Goal: Task Accomplishment & Management: Manage account settings

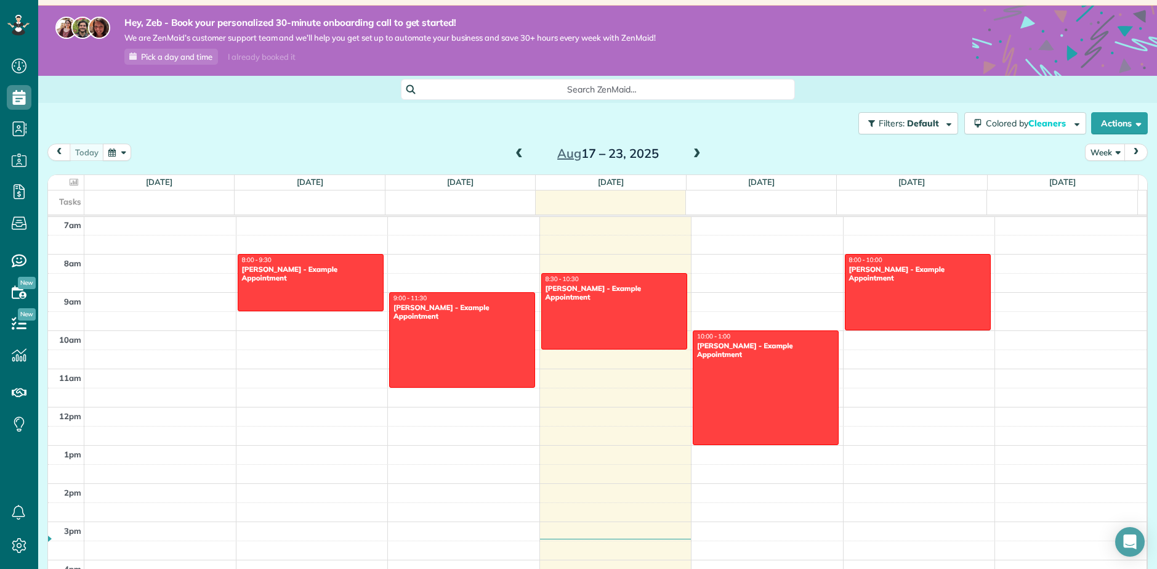
scroll to position [62, 0]
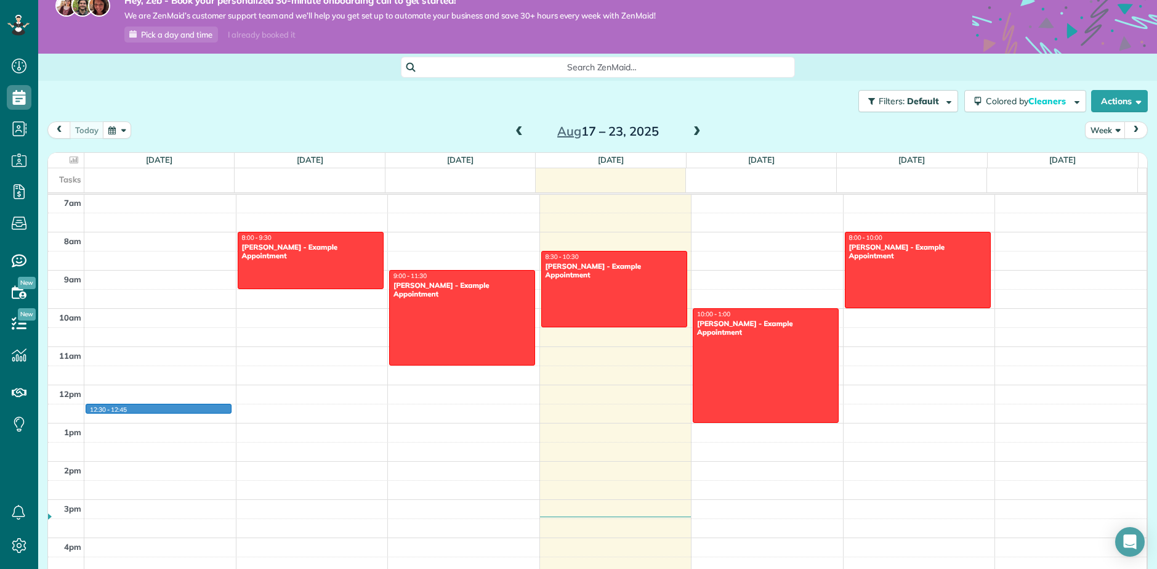
drag, startPoint x: 323, startPoint y: 252, endPoint x: 318, endPoint y: 259, distance: 8.9
click at [183, 409] on div "12am 1am 2am 3am 4am 5am 6am 7am 8am 9am 10am 11am 12pm 1pm 2pm 3pm 4pm 5pm 6pm…" at bounding box center [597, 385] width 1099 height 916
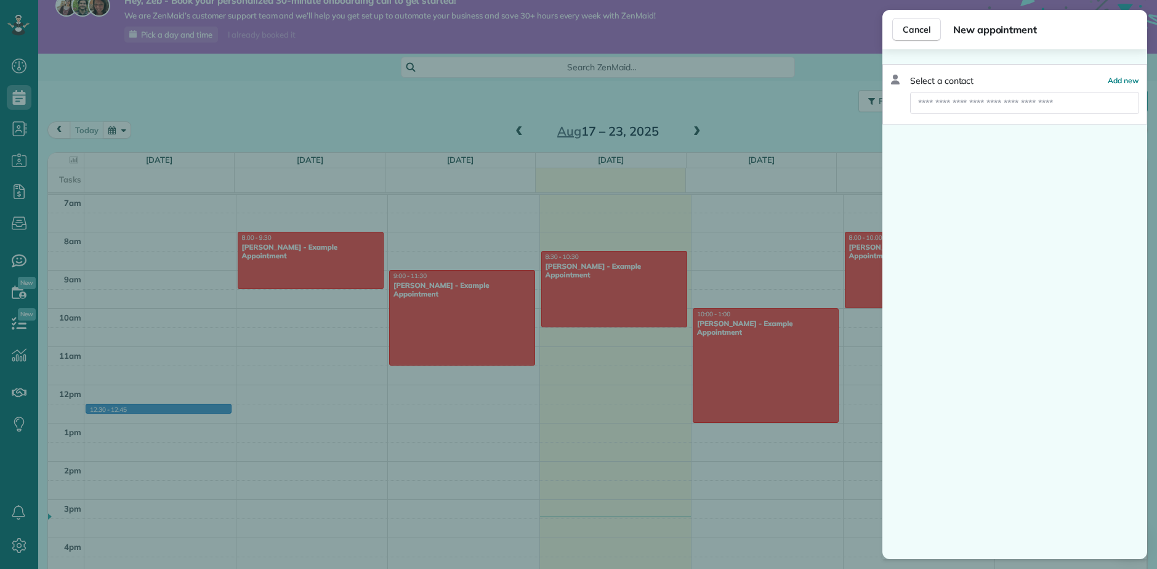
click at [286, 277] on div "Cancel New appointment Select a contact Add new" at bounding box center [578, 284] width 1157 height 569
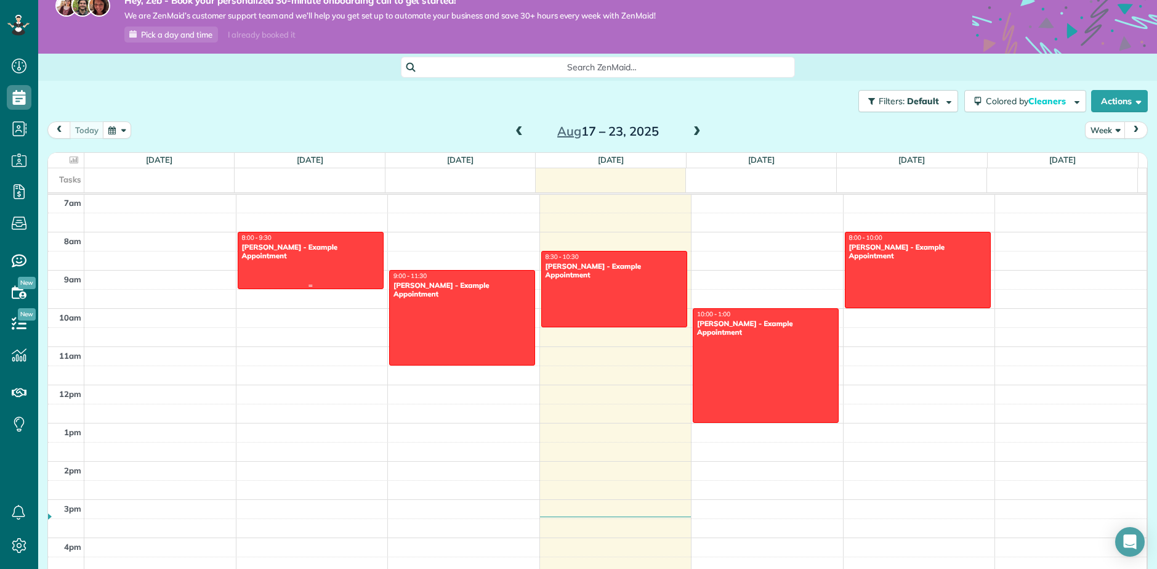
click at [298, 270] on div at bounding box center [310, 260] width 145 height 56
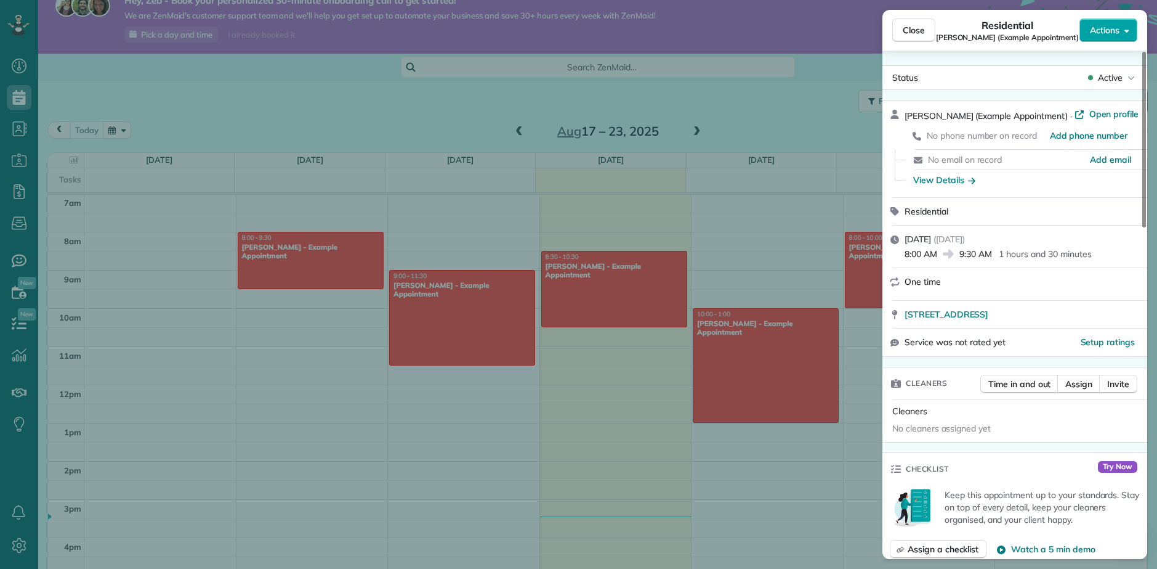
click at [1102, 30] on span "Actions" at bounding box center [1105, 30] width 30 height 12
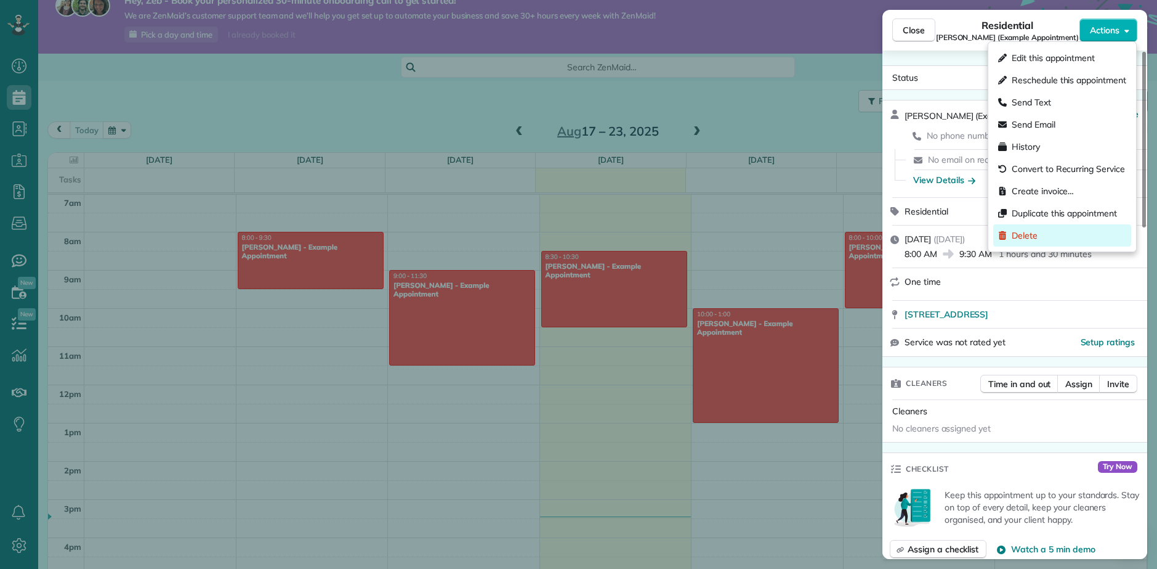
click at [1029, 238] on span "Delete" at bounding box center [1025, 235] width 26 height 12
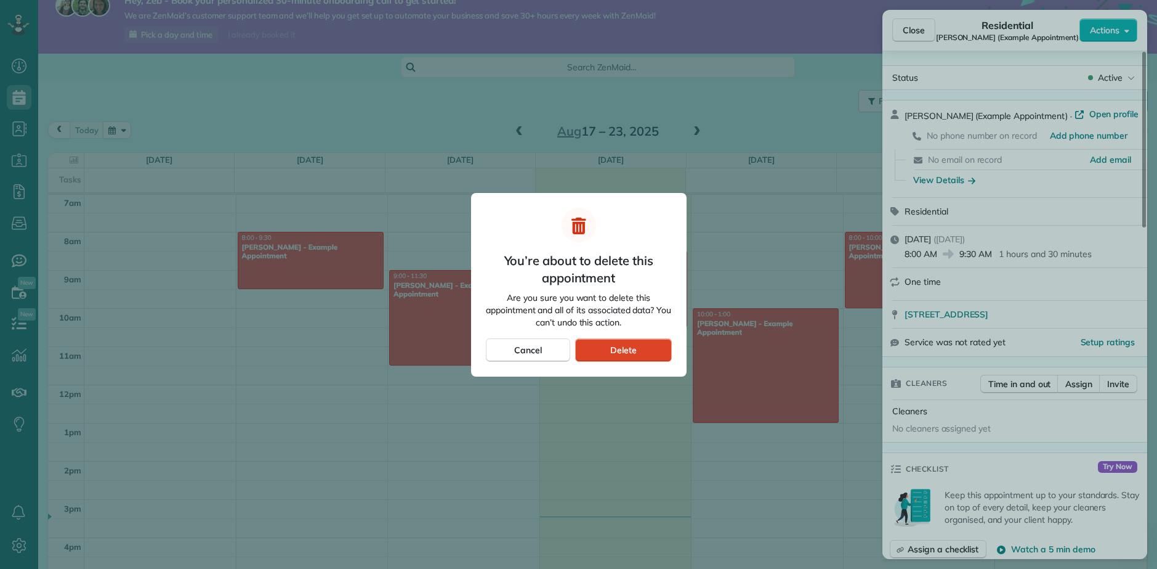
click at [623, 356] on div "Delete" at bounding box center [623, 349] width 96 height 23
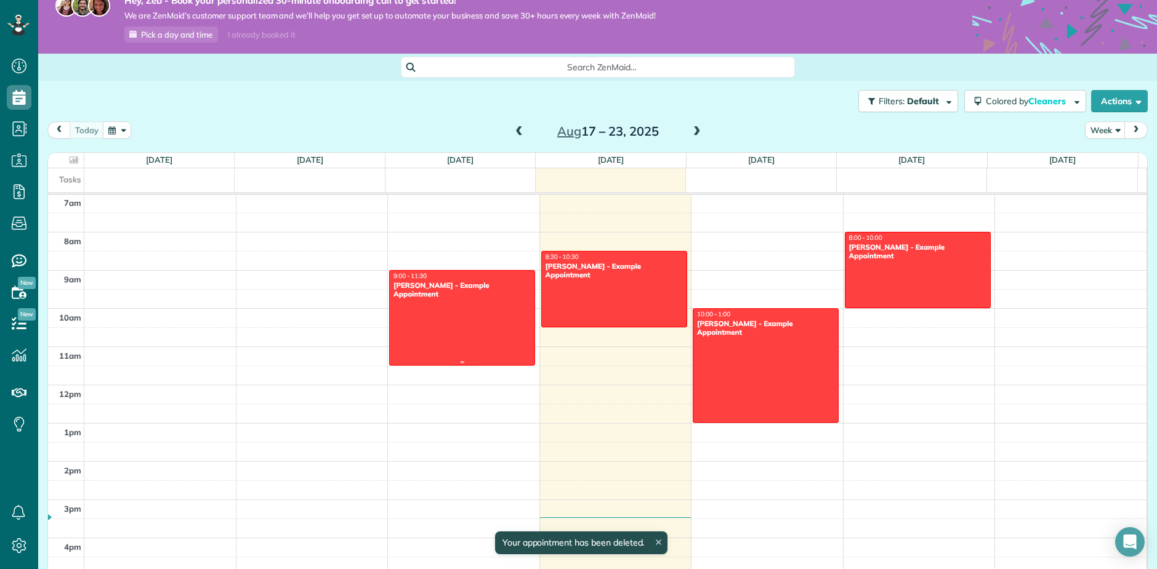
click at [469, 314] on div at bounding box center [462, 317] width 145 height 94
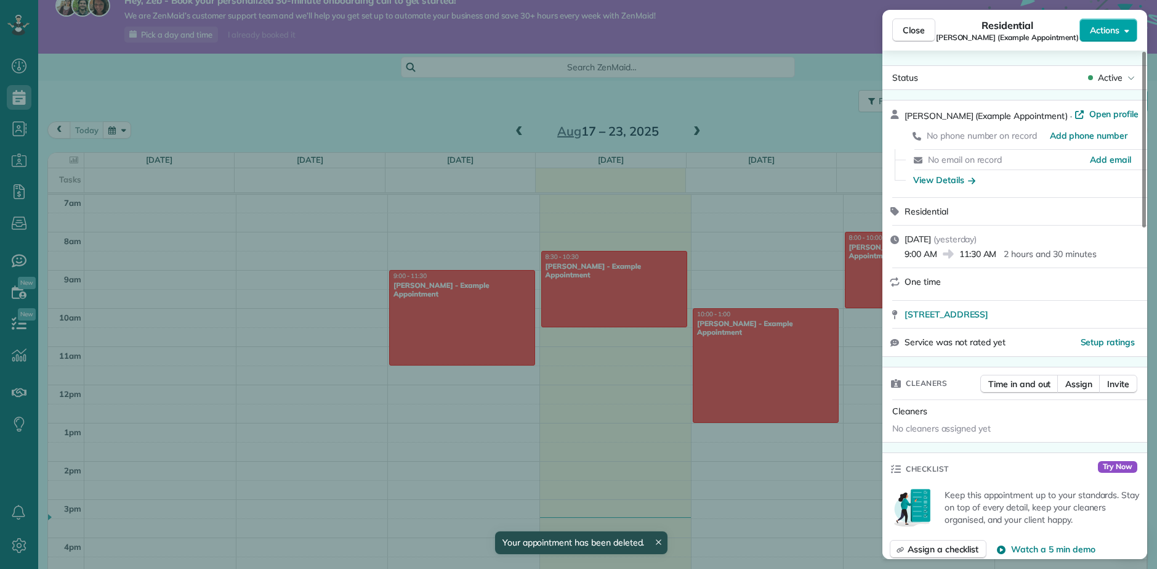
click at [1110, 29] on span "Actions" at bounding box center [1105, 30] width 30 height 12
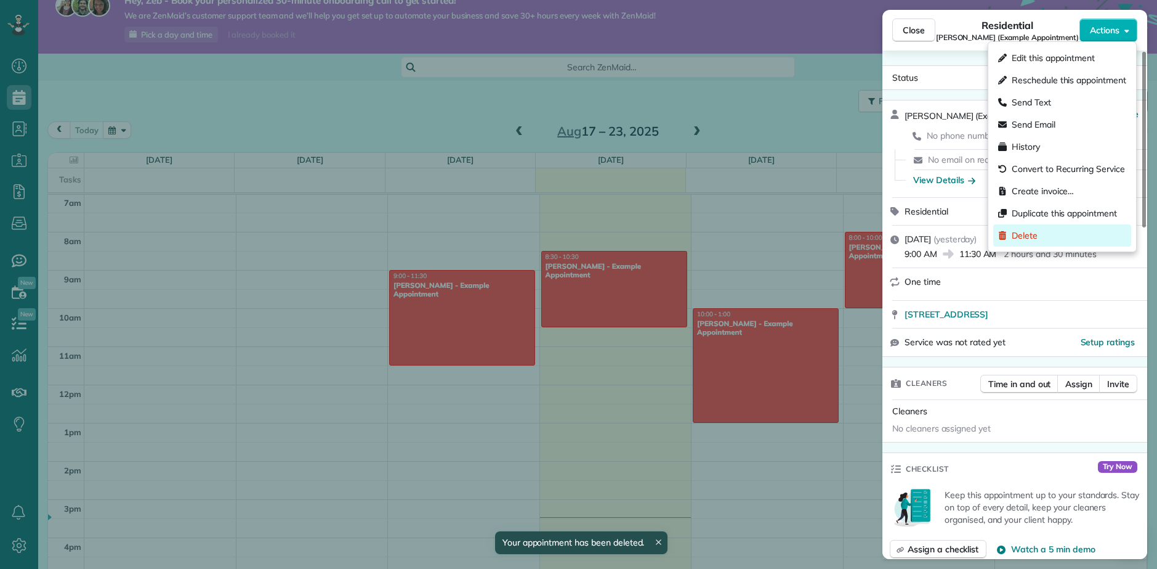
click at [1029, 236] on span "Delete" at bounding box center [1025, 235] width 26 height 12
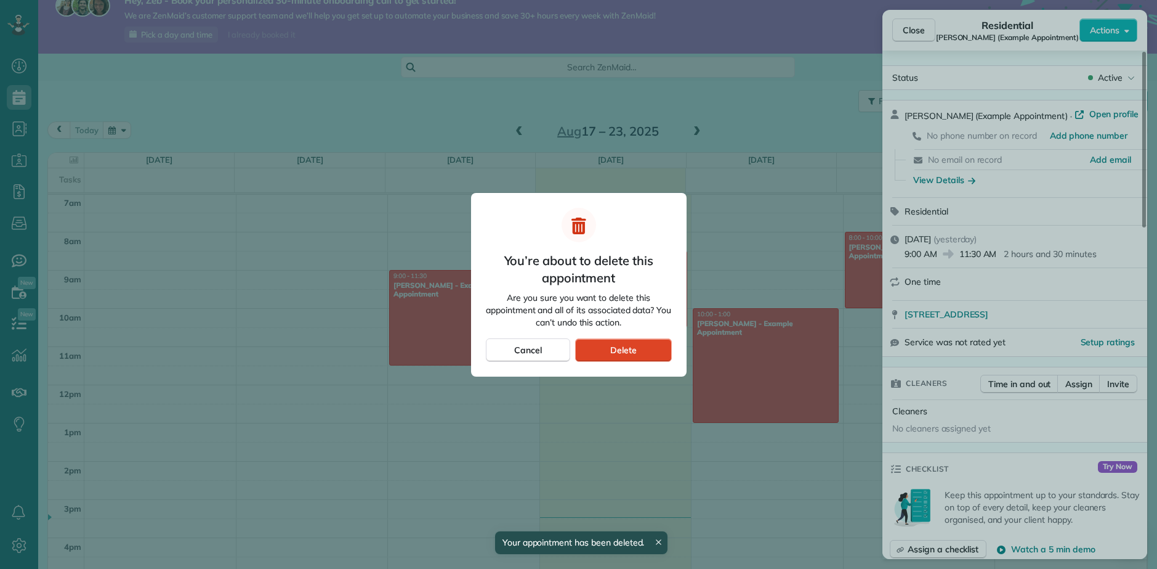
click at [646, 351] on div "Delete" at bounding box center [623, 349] width 96 height 23
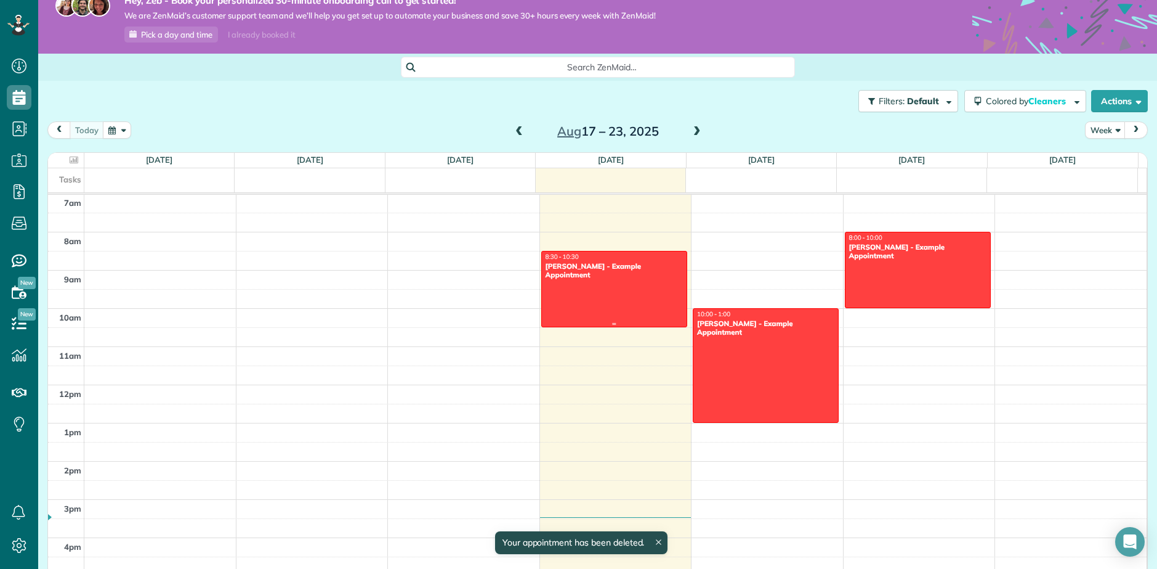
click at [630, 301] on div at bounding box center [614, 288] width 145 height 75
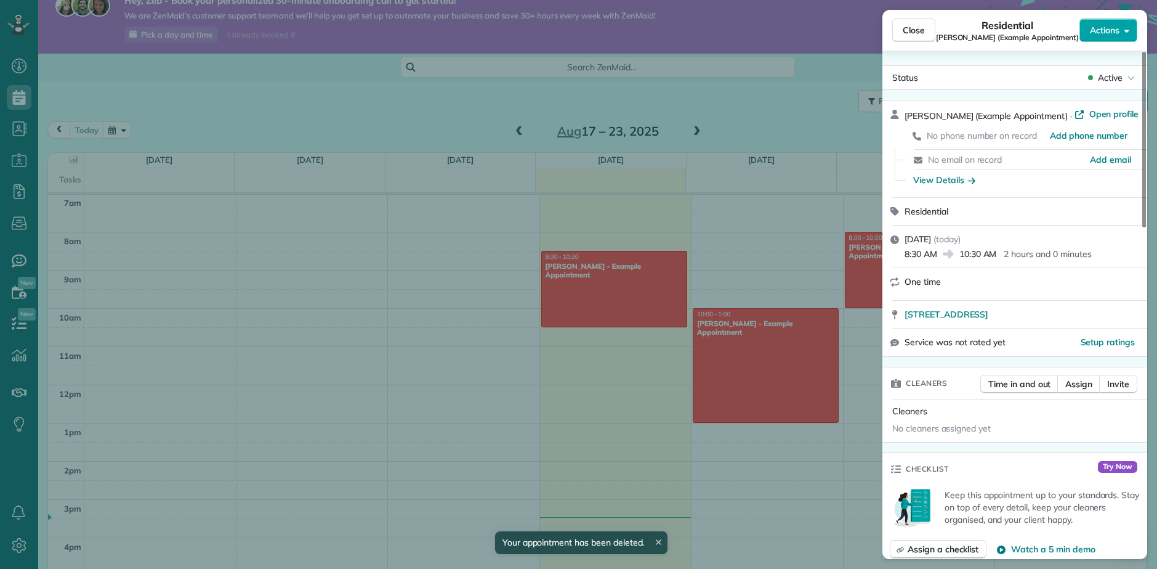
click at [1109, 28] on span "Actions" at bounding box center [1105, 30] width 30 height 12
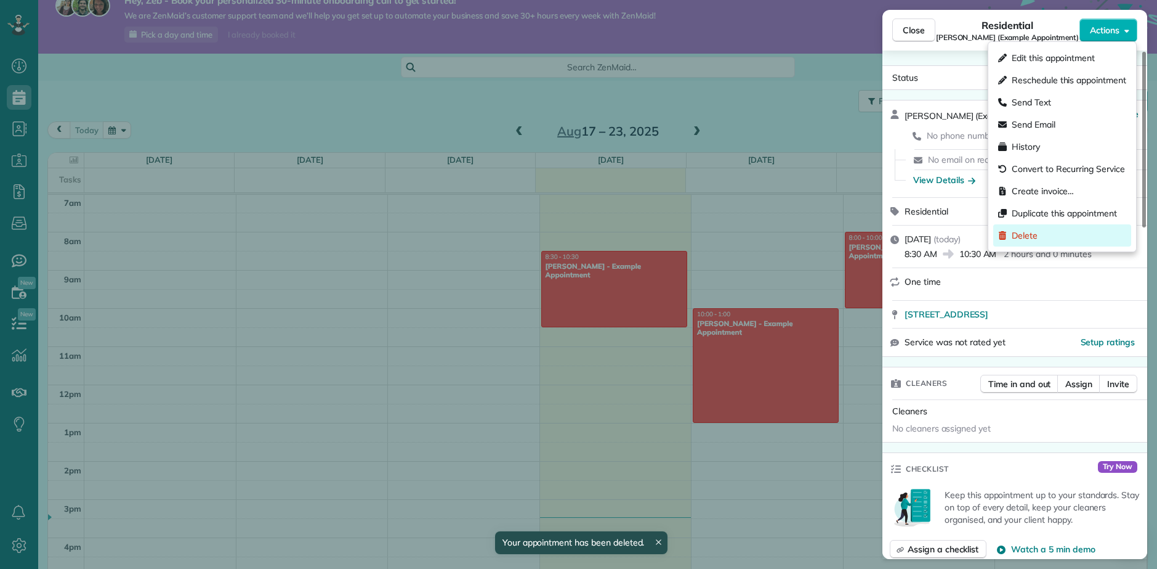
click at [1036, 236] on span "Delete" at bounding box center [1025, 235] width 26 height 12
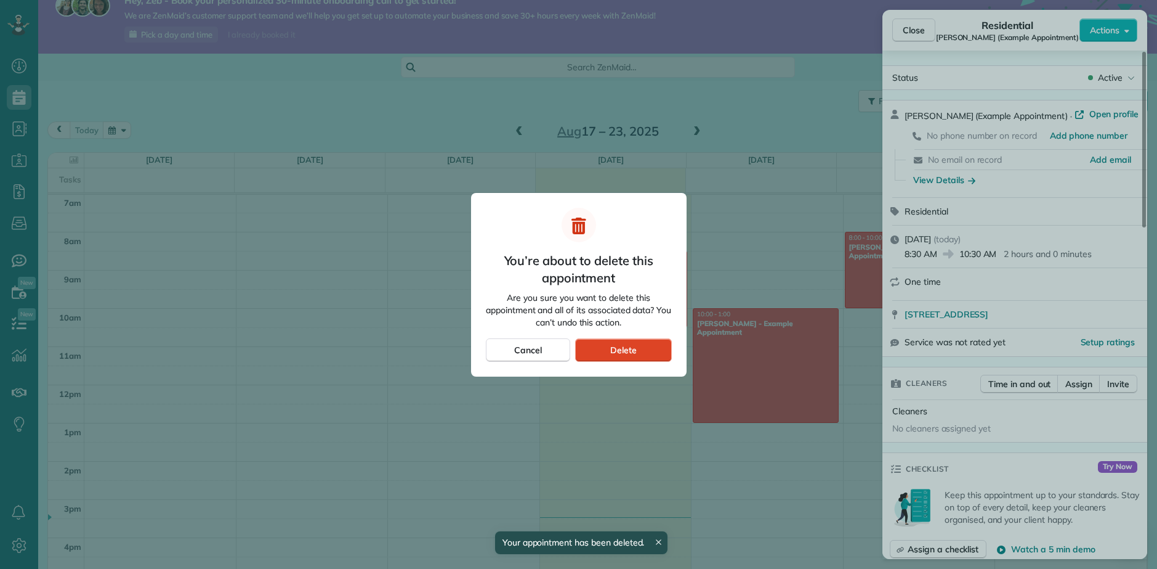
click at [608, 352] on div "Delete" at bounding box center [623, 349] width 96 height 23
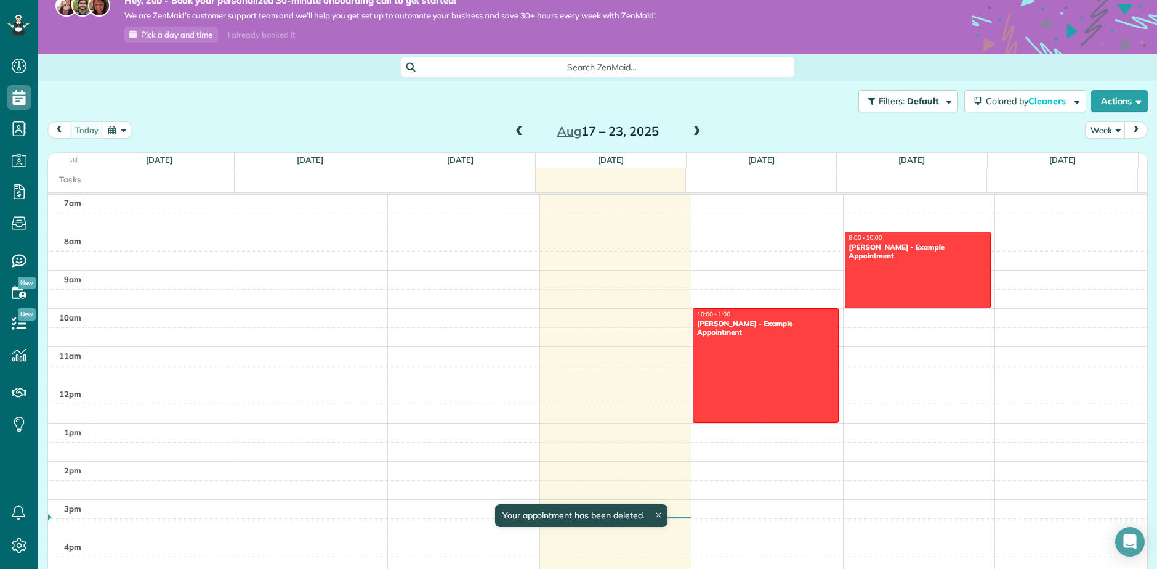
click at [739, 339] on div at bounding box center [766, 365] width 145 height 113
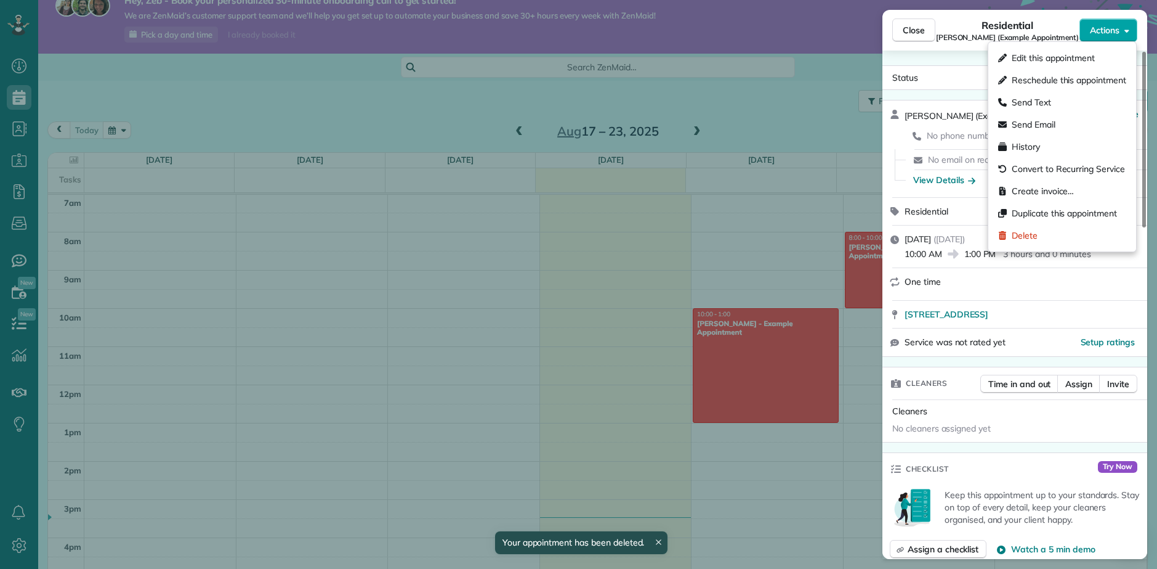
click at [1121, 27] on button "Actions" at bounding box center [1109, 29] width 58 height 23
click at [1011, 230] on div "Delete" at bounding box center [1018, 235] width 39 height 12
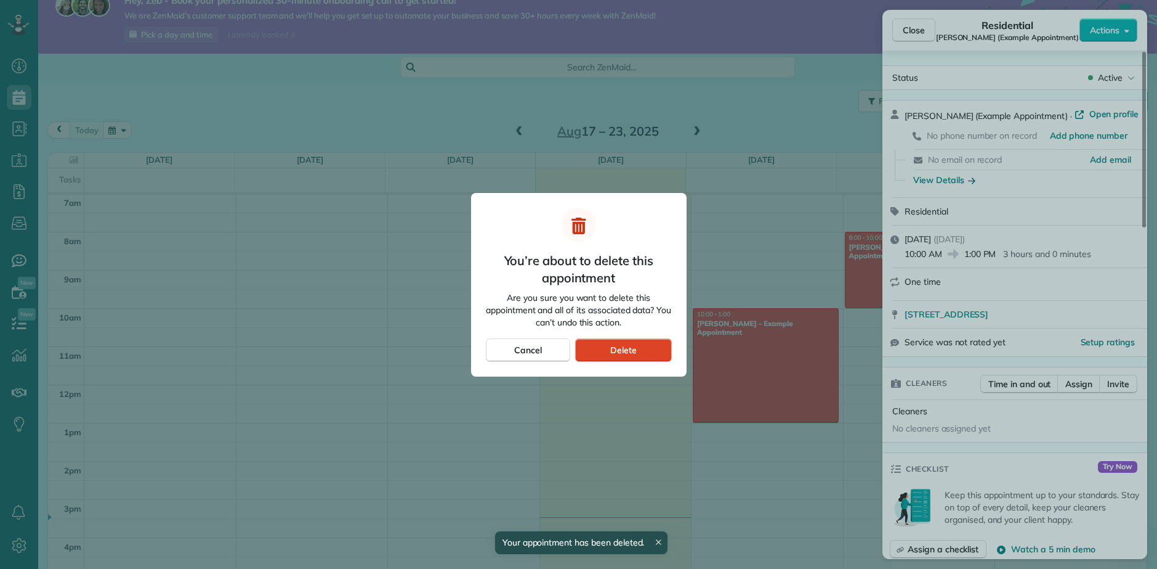
click at [601, 354] on div "Delete" at bounding box center [623, 349] width 96 height 23
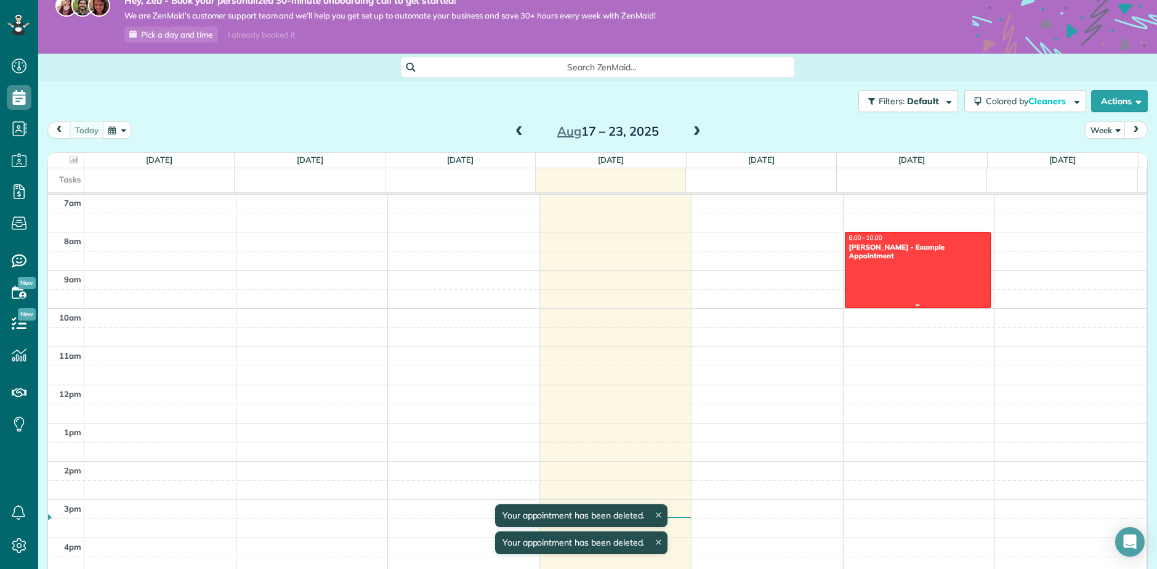
click at [896, 261] on div at bounding box center [918, 269] width 145 height 75
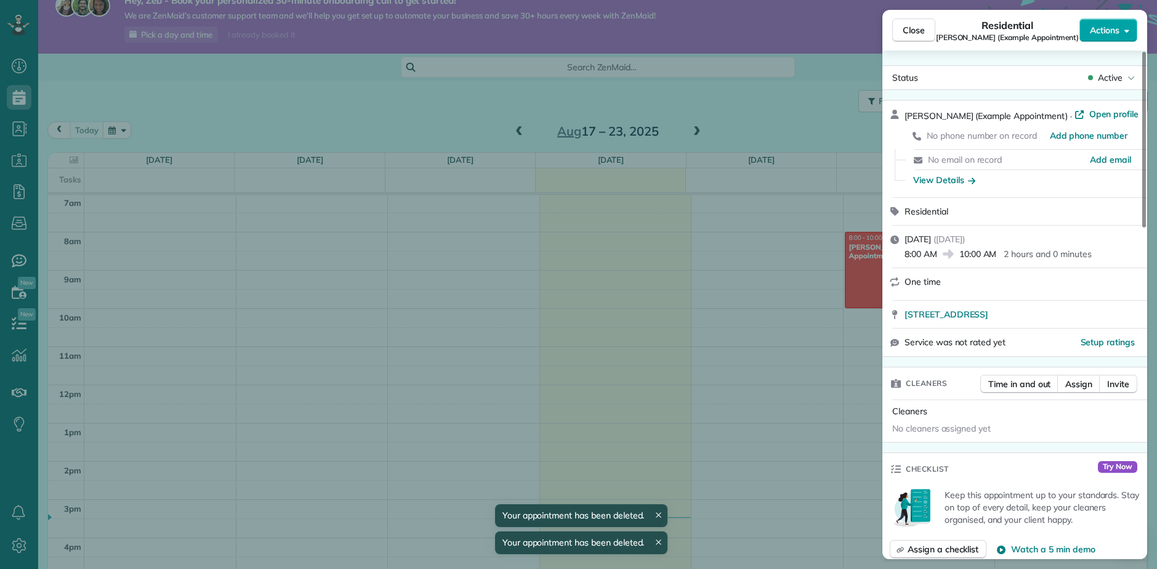
click at [1126, 28] on icon "button" at bounding box center [1127, 30] width 5 height 9
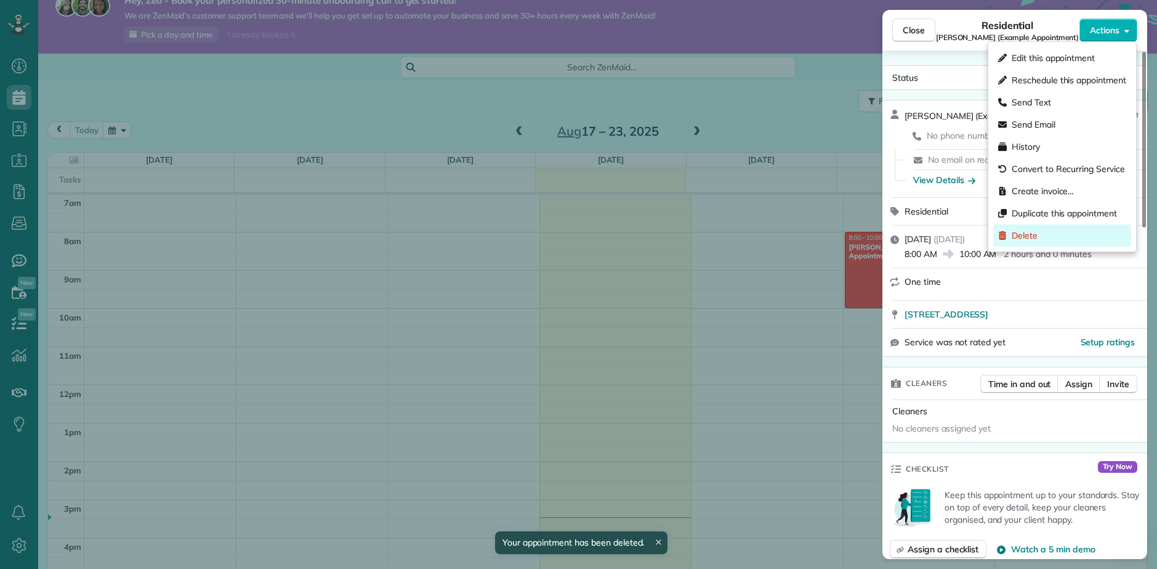
click at [1039, 238] on div "Delete" at bounding box center [1063, 235] width 138 height 22
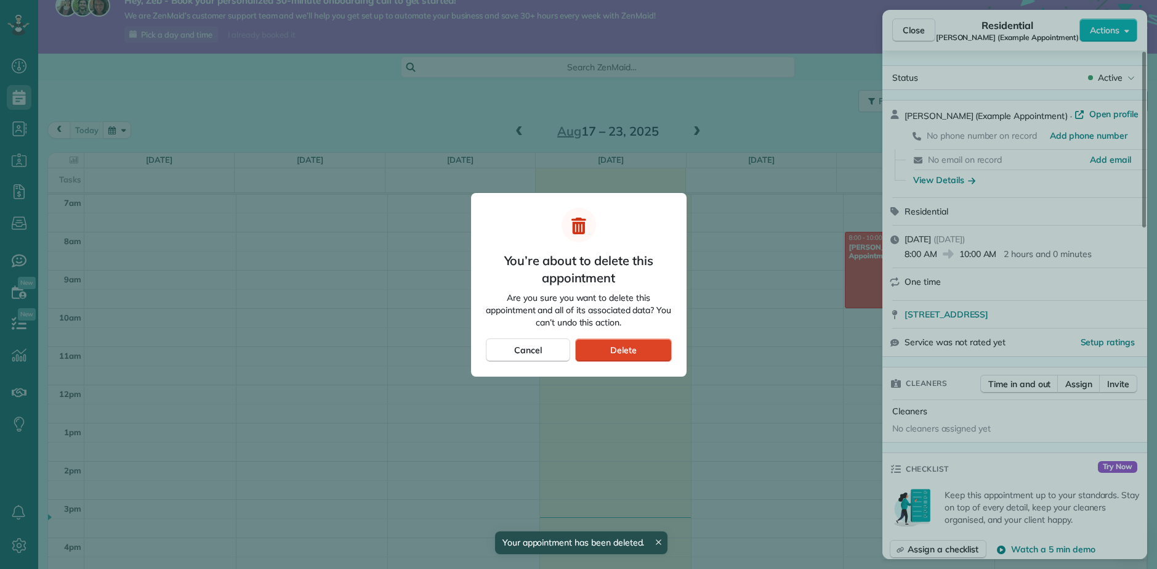
click at [622, 357] on div "Delete" at bounding box center [623, 349] width 96 height 23
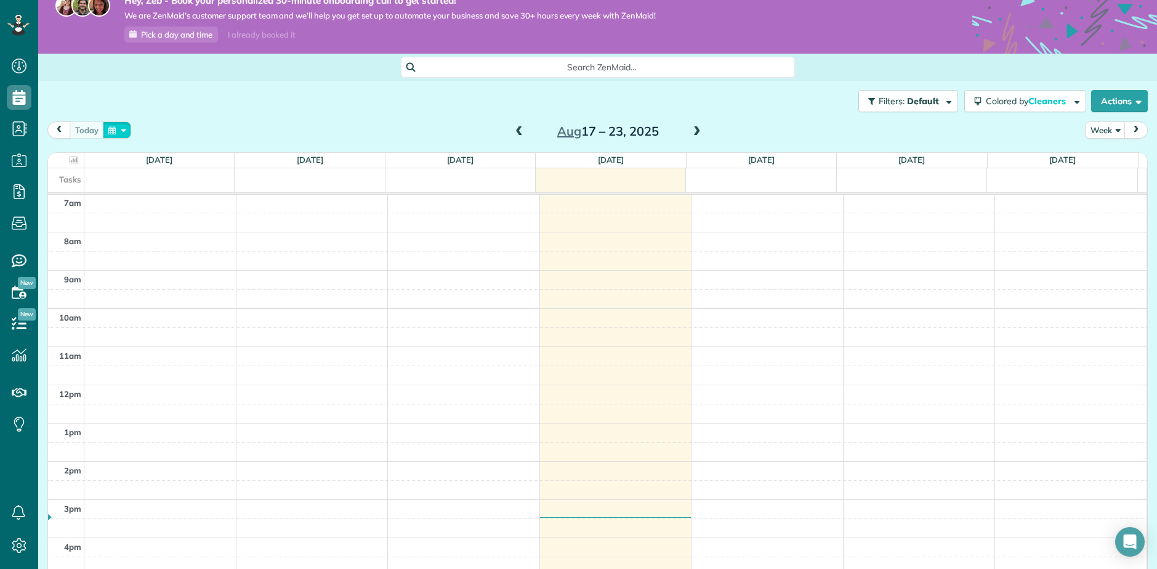
click at [121, 135] on button "button" at bounding box center [117, 129] width 28 height 17
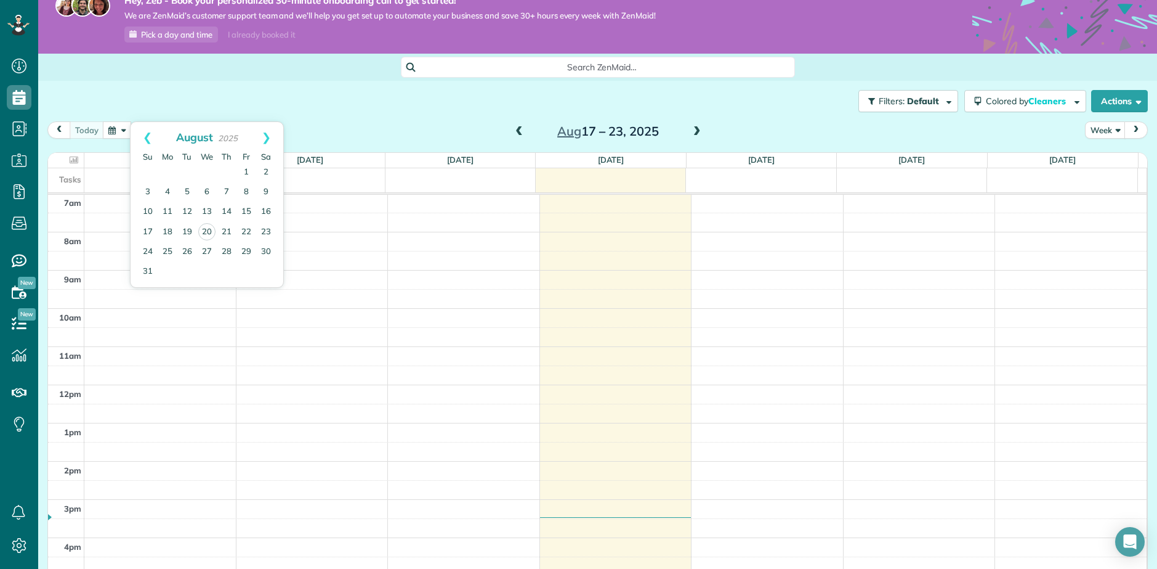
click at [162, 89] on div "Filters: Default Colored by Cleaners Color by Cleaner Color by Team Color by St…" at bounding box center [597, 101] width 1119 height 41
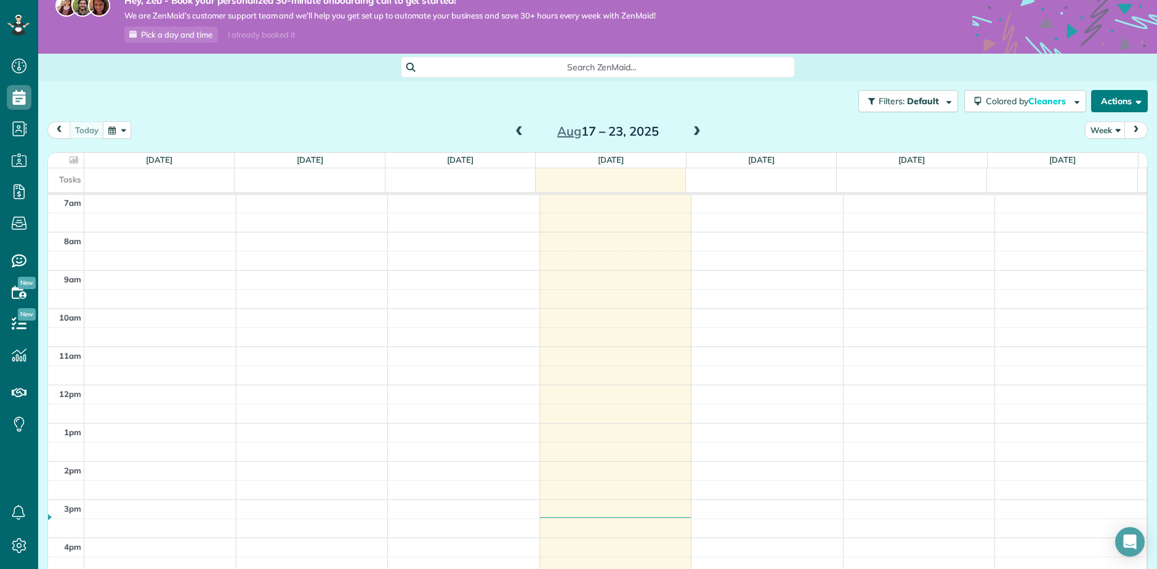
click at [1133, 99] on button "Actions" at bounding box center [1120, 101] width 57 height 22
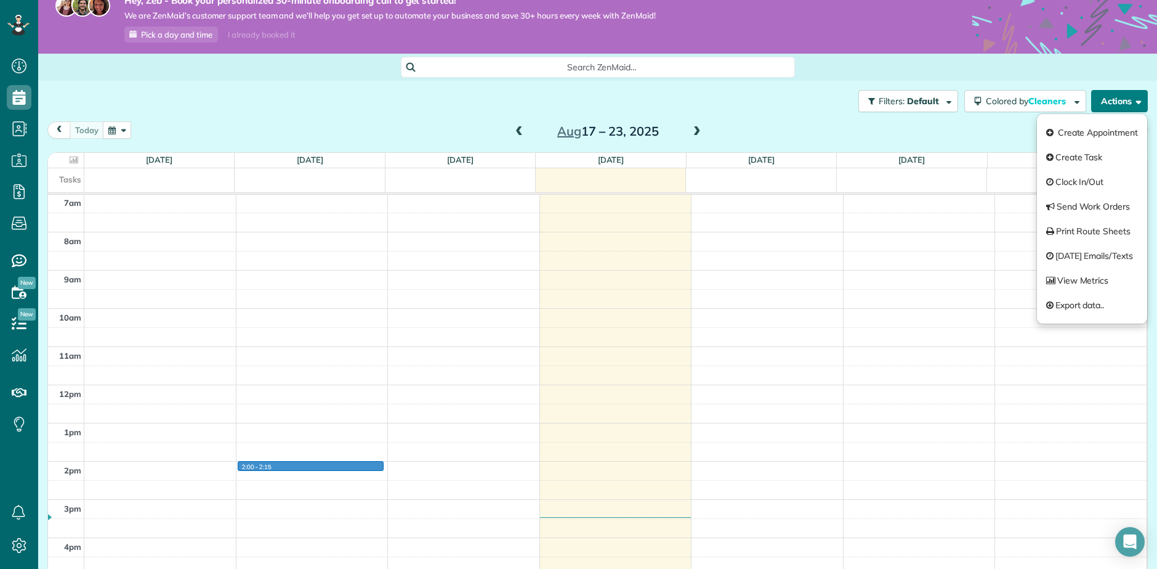
click at [365, 463] on div "12am 1am 2am 3am 4am 5am 6am 7am 8am 9am 10am 11am 12pm 1pm 2pm 3pm 4pm 5pm 6pm…" at bounding box center [597, 385] width 1099 height 916
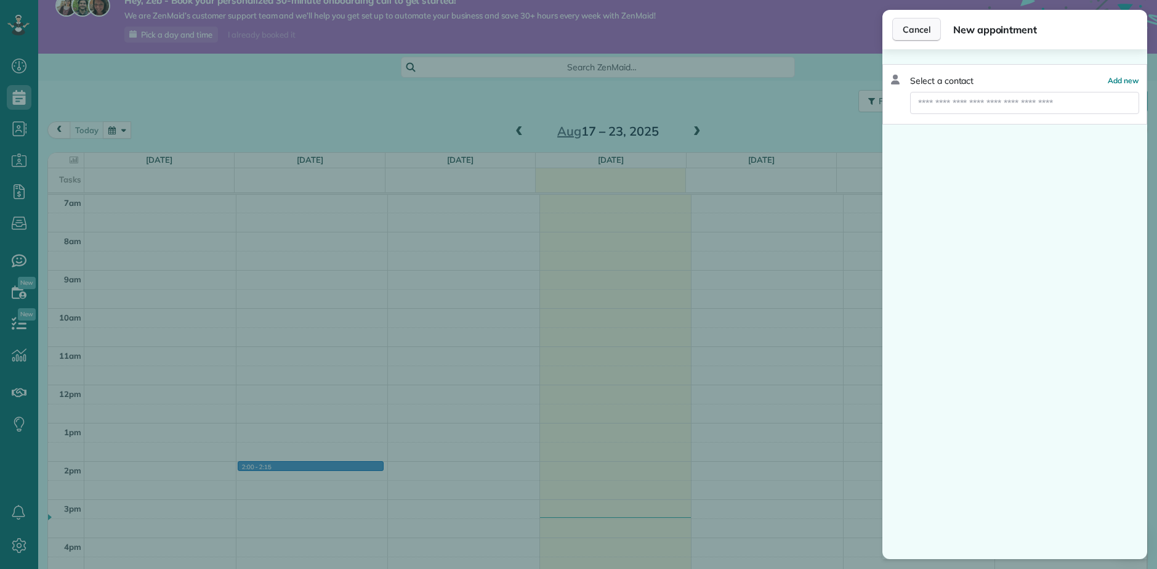
click at [923, 36] on button "Cancel" at bounding box center [917, 29] width 49 height 23
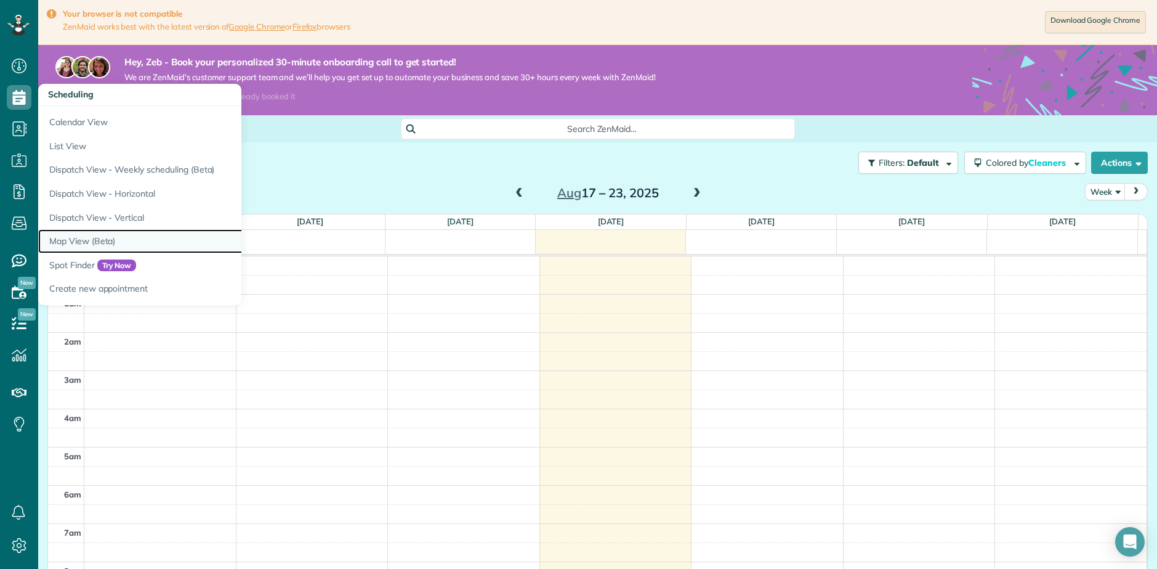
click at [95, 240] on link "Map View (Beta)" at bounding box center [192, 241] width 308 height 24
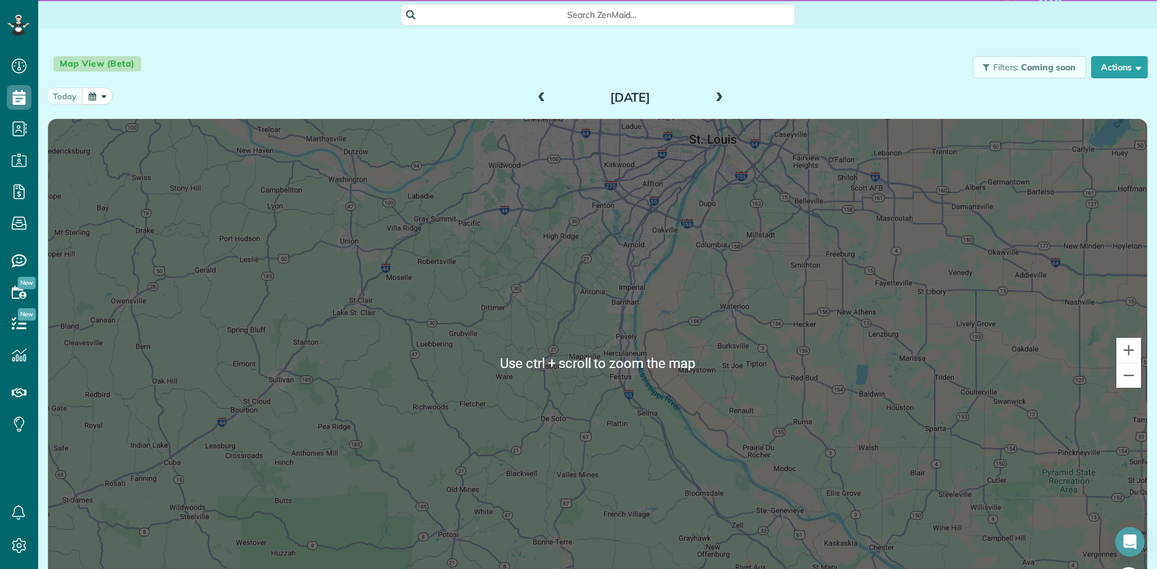
scroll to position [123, 0]
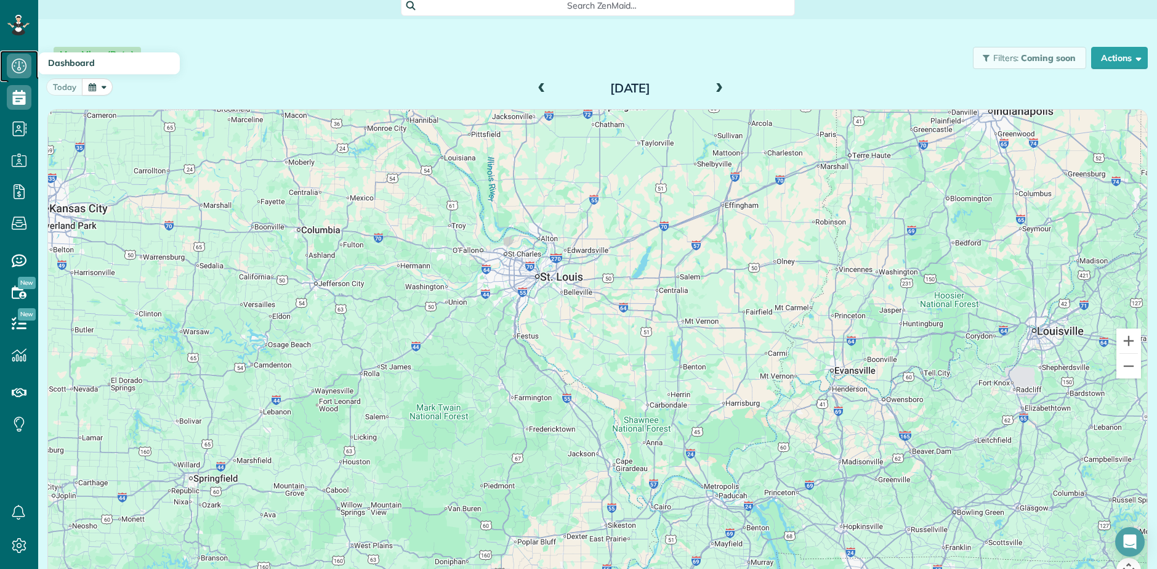
click at [20, 71] on icon at bounding box center [19, 66] width 25 height 25
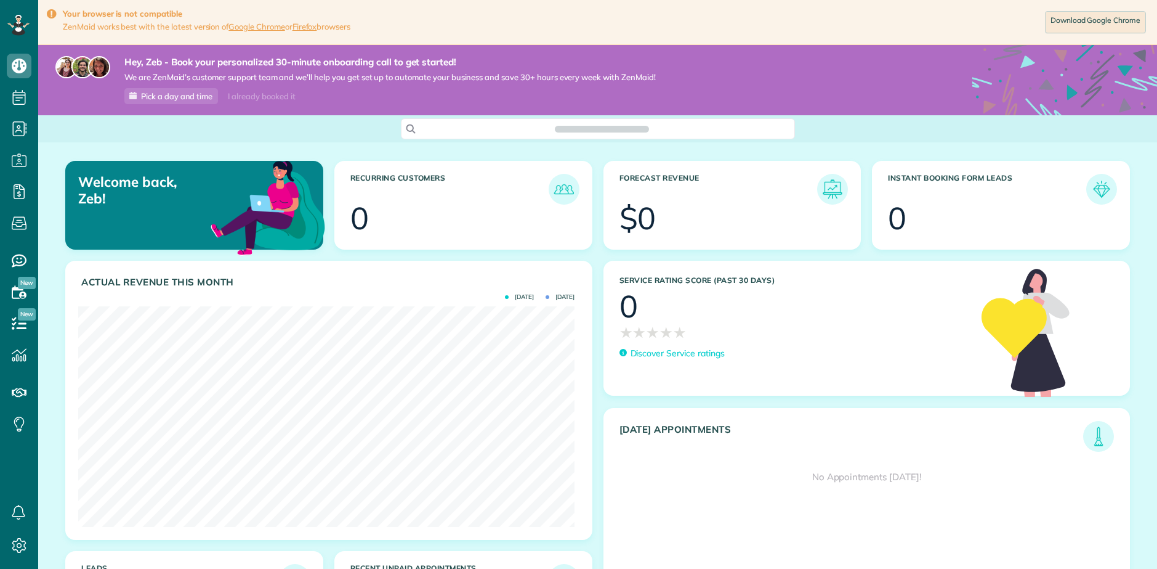
scroll to position [569, 38]
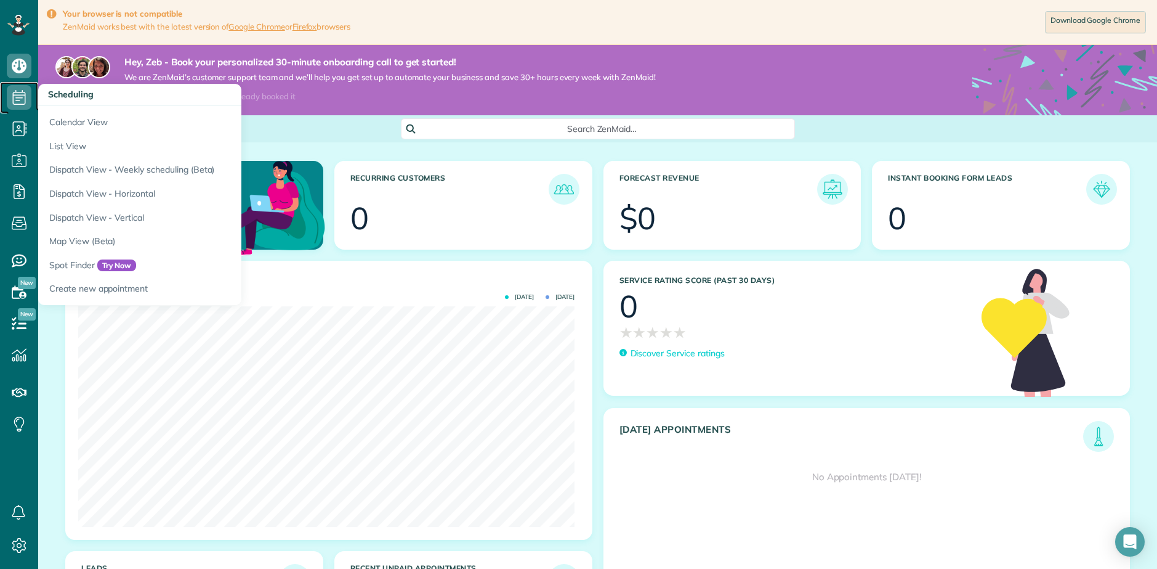
click at [25, 99] on use at bounding box center [19, 97] width 13 height 15
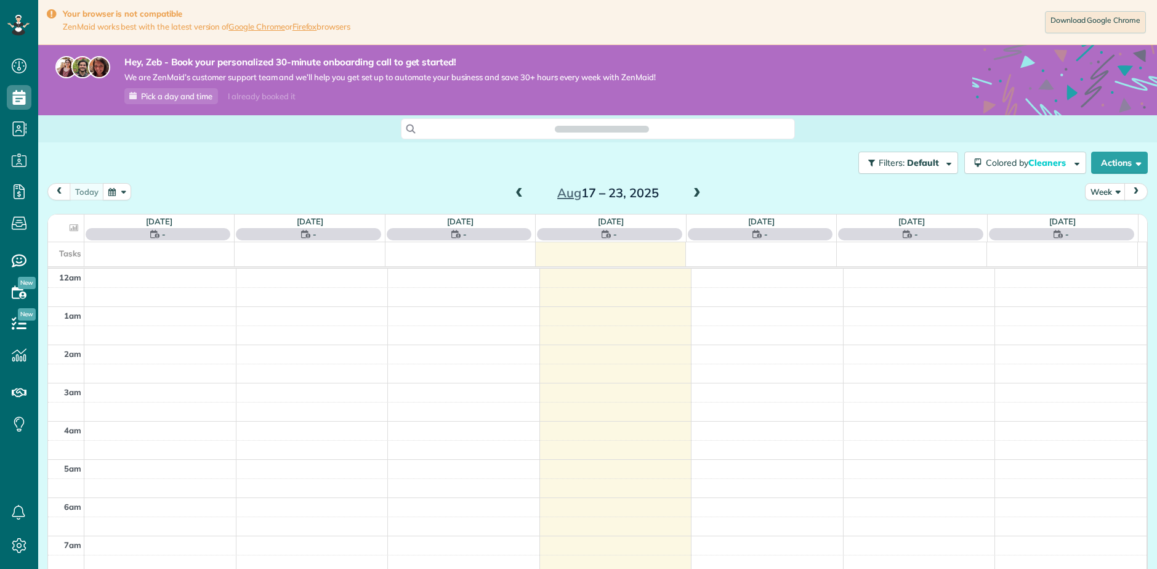
scroll to position [268, 0]
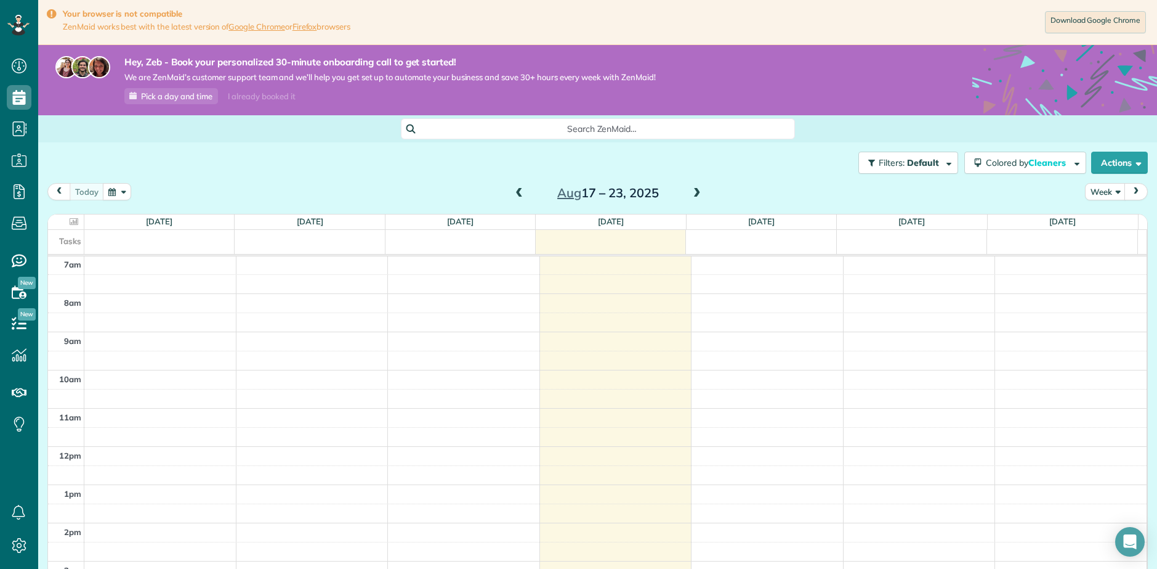
click at [107, 195] on button "button" at bounding box center [117, 191] width 28 height 17
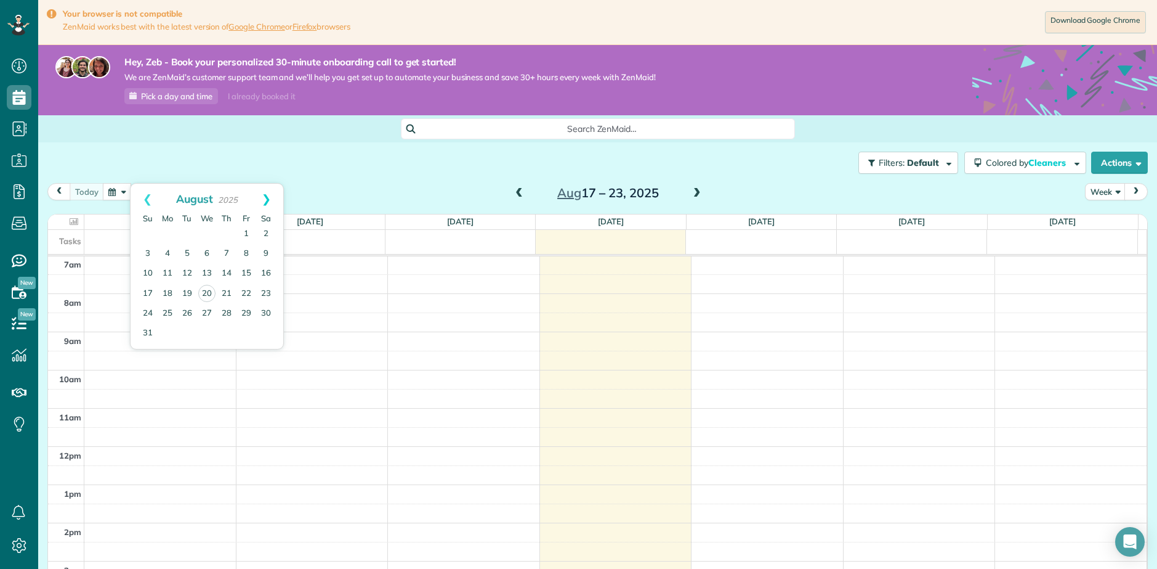
click at [265, 201] on link "Next" at bounding box center [266, 199] width 34 height 31
click at [189, 231] on link "2" at bounding box center [187, 234] width 20 height 20
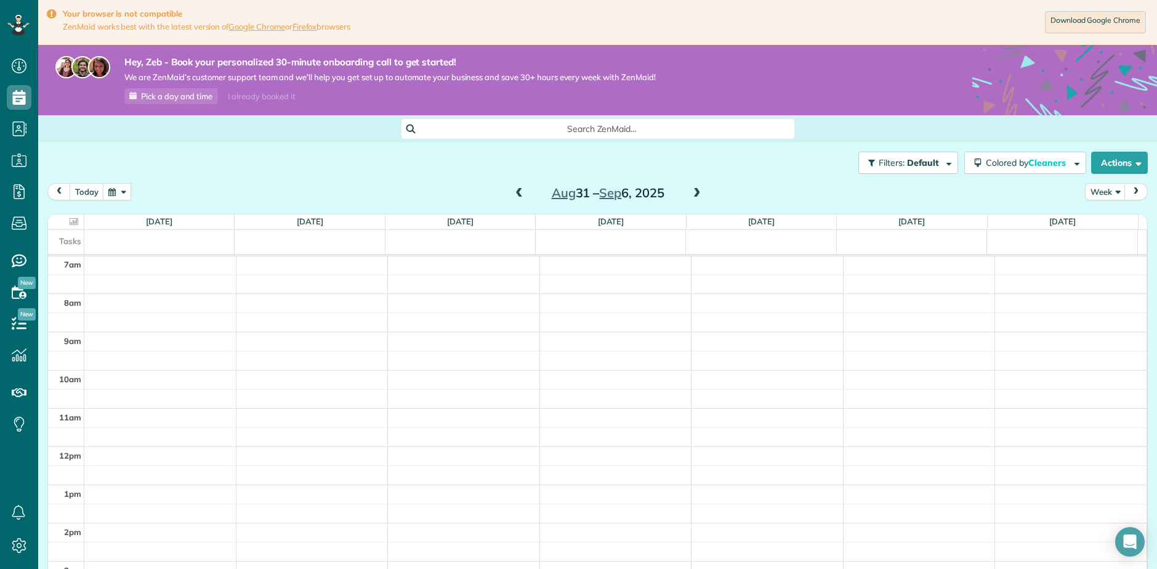
click at [464, 235] on div "Tasks" at bounding box center [593, 242] width 1090 height 24
click at [400, 434] on div "12am 1am 2am 3am 4am 5am 6am 7am 8am 9am 10am 11am 12pm 1pm 2pm 3pm 4pm 5pm 6pm…" at bounding box center [597, 446] width 1099 height 916
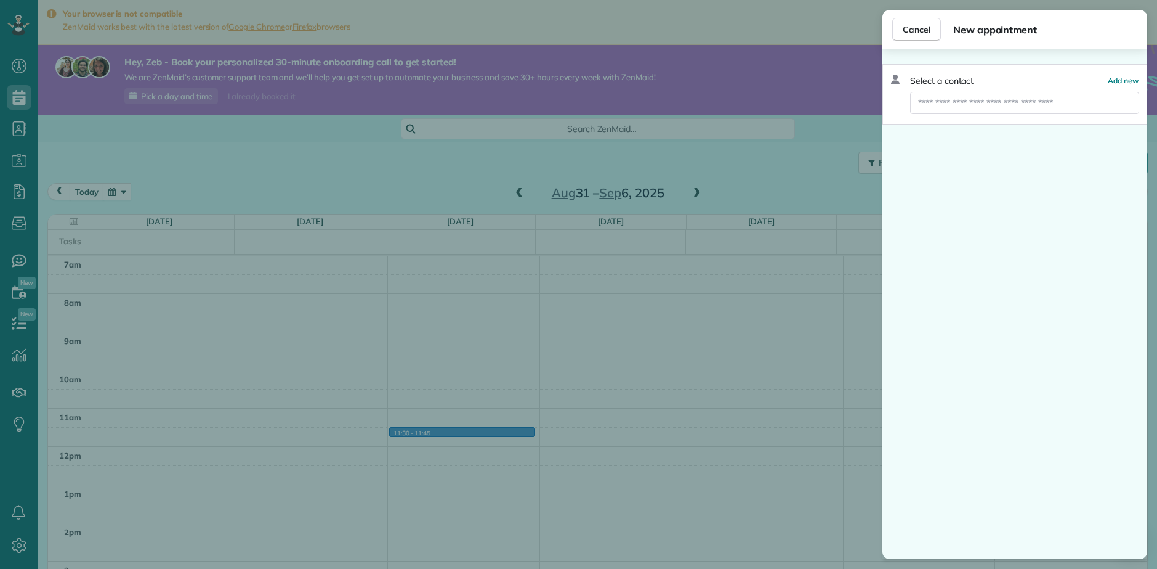
click at [439, 296] on div "Cancel New appointment Select a contact Add new" at bounding box center [578, 284] width 1157 height 569
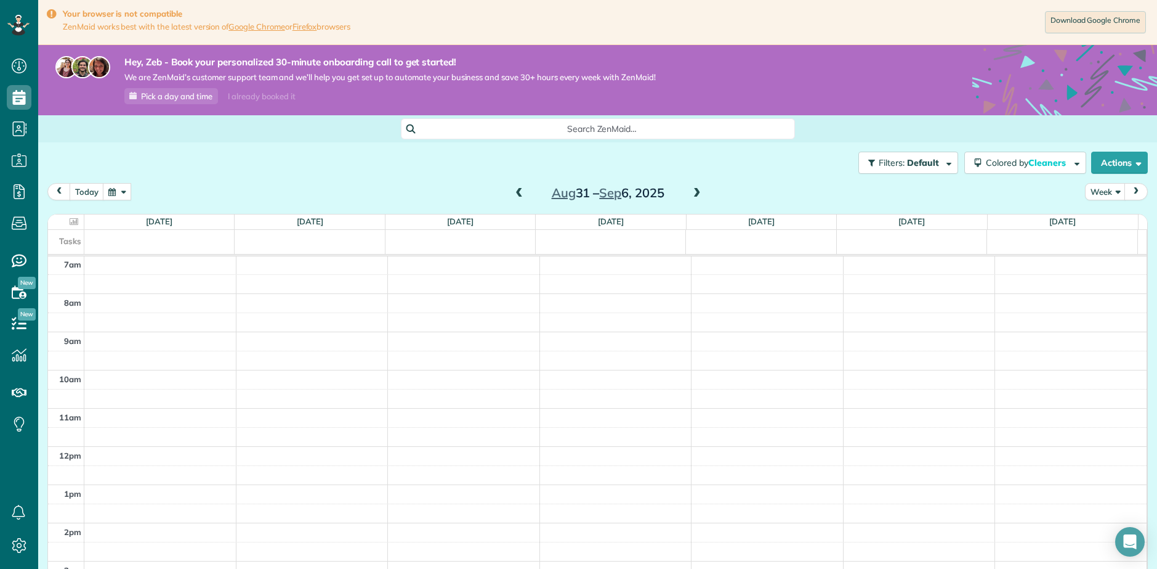
click at [436, 307] on div "12am 1am 2am 3am 4am 5am 6am 7am 8am 9am 10am 11am 12pm 1pm 2pm 3pm 4pm 5pm 6pm…" at bounding box center [597, 446] width 1099 height 916
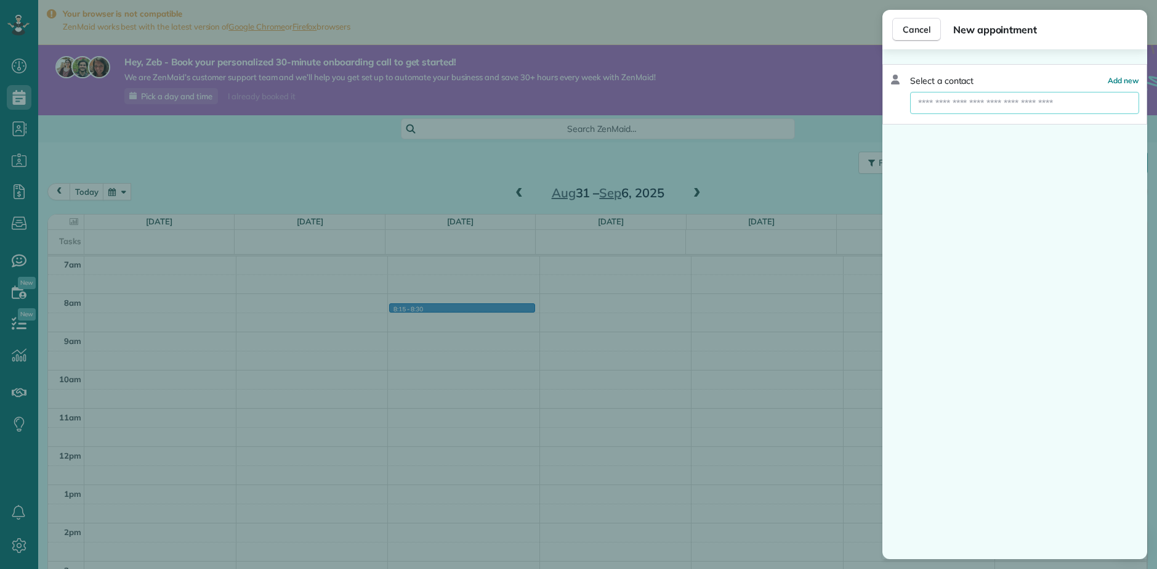
click at [997, 108] on input "text" at bounding box center [1024, 103] width 229 height 22
click at [1118, 82] on span "Add new" at bounding box center [1123, 80] width 31 height 9
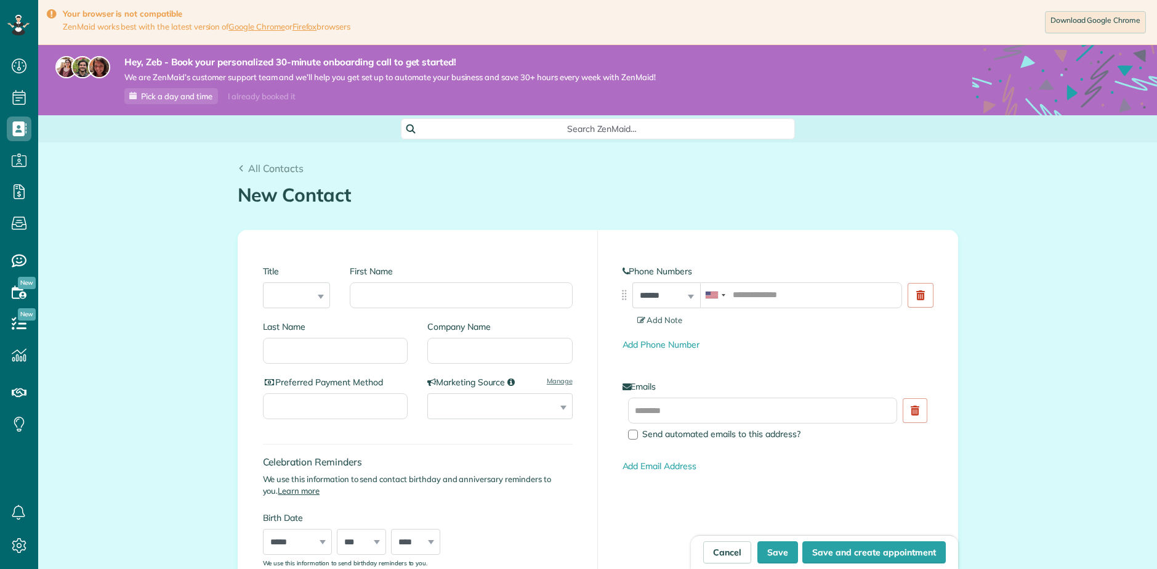
scroll to position [6, 6]
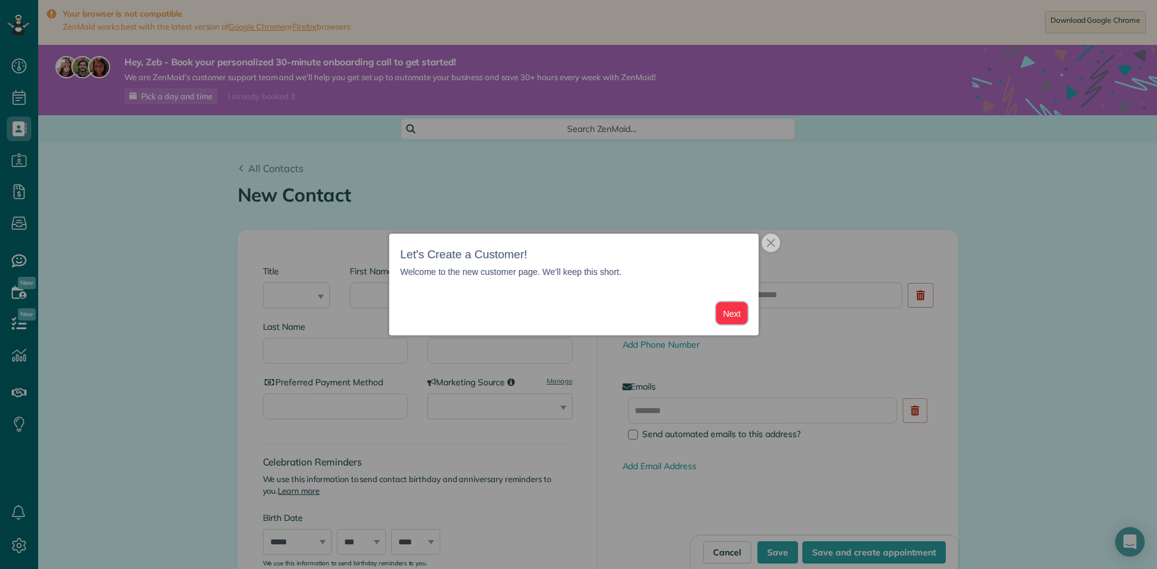
click at [734, 310] on button "Next" at bounding box center [731, 313] width 31 height 23
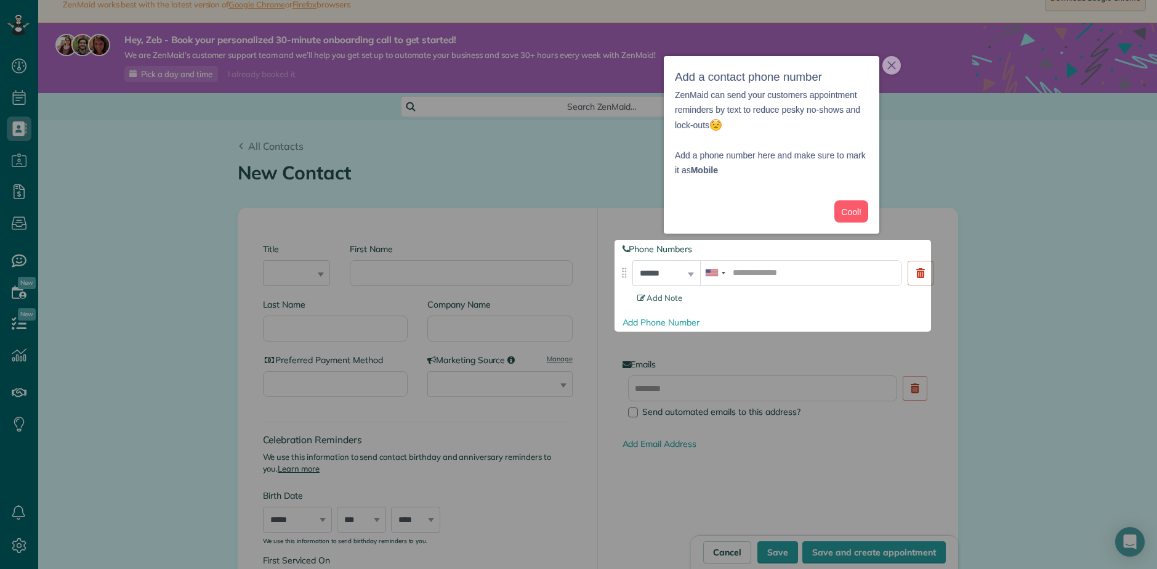
scroll to position [23, 0]
click at [891, 68] on icon "close," at bounding box center [892, 64] width 9 height 9
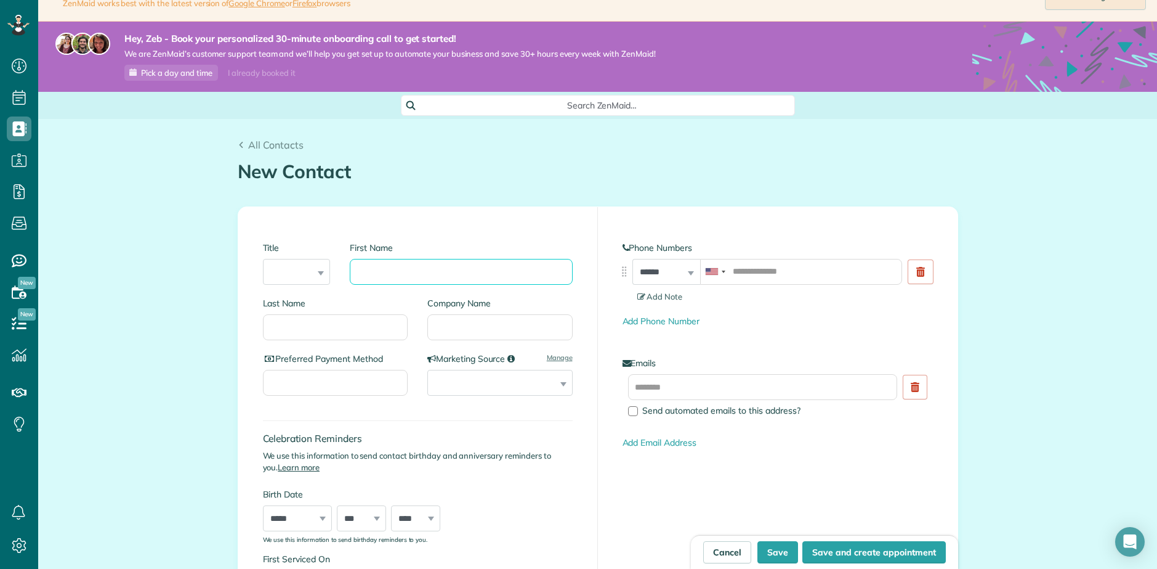
click at [413, 280] on input "First Name" at bounding box center [461, 272] width 222 height 26
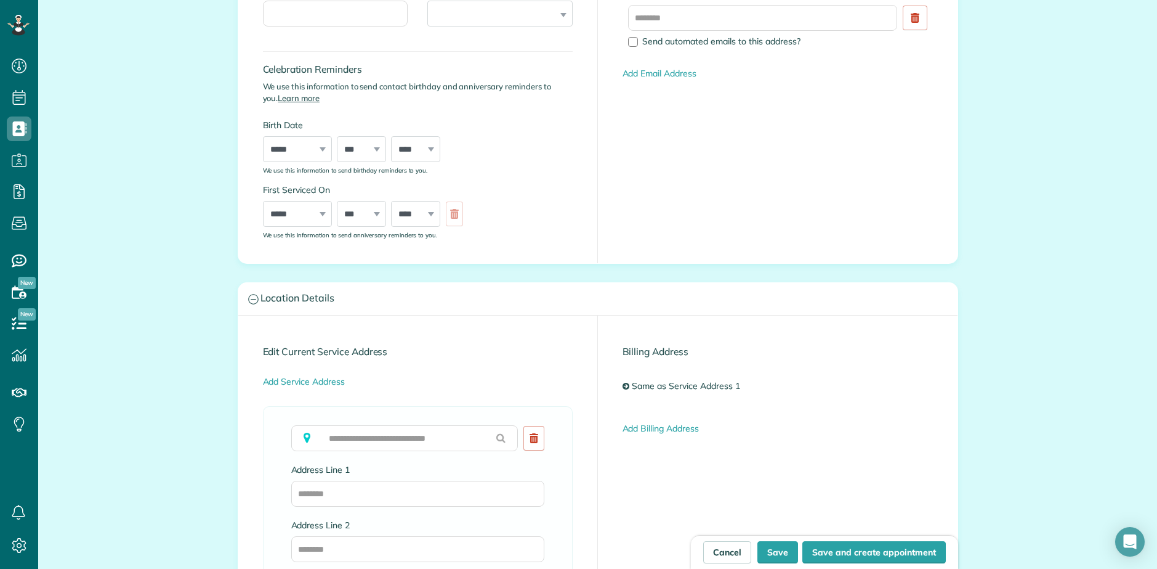
scroll to position [393, 0]
type input "******"
click at [425, 426] on input "text" at bounding box center [404, 437] width 227 height 26
type input "**********"
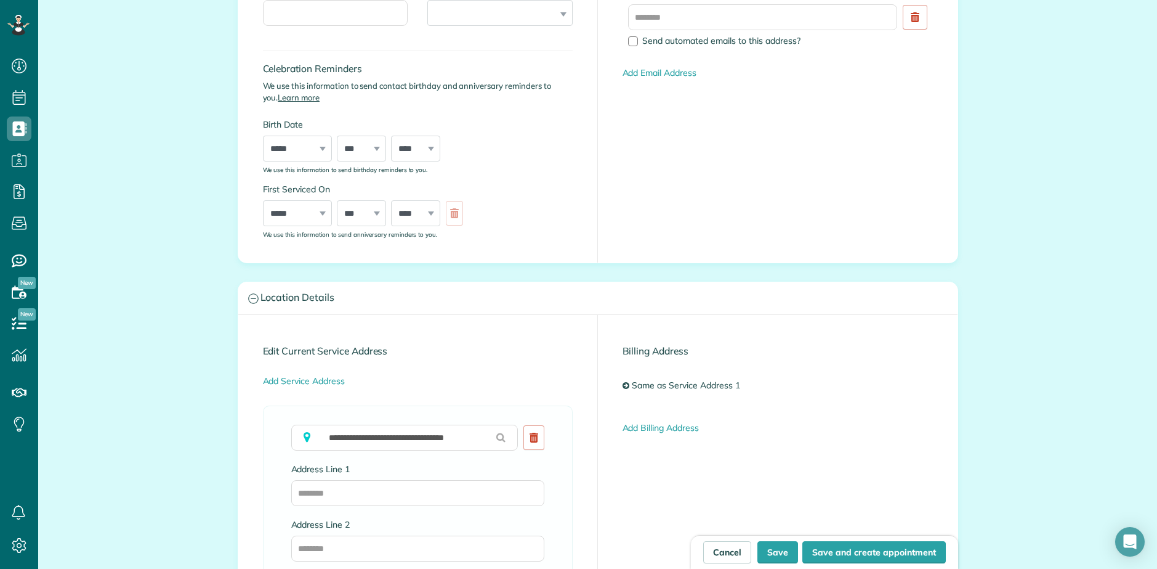
type input "*****"
type input "**"
type input "*****"
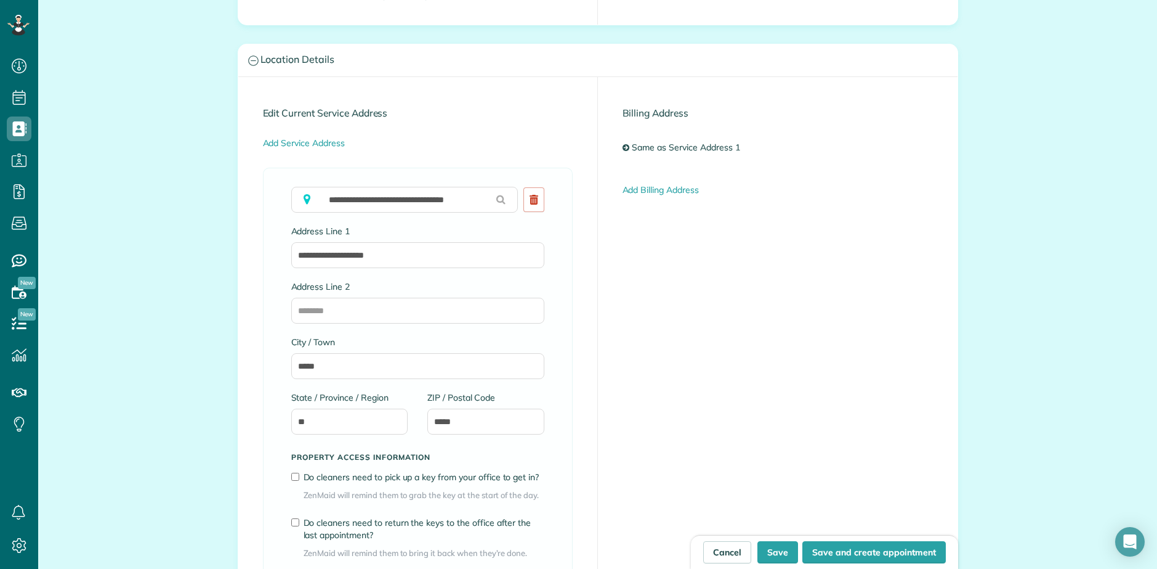
scroll to position [639, 0]
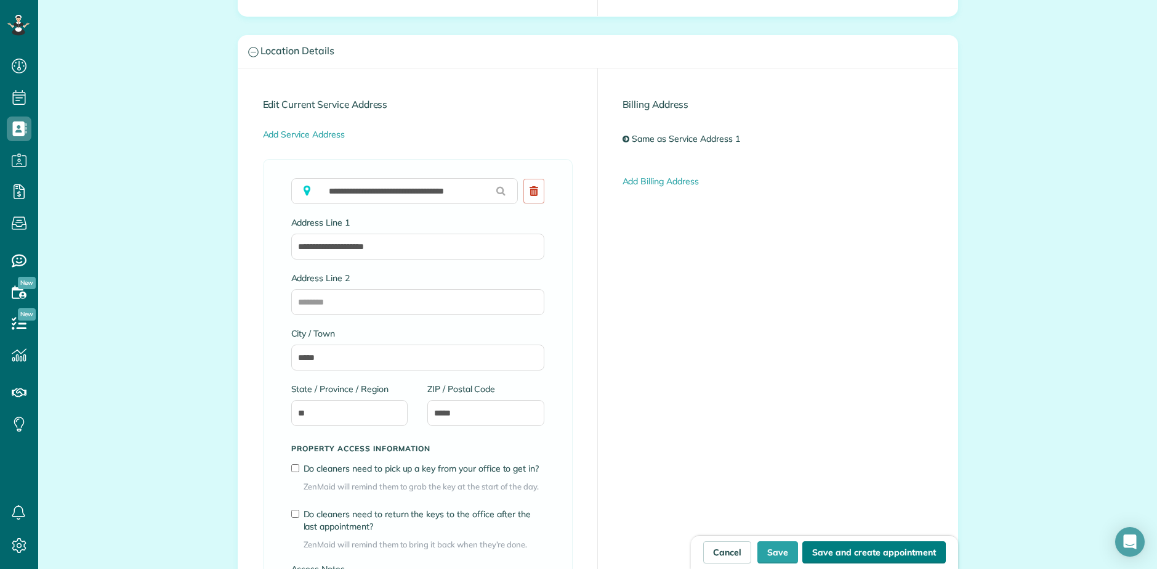
click at [838, 557] on button "Save and create appointment" at bounding box center [875, 552] width 144 height 22
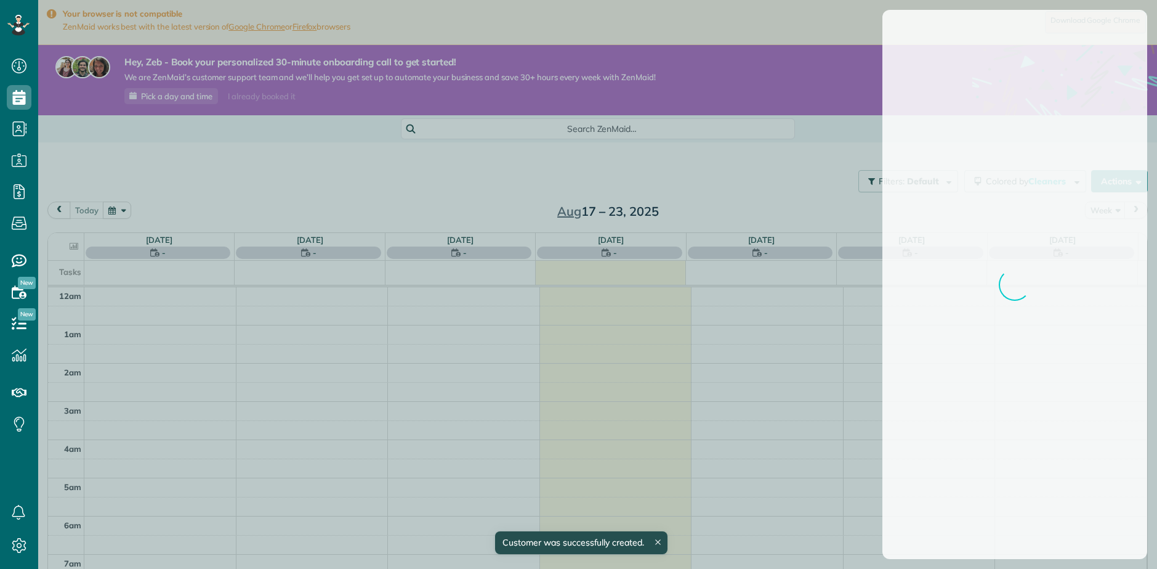
scroll to position [268, 0]
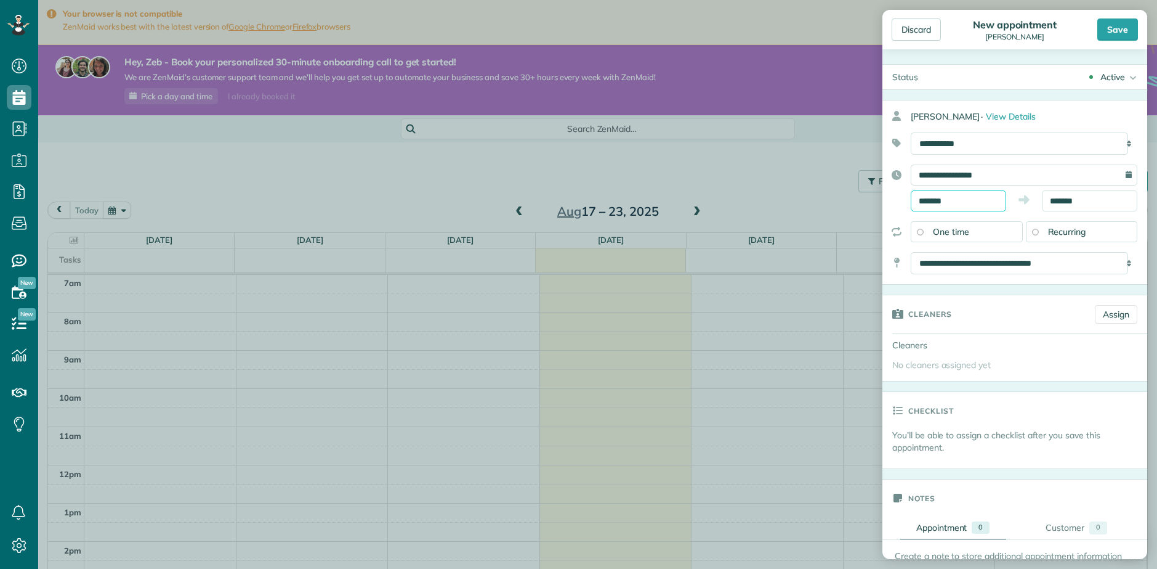
click at [941, 198] on input "*******" at bounding box center [958, 200] width 95 height 21
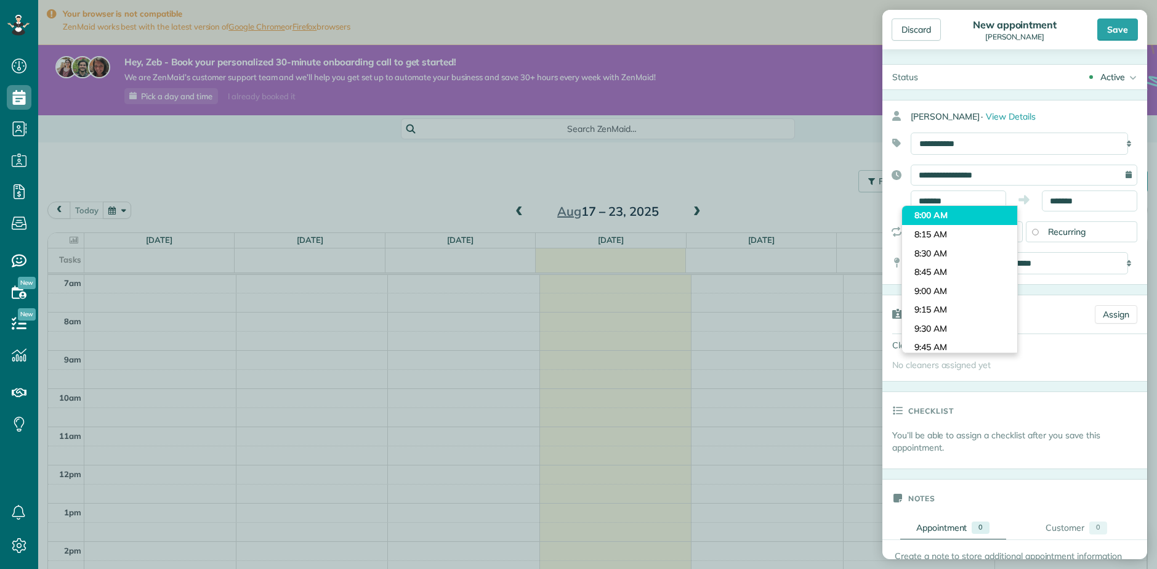
type input "*******"
click at [930, 216] on body "Dashboard Scheduling Calendar View List View Dispatch View - Weekly scheduling …" at bounding box center [578, 284] width 1157 height 569
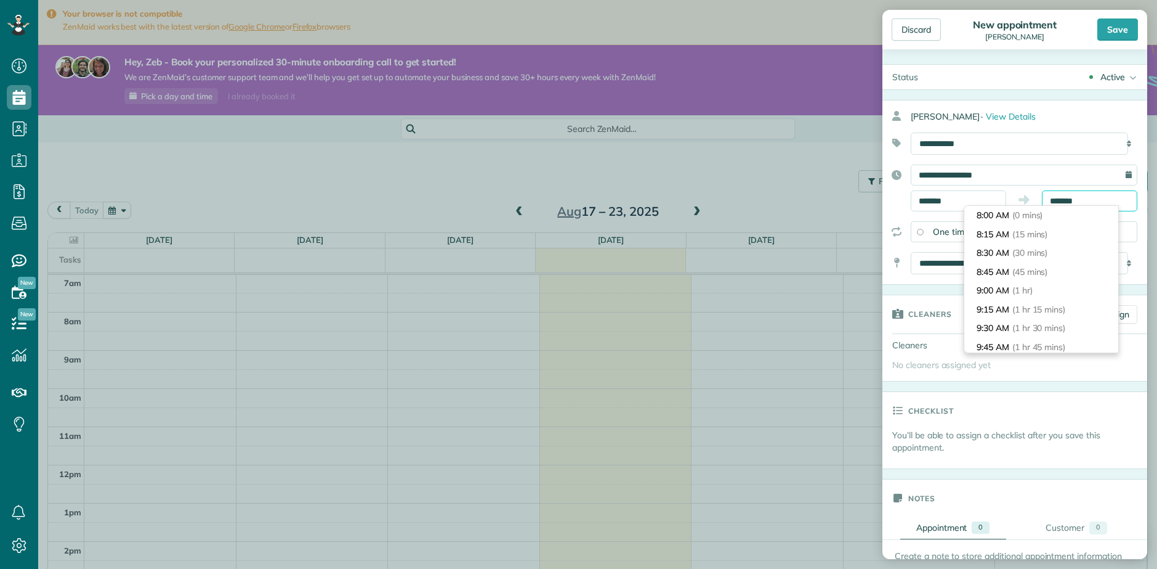
click at [1076, 201] on input "*******" at bounding box center [1089, 200] width 95 height 21
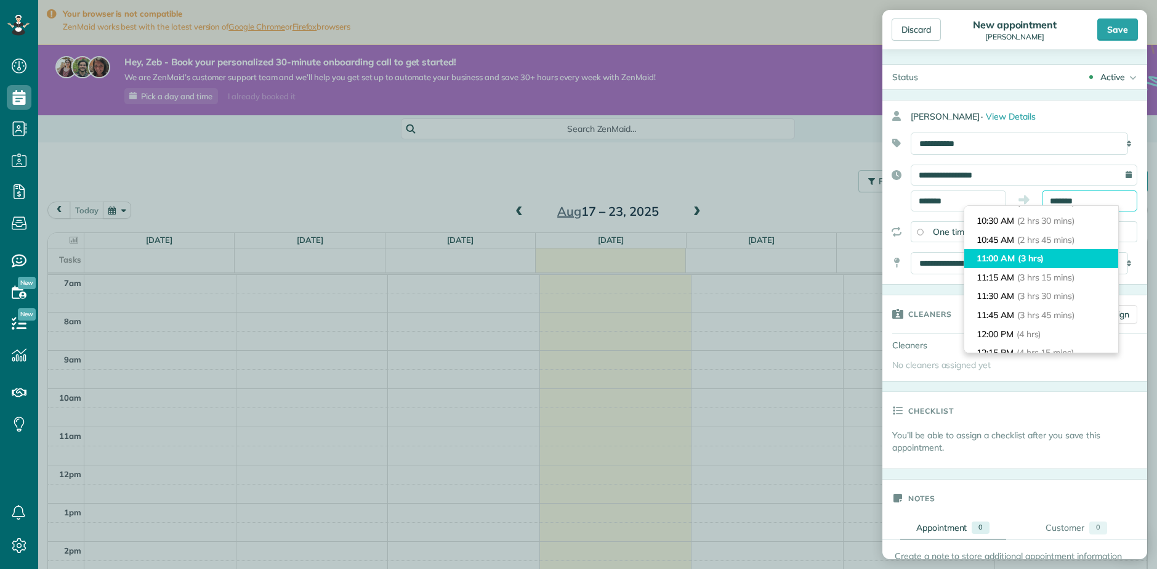
scroll to position [204, 0]
type input "********"
click at [1044, 275] on span "(3 hrs 30 mins)" at bounding box center [1048, 274] width 60 height 11
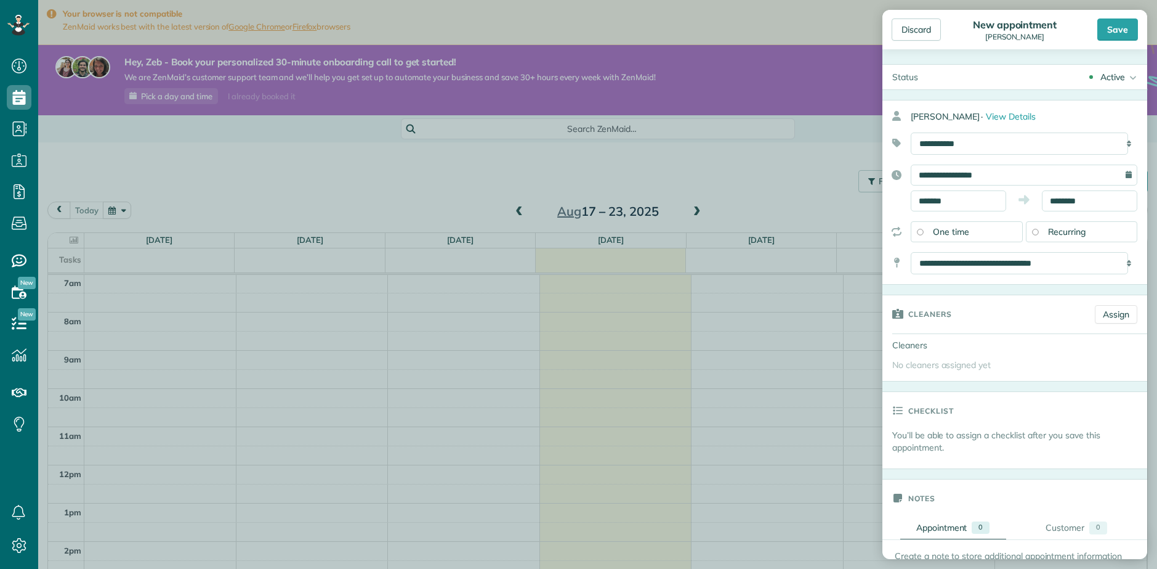
click at [1042, 227] on div "Recurring" at bounding box center [1082, 231] width 112 height 21
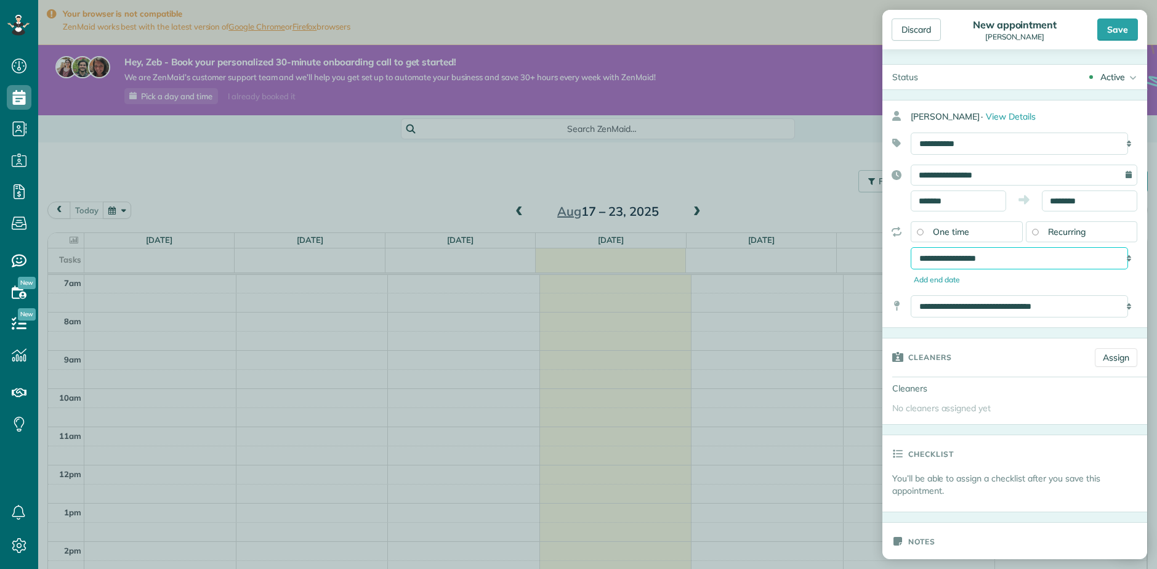
click at [1027, 262] on select "**********" at bounding box center [1019, 258] width 217 height 22
select select "**********"
click at [911, 247] on select "**********" at bounding box center [1019, 258] width 217 height 22
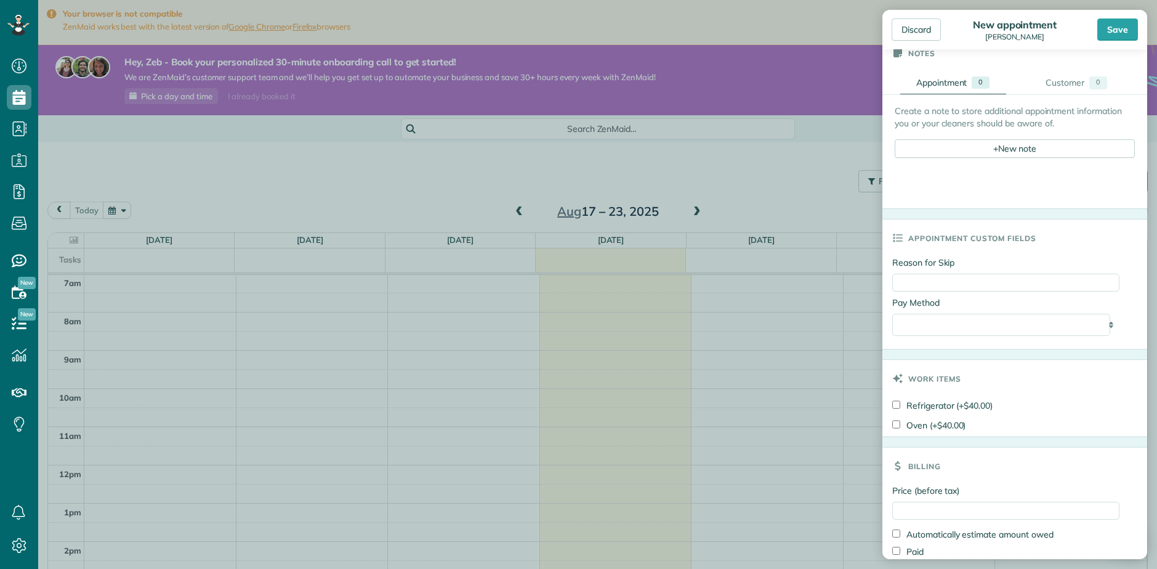
scroll to position [545, 0]
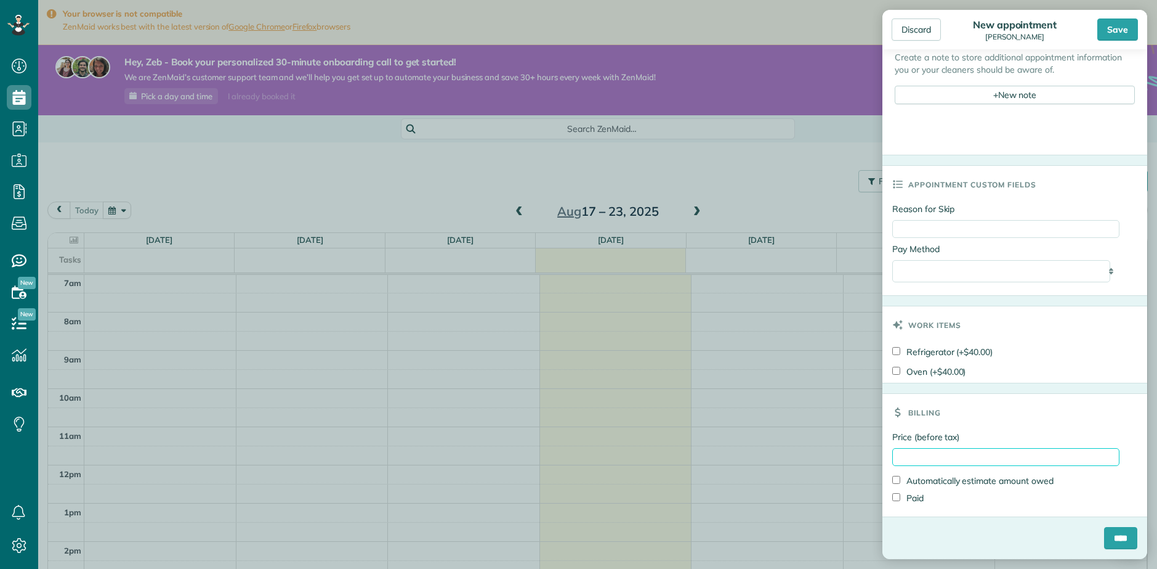
click at [918, 456] on input "Price (before tax)" at bounding box center [1006, 457] width 227 height 18
click at [1104, 537] on input "****" at bounding box center [1120, 538] width 33 height 22
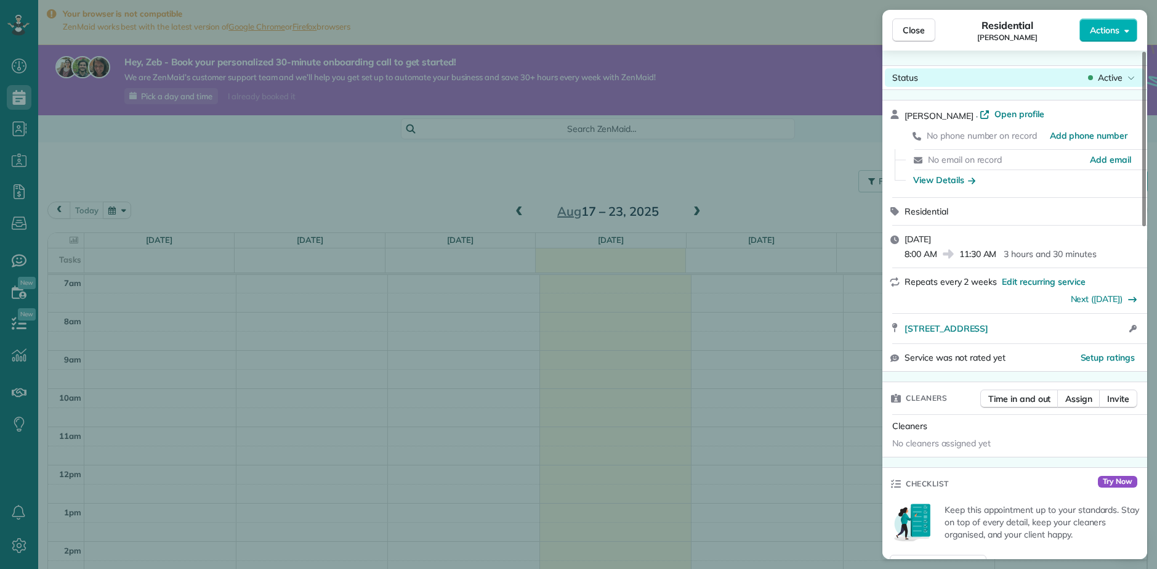
click at [1125, 81] on div "Active" at bounding box center [1112, 77] width 52 height 12
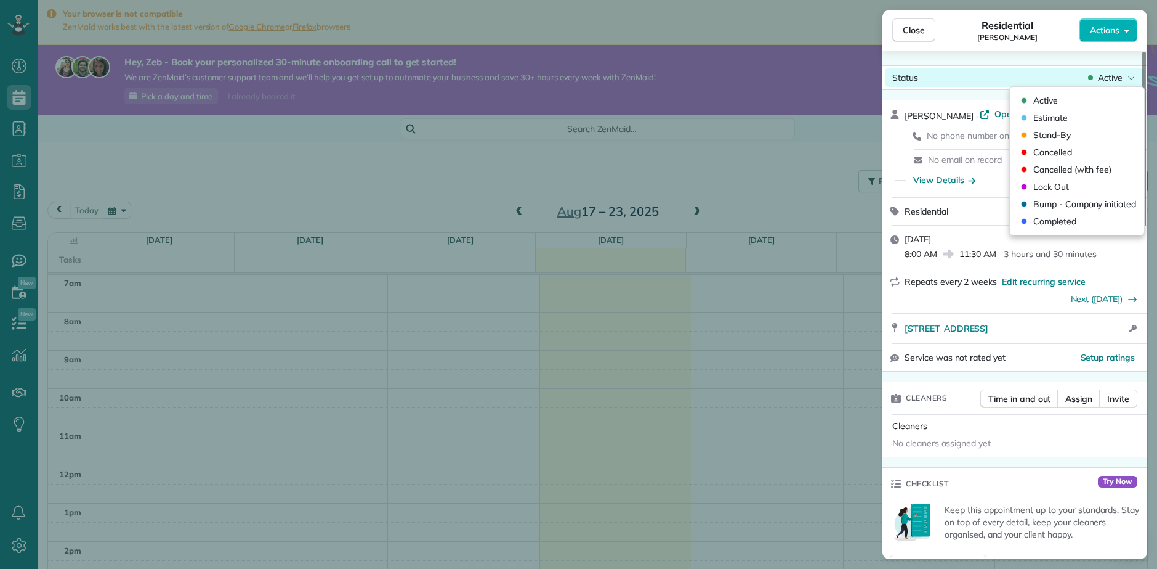
click at [1126, 81] on div "Active" at bounding box center [1112, 77] width 52 height 12
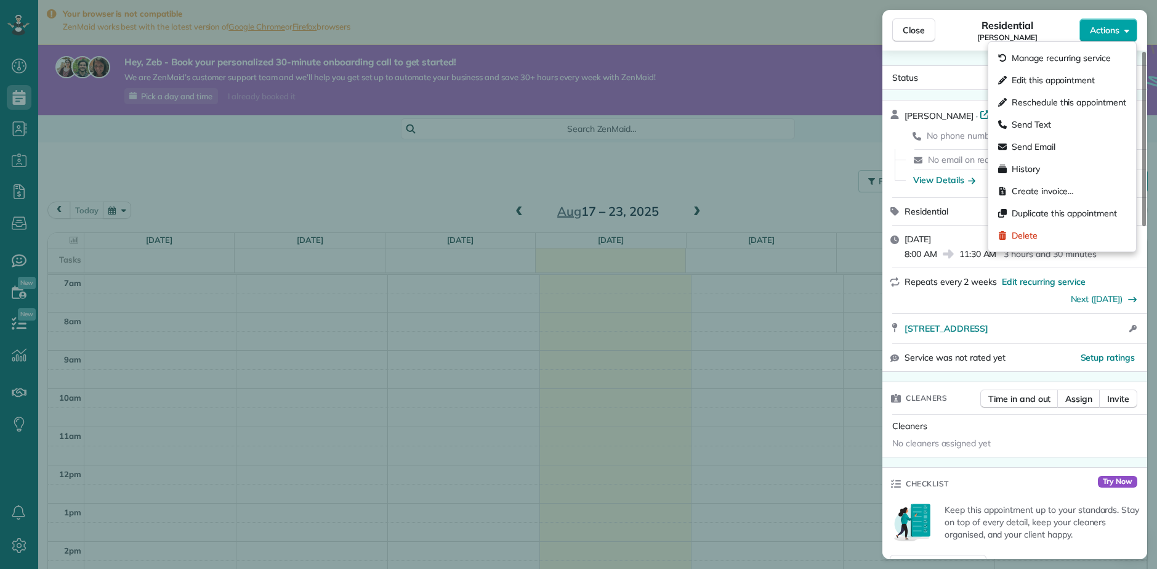
click at [1130, 31] on button "Actions" at bounding box center [1109, 29] width 58 height 23
click at [835, 471] on div "Close Residential Brandi Actions Status Active Brandi · Open profile No phone n…" at bounding box center [578, 284] width 1157 height 569
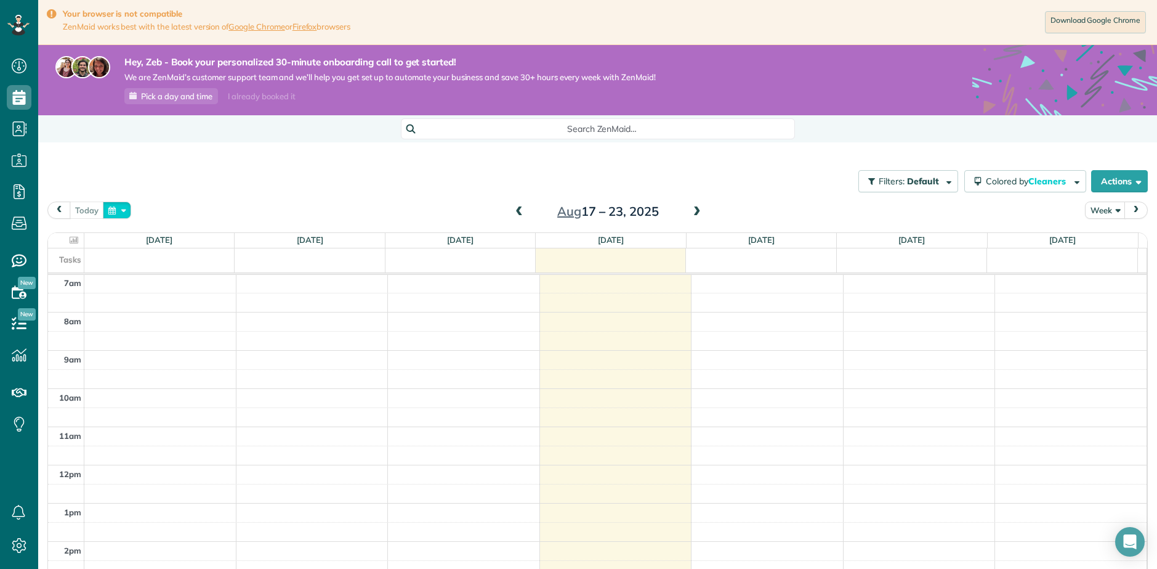
click at [127, 211] on button "button" at bounding box center [117, 209] width 28 height 17
click at [262, 221] on link "Next" at bounding box center [266, 217] width 34 height 31
drag, startPoint x: 184, startPoint y: 251, endPoint x: 200, endPoint y: 267, distance: 23.1
click at [184, 251] on link "2" at bounding box center [187, 253] width 20 height 20
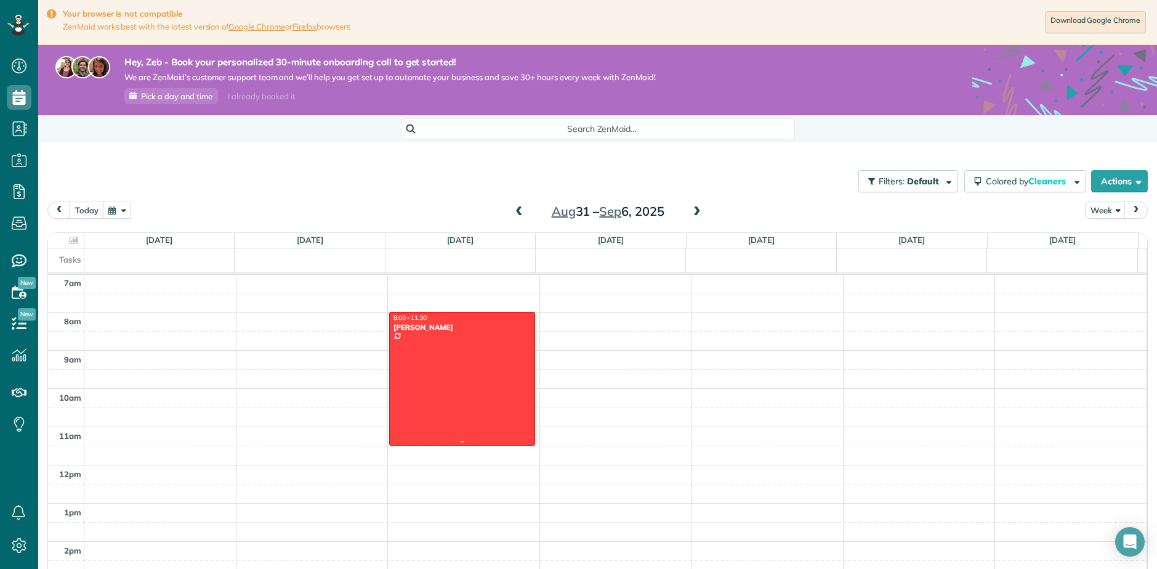
click at [847, 475] on div "12am 1am 2am 3am 4am 5am 6am 7am 8am 9am 10am 11am 12pm 1pm 2pm 3pm 4pm 5pm 6pm…" at bounding box center [597, 465] width 1099 height 916
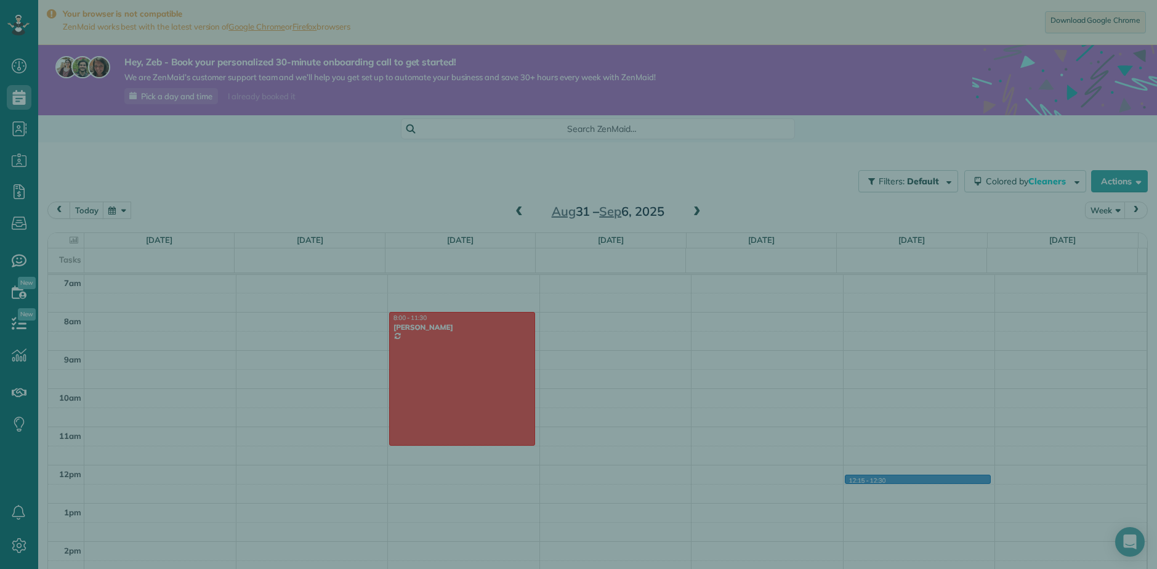
click at [448, 417] on div "Cancel New appointment Select a contact Add new" at bounding box center [578, 284] width 1157 height 569
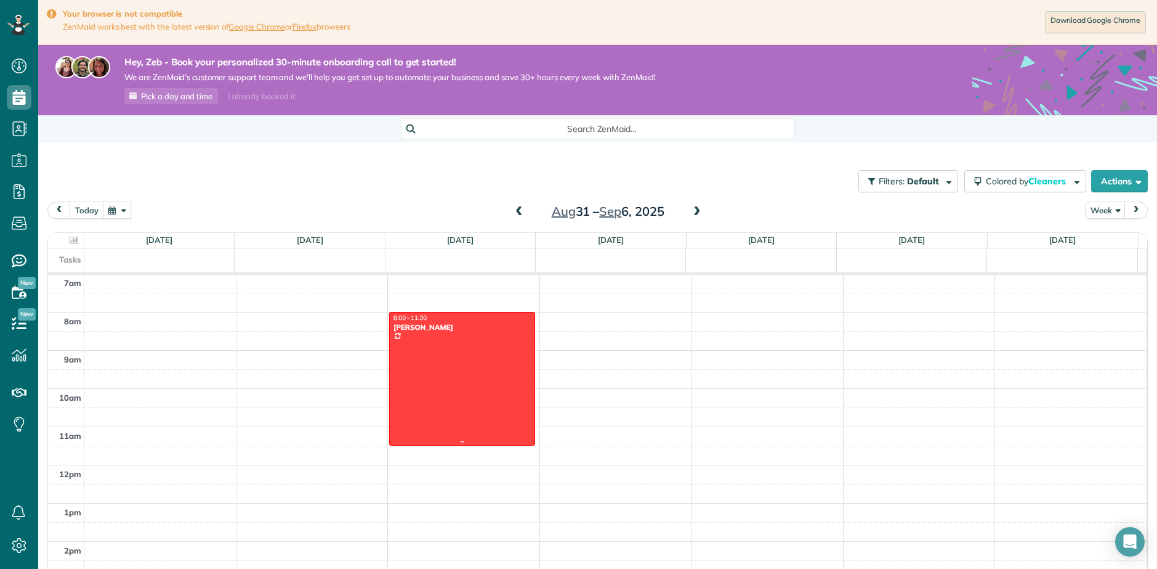
click at [457, 394] on div at bounding box center [462, 378] width 145 height 132
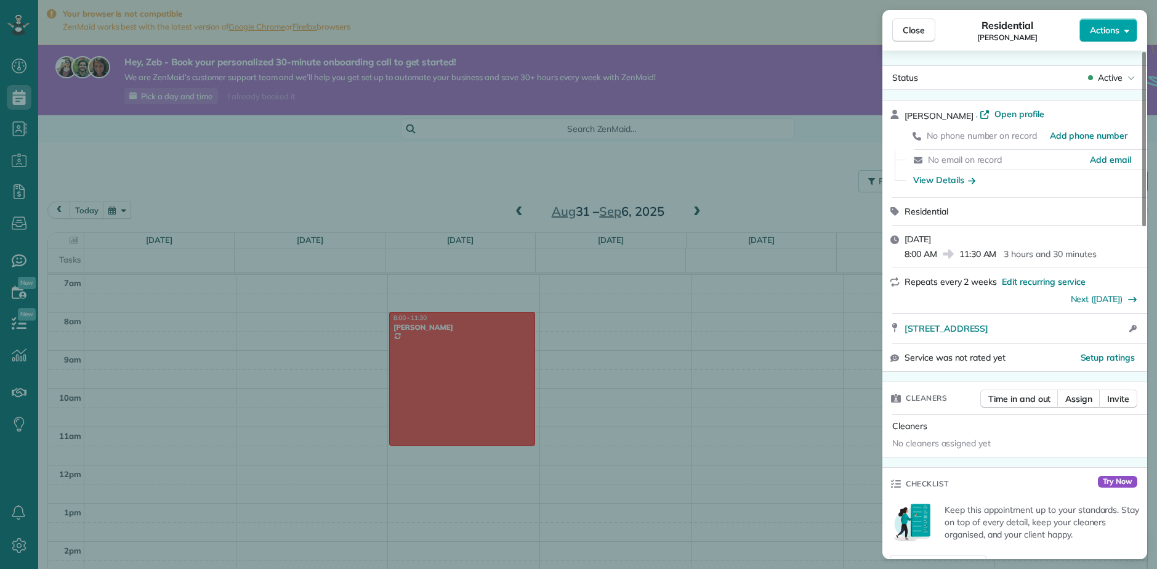
click at [1125, 38] on button "Actions" at bounding box center [1109, 29] width 58 height 23
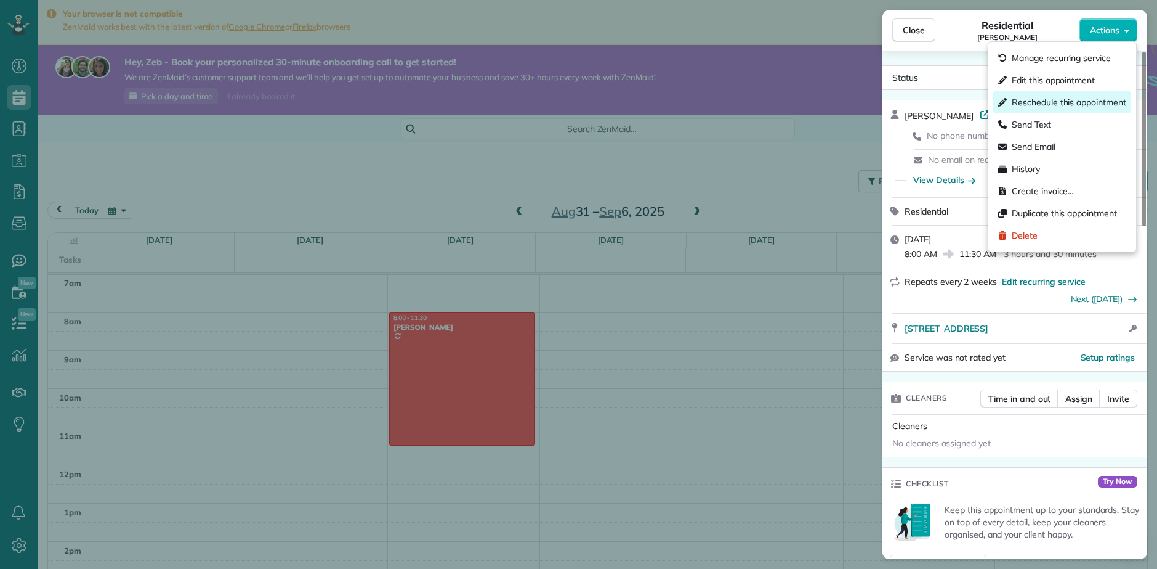
click at [1066, 92] on div "Reschedule this appointment" at bounding box center [1063, 102] width 138 height 22
select select "*"
select select "****"
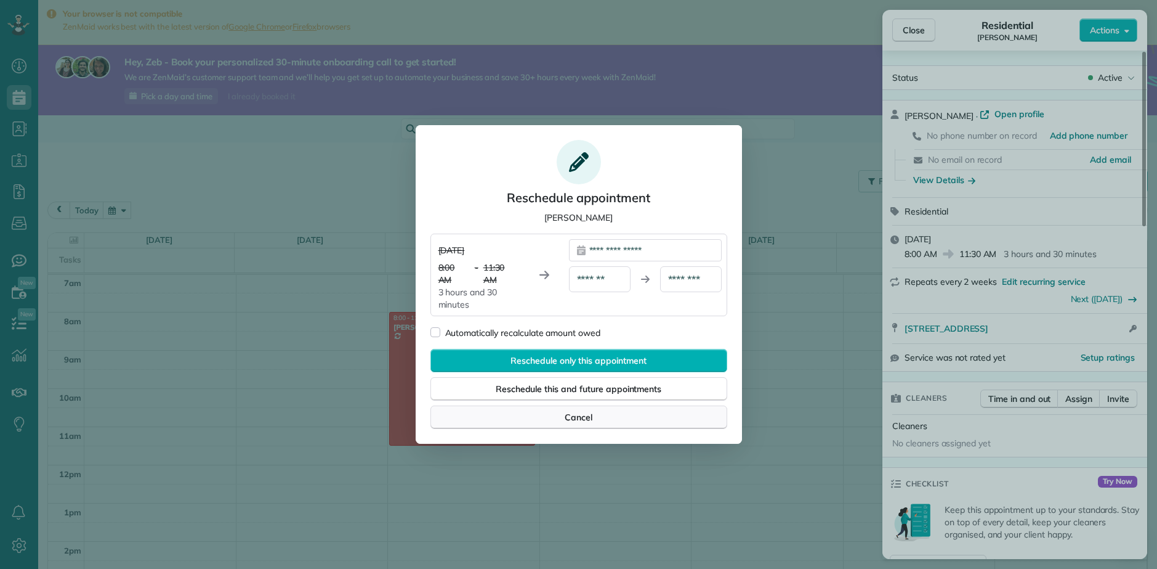
click at [652, 424] on div "Cancel" at bounding box center [579, 416] width 297 height 23
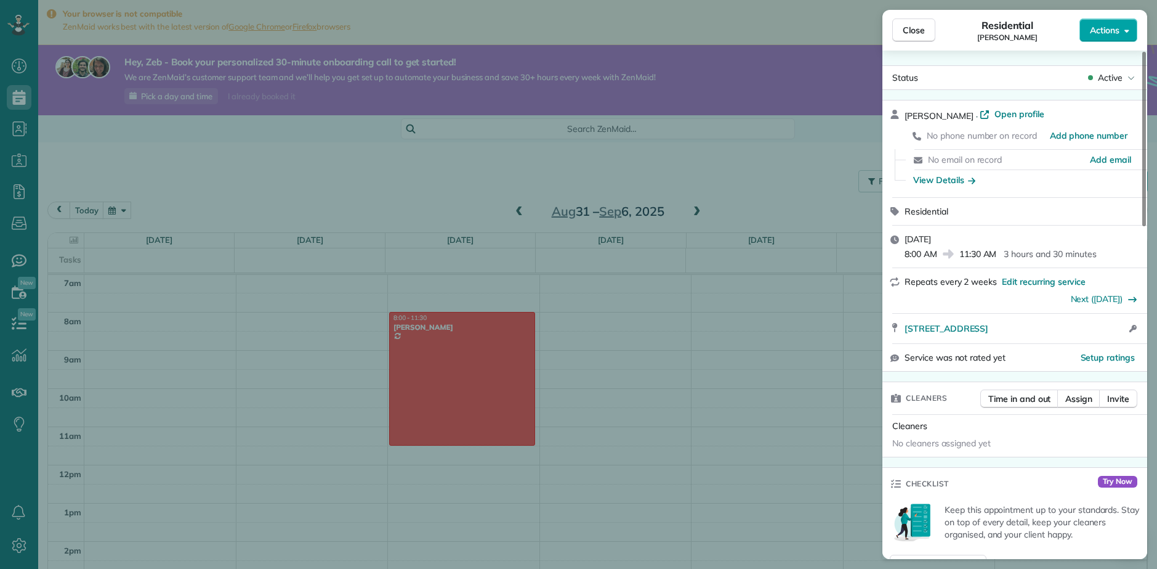
click at [1125, 28] on icon "button" at bounding box center [1127, 30] width 5 height 9
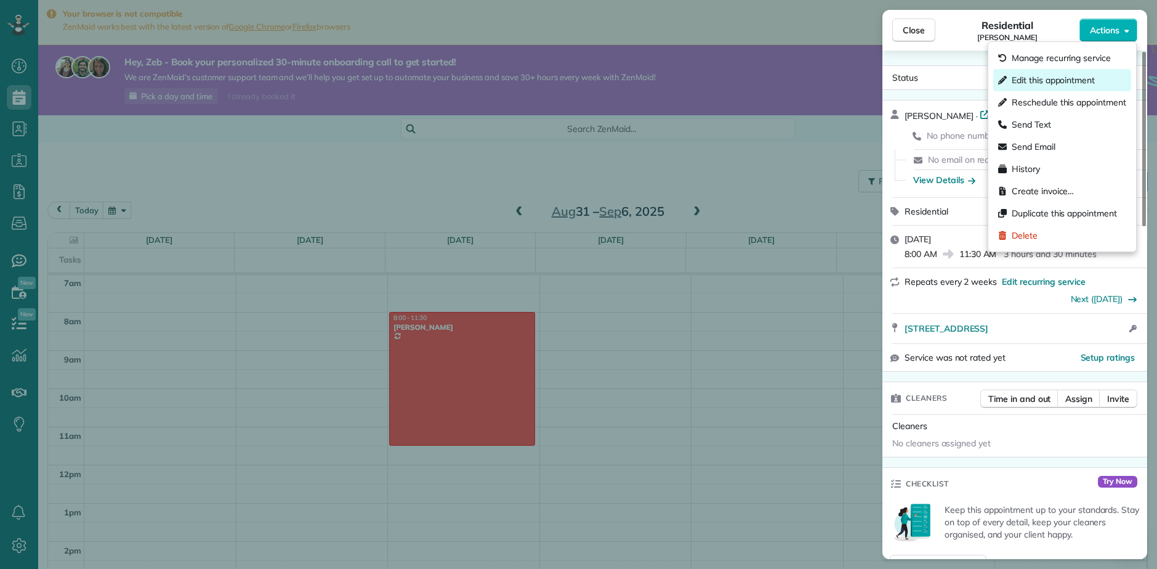
click at [1080, 79] on span "Edit this appointment" at bounding box center [1053, 80] width 83 height 12
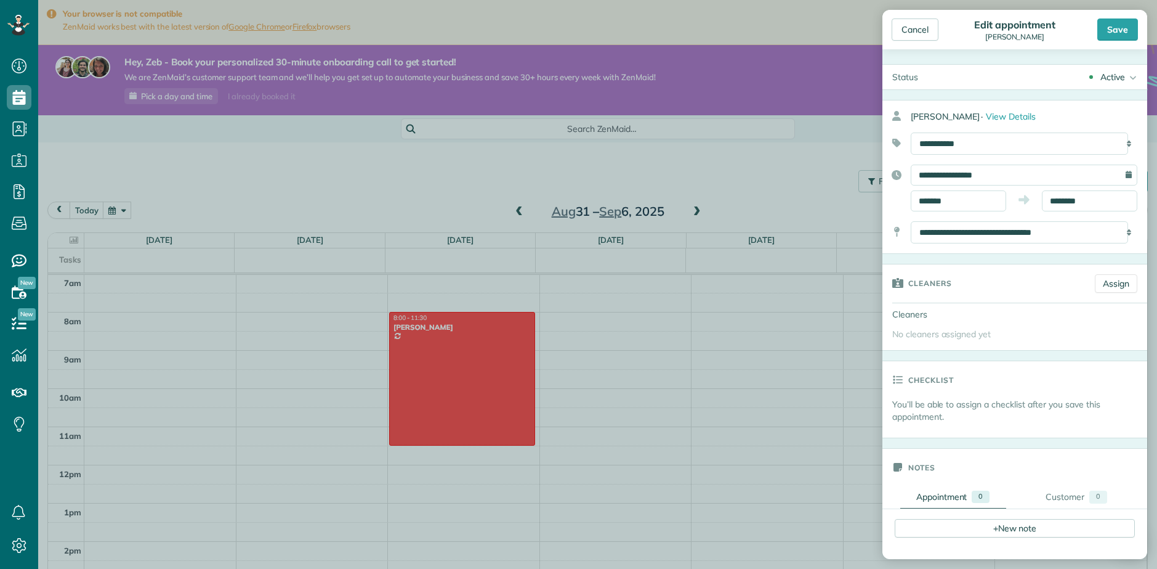
click at [930, 44] on div "Cancel Edit appointment Brandi Save" at bounding box center [1015, 29] width 265 height 39
click at [929, 37] on div "Cancel" at bounding box center [915, 29] width 47 height 22
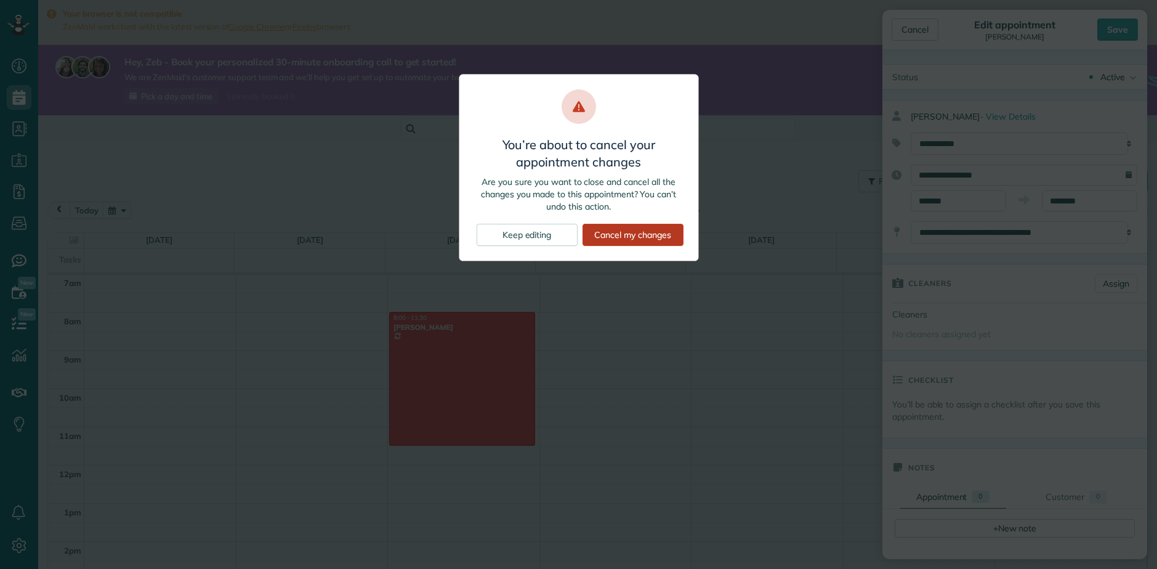
click at [625, 231] on div "Cancel my changes" at bounding box center [633, 235] width 101 height 22
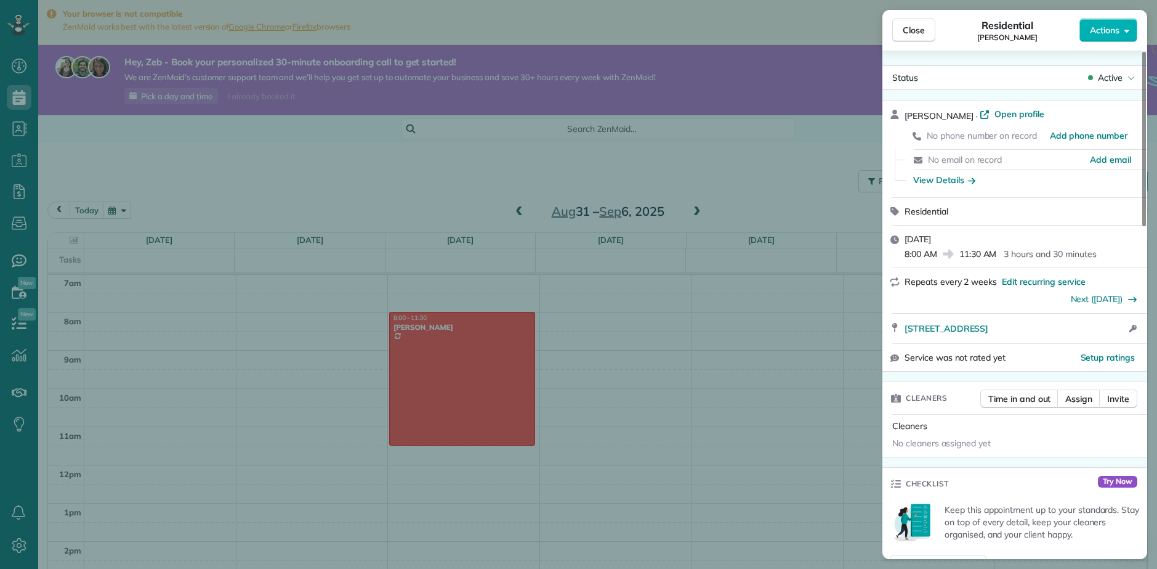
click at [740, 400] on div "Close Residential Brandi Actions Status Active Brandi · Open profile No phone n…" at bounding box center [578, 284] width 1157 height 569
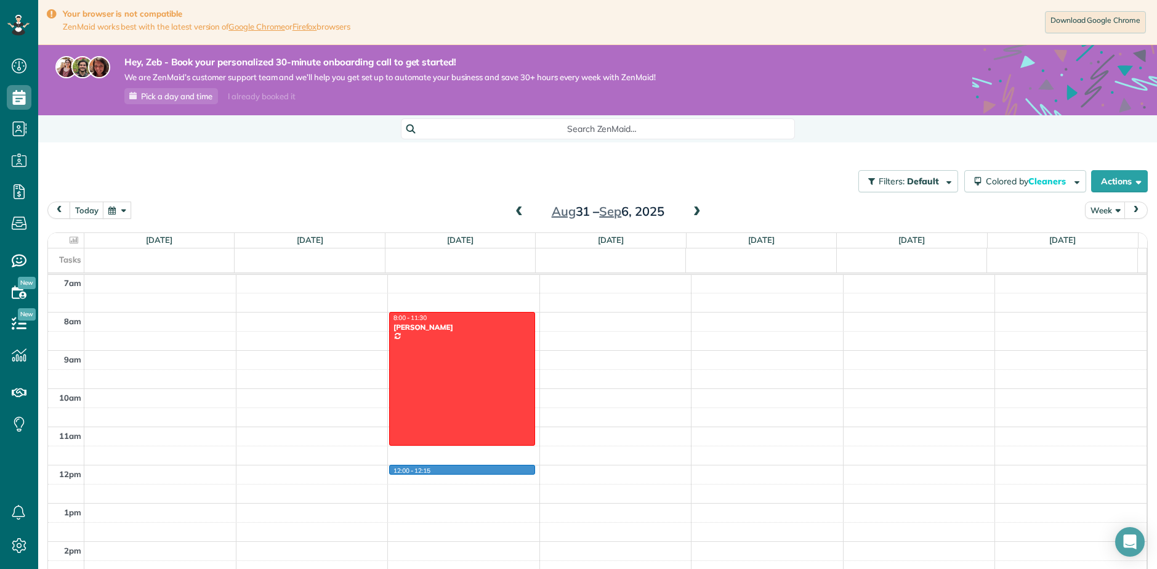
click at [426, 474] on div "12am 1am 2am 3am 4am 5am 6am 7am 8am 9am 10am 11am 12pm 1pm 2pm 3pm 4pm 5pm 6pm…" at bounding box center [597, 465] width 1099 height 916
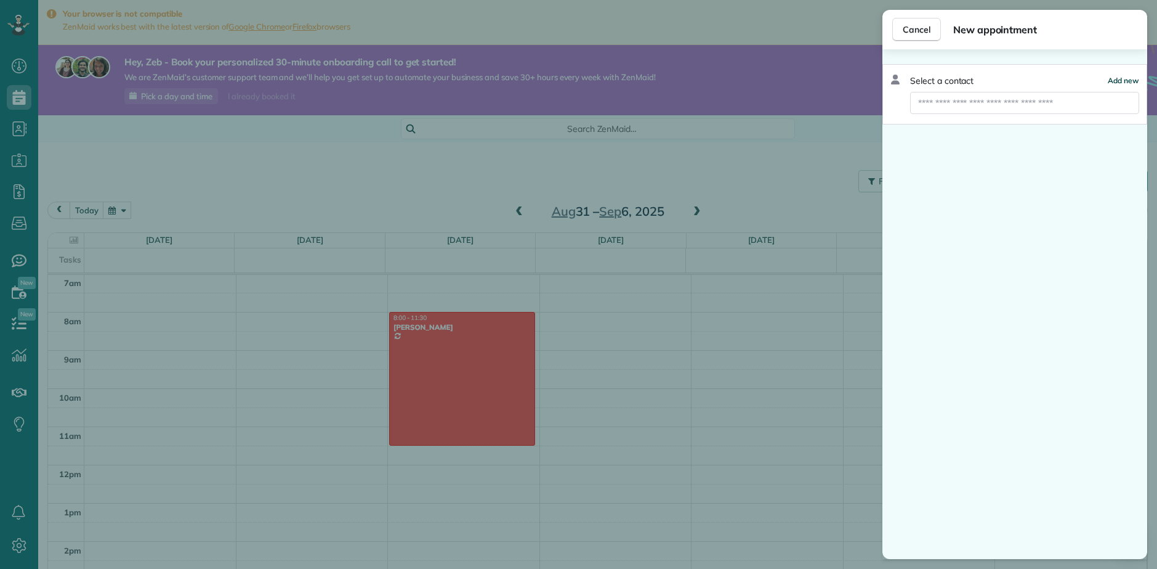
click at [1111, 82] on span "Add new" at bounding box center [1123, 80] width 31 height 9
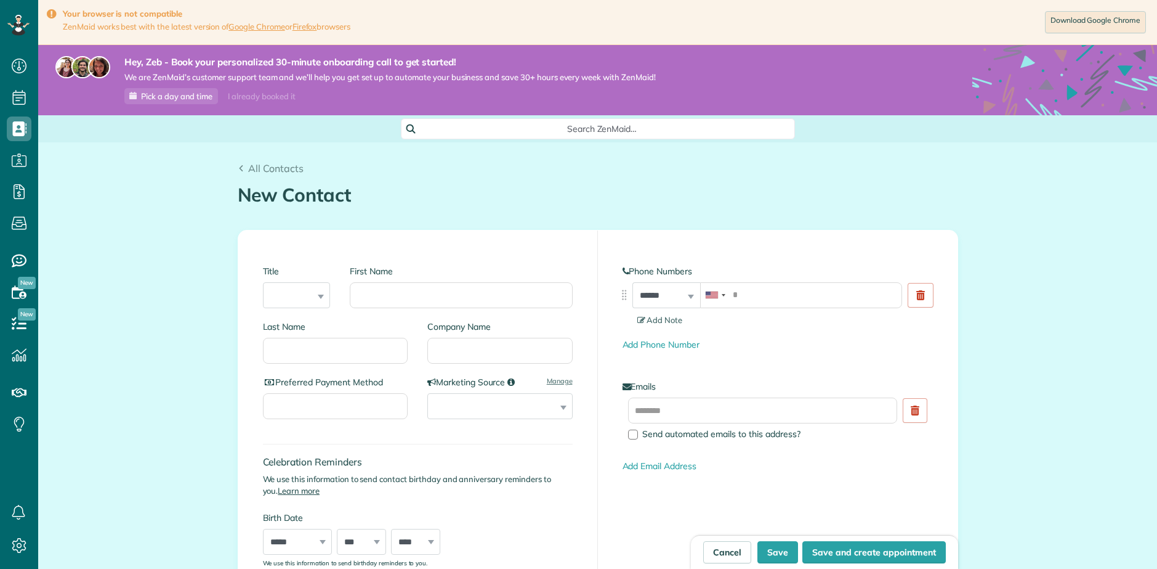
scroll to position [6, 6]
drag, startPoint x: 341, startPoint y: 294, endPoint x: 351, endPoint y: 292, distance: 9.4
click at [342, 294] on div "First Name" at bounding box center [456, 292] width 232 height 55
click at [370, 289] on input "First Name" at bounding box center [461, 295] width 222 height 26
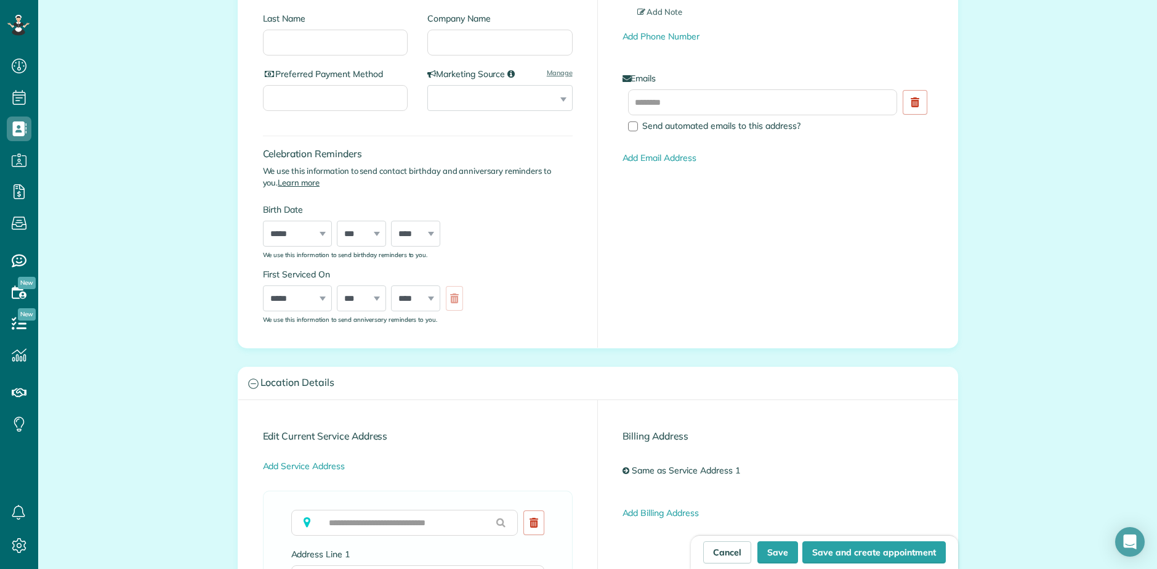
scroll to position [431, 0]
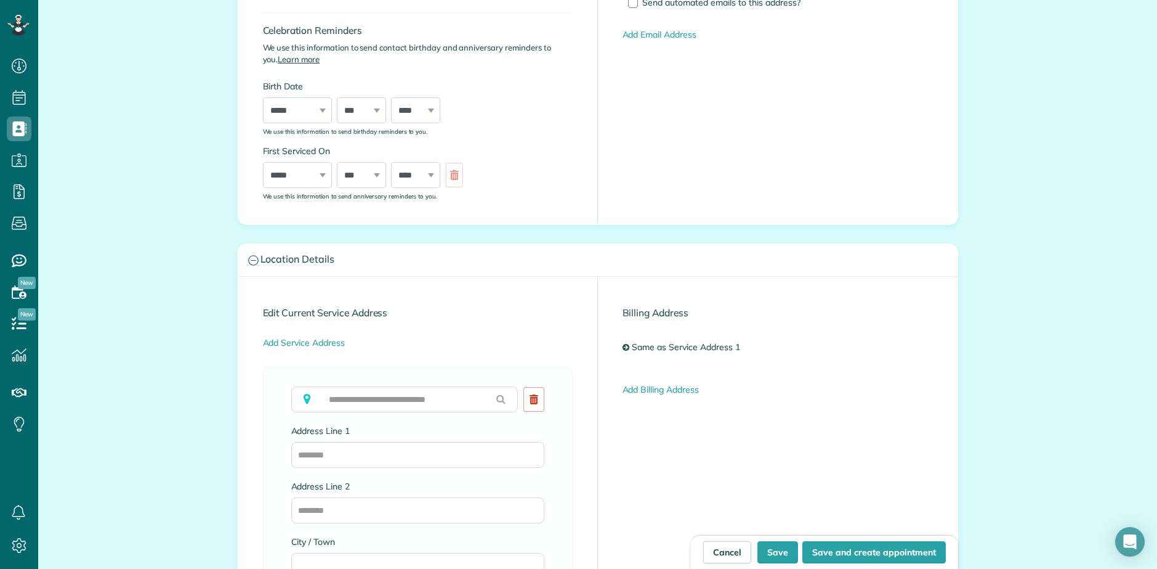
type input "*****"
click at [401, 399] on input "text" at bounding box center [404, 399] width 227 height 26
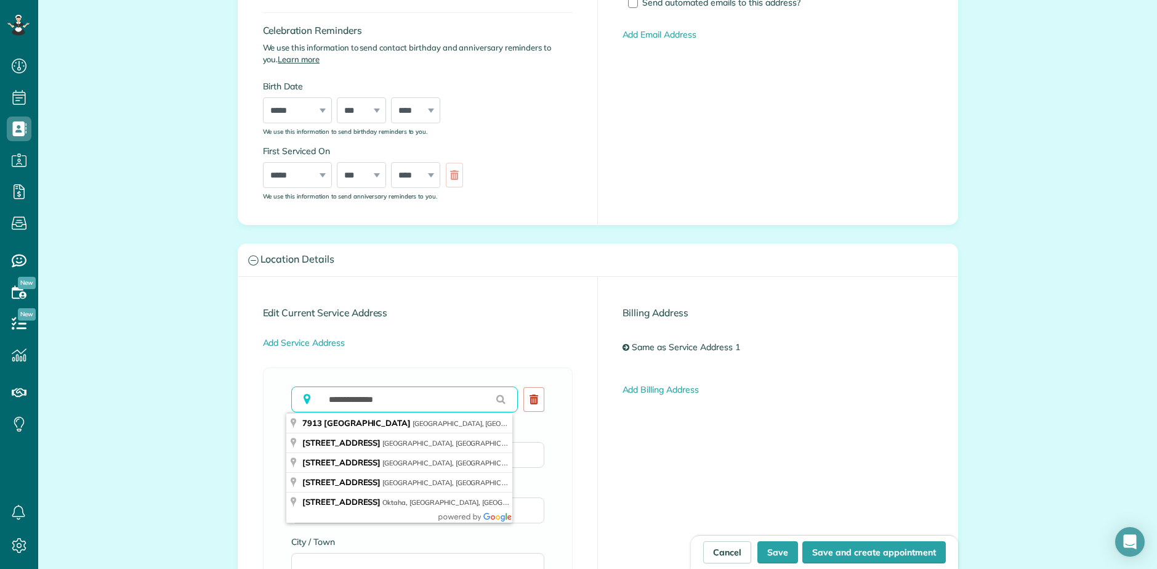
type input "**********"
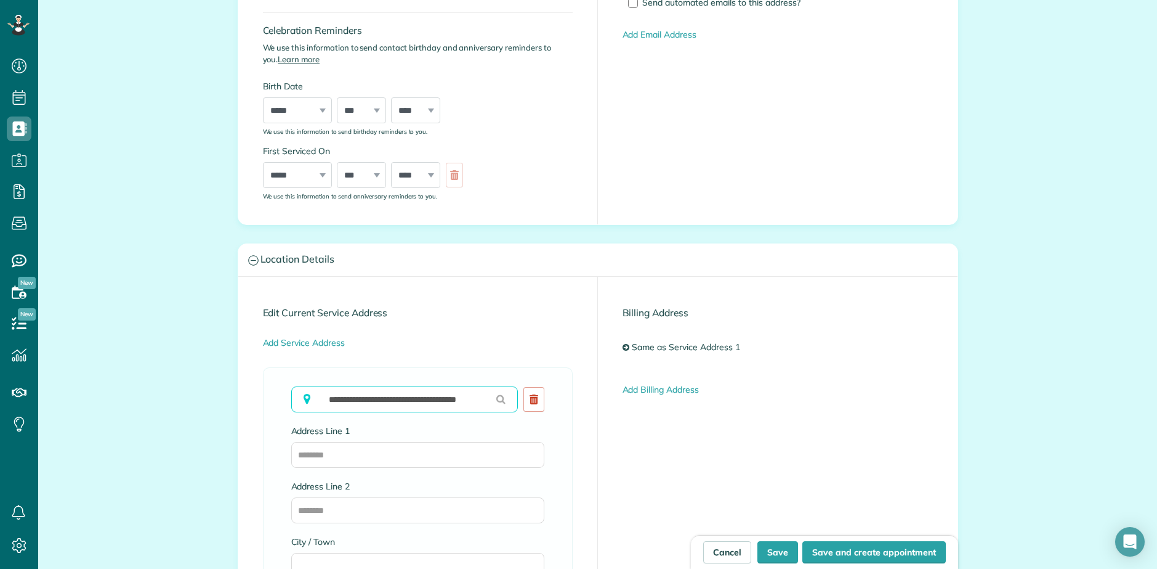
type input "**********"
type input "********"
type input "**"
type input "*****"
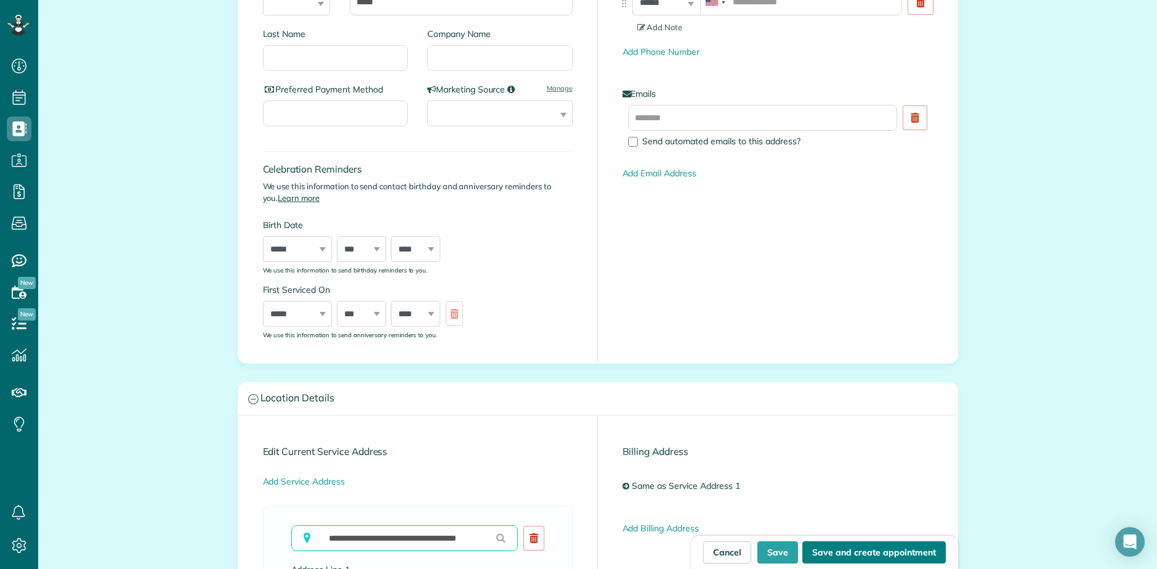
scroll to position [291, 0]
click at [841, 555] on button "Save and create appointment" at bounding box center [875, 552] width 144 height 22
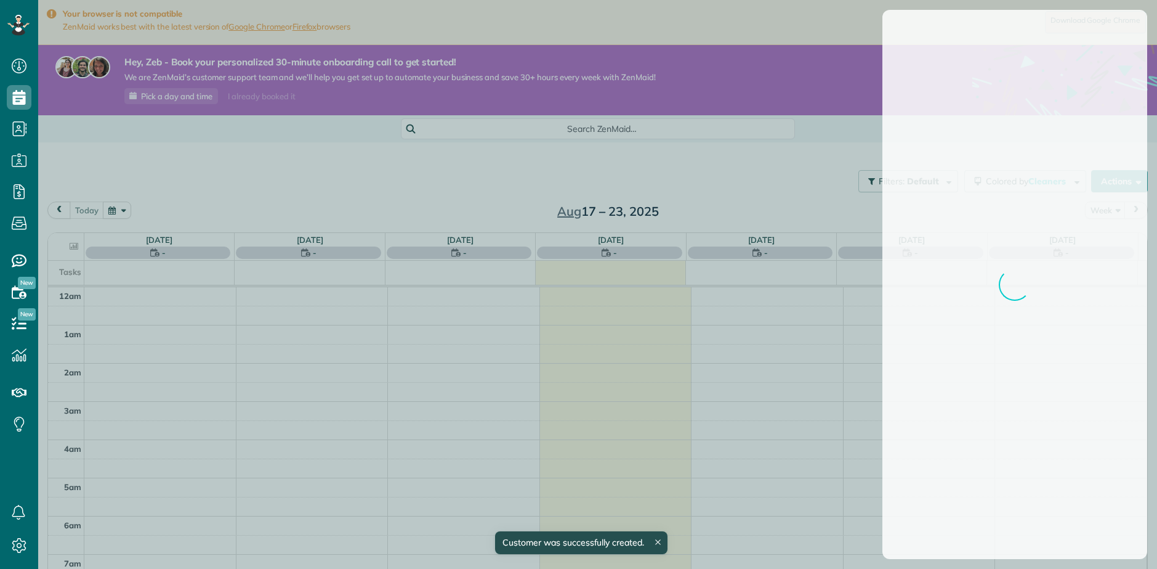
scroll to position [268, 0]
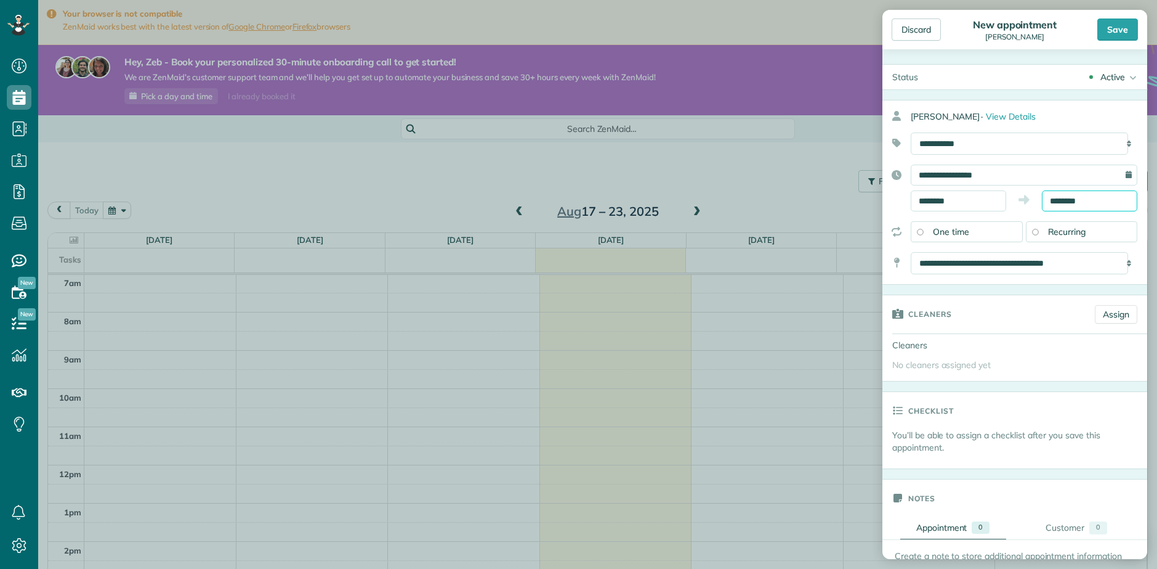
click at [1090, 201] on input "********" at bounding box center [1089, 200] width 95 height 21
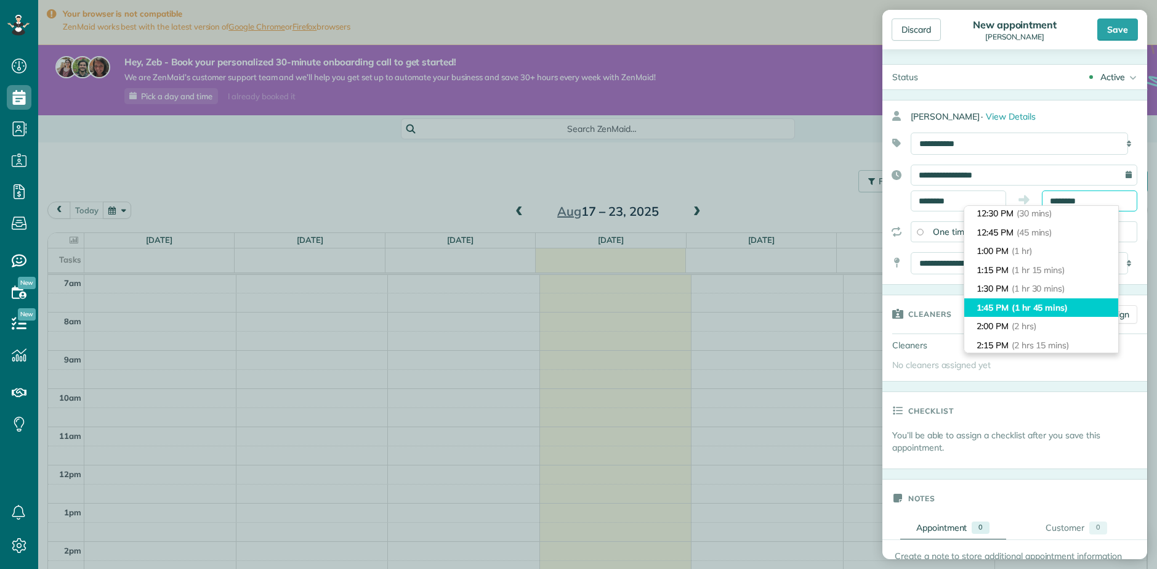
scroll to position [62, 0]
type input "*******"
click at [1015, 301] on span "(2 hrs)" at bounding box center [1025, 303] width 26 height 11
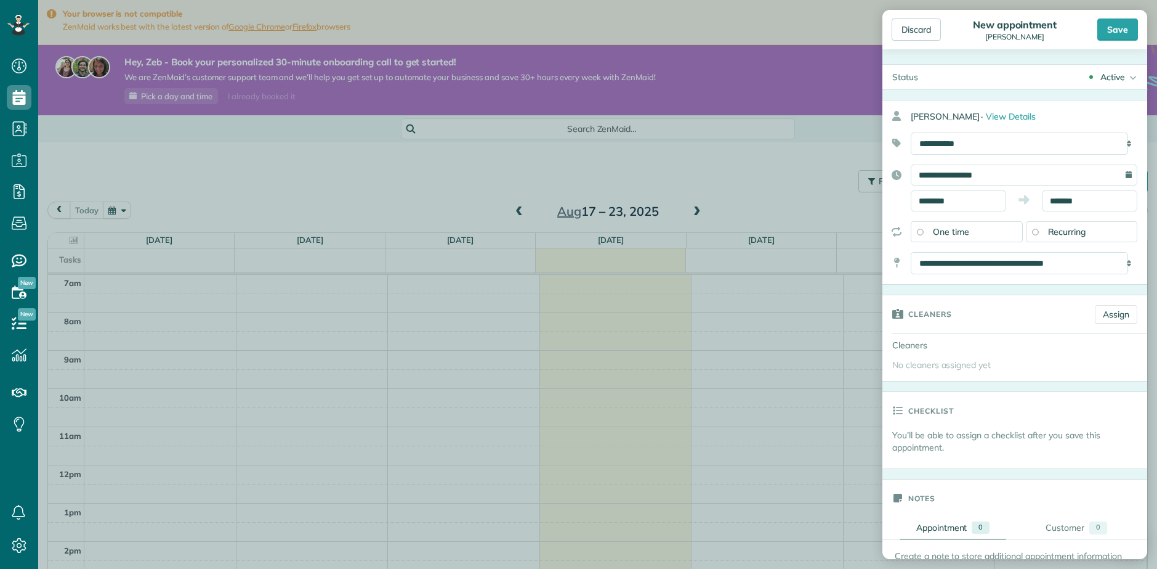
click at [1074, 224] on div "Recurring" at bounding box center [1082, 231] width 112 height 21
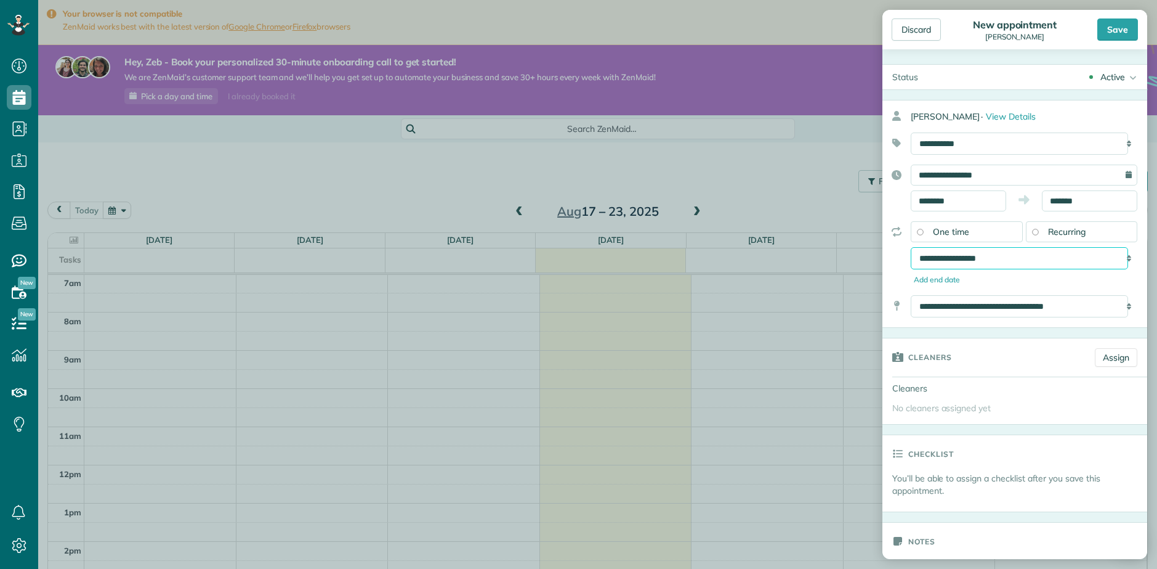
click at [1024, 267] on select "**********" at bounding box center [1019, 258] width 217 height 22
select select "**********"
click at [911, 247] on select "**********" at bounding box center [1019, 258] width 217 height 22
click at [1112, 81] on div "Active" at bounding box center [1113, 77] width 25 height 12
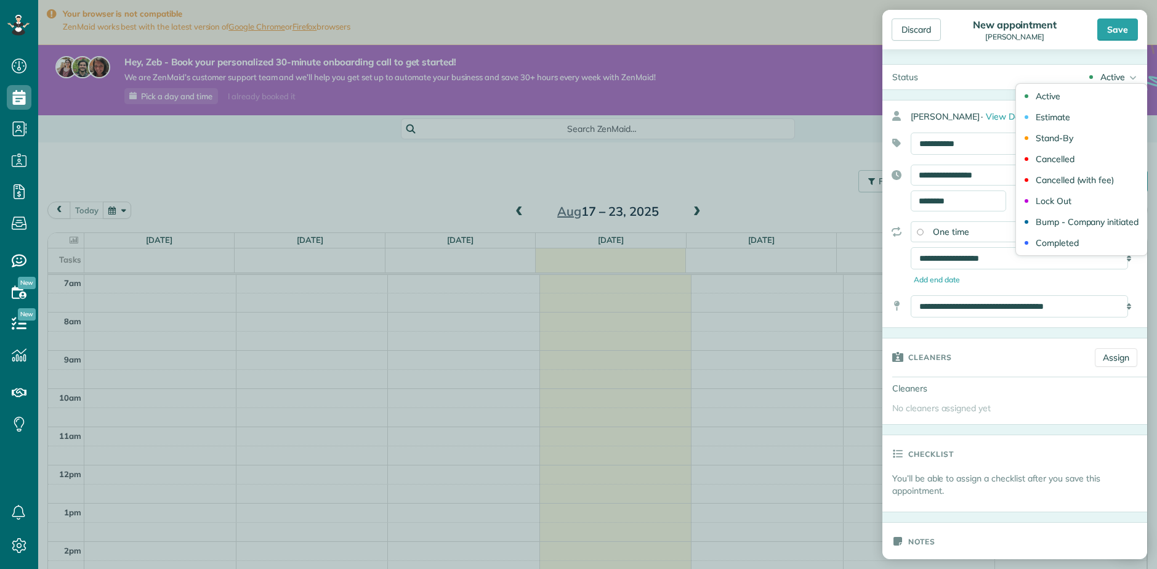
click at [1112, 81] on div "Active" at bounding box center [1113, 77] width 25 height 12
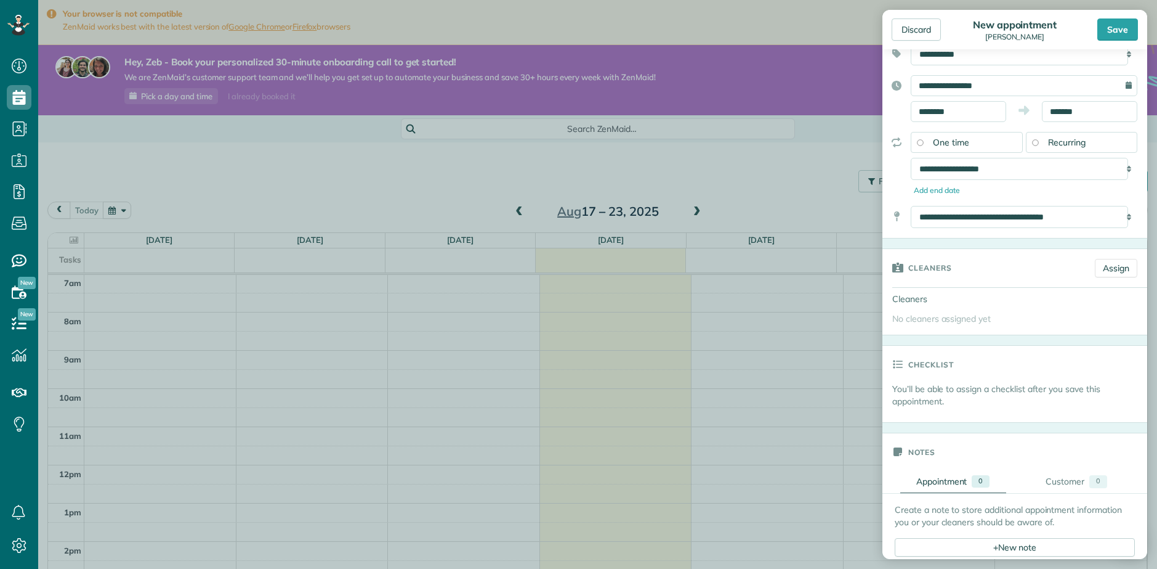
scroll to position [0, 0]
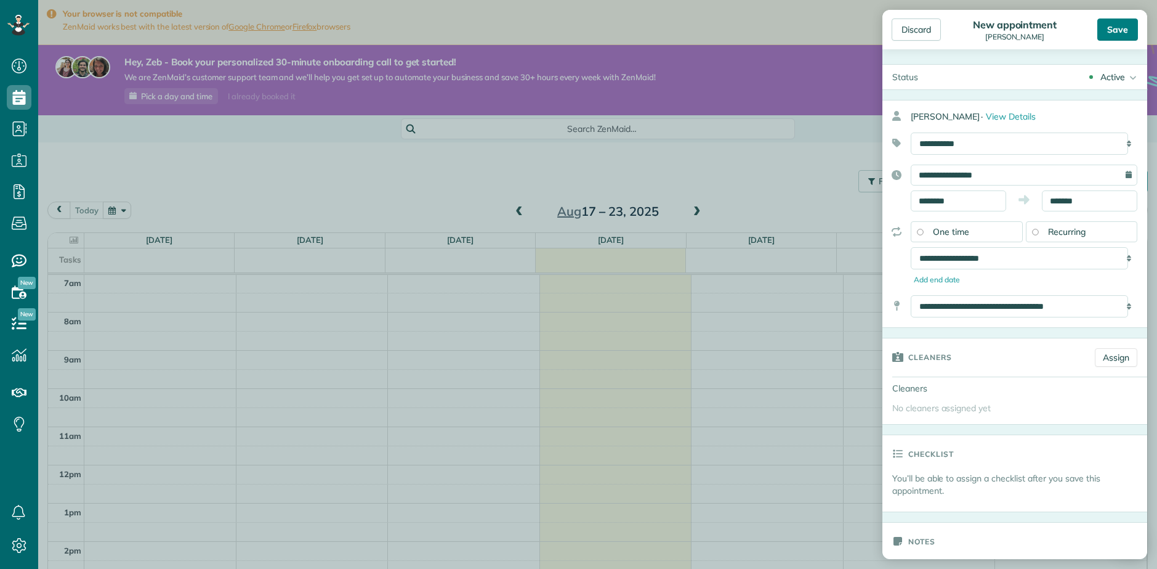
click at [1124, 28] on div "Save" at bounding box center [1118, 29] width 41 height 22
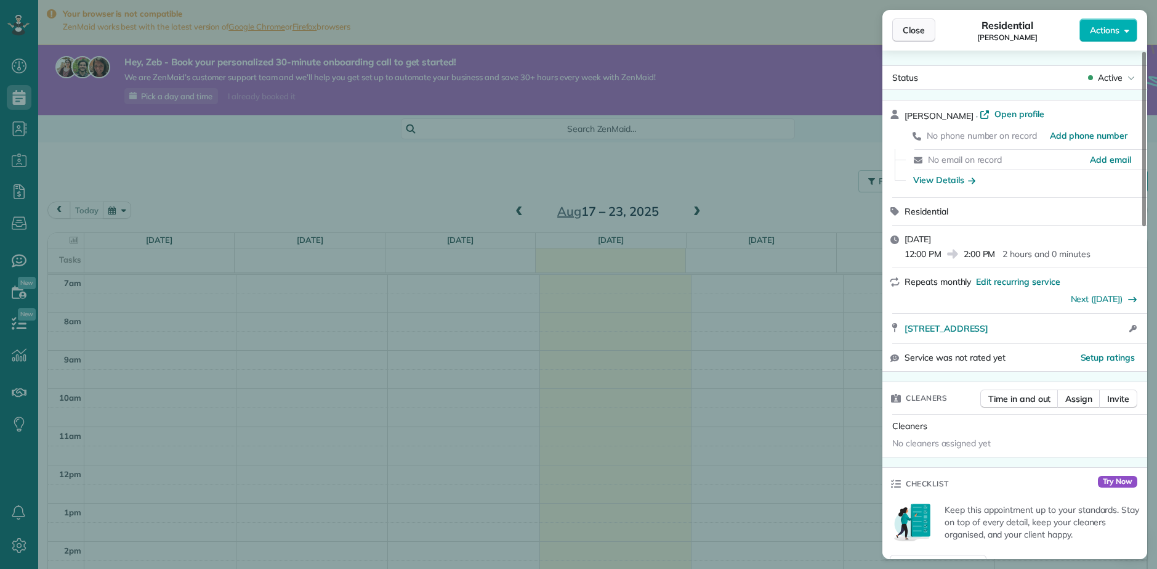
click at [918, 31] on span "Close" at bounding box center [914, 30] width 22 height 12
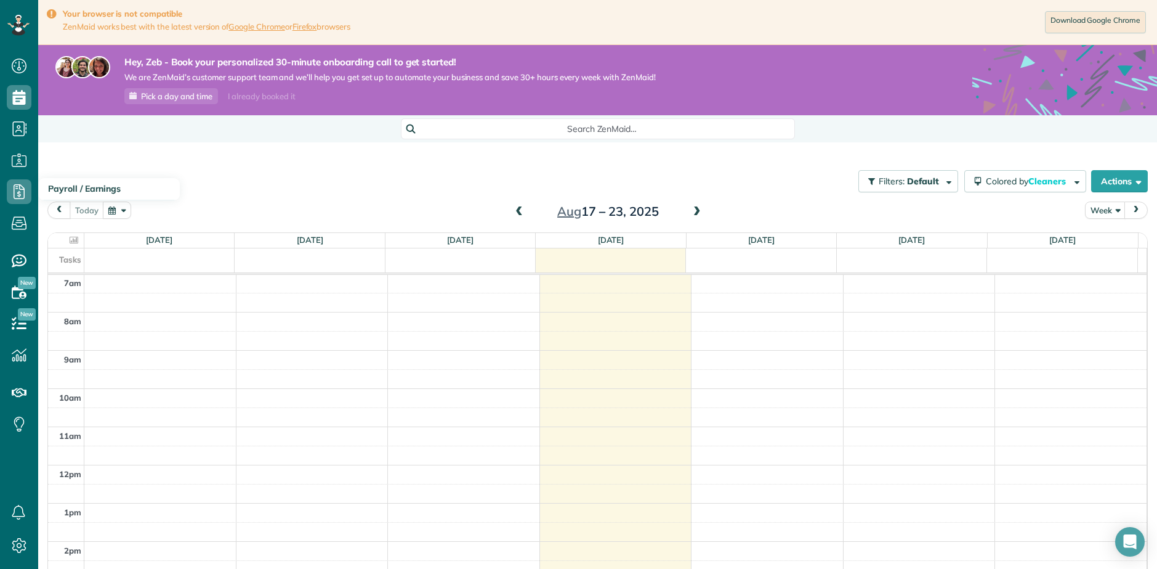
click at [119, 208] on button "button" at bounding box center [117, 209] width 28 height 17
click at [269, 219] on link "Next" at bounding box center [266, 217] width 34 height 31
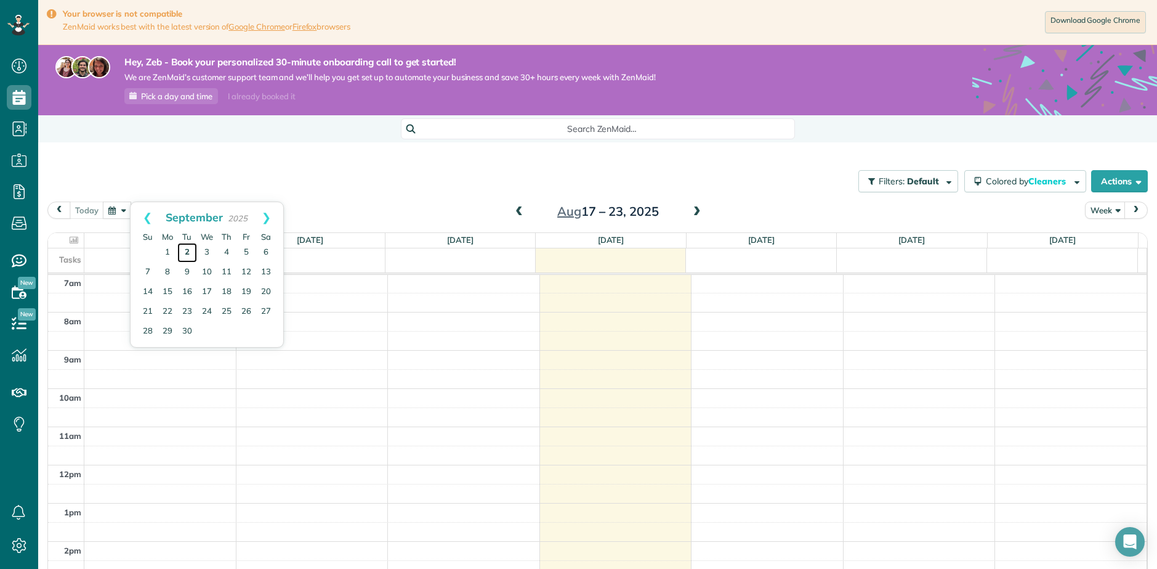
click at [184, 255] on link "2" at bounding box center [187, 253] width 20 height 20
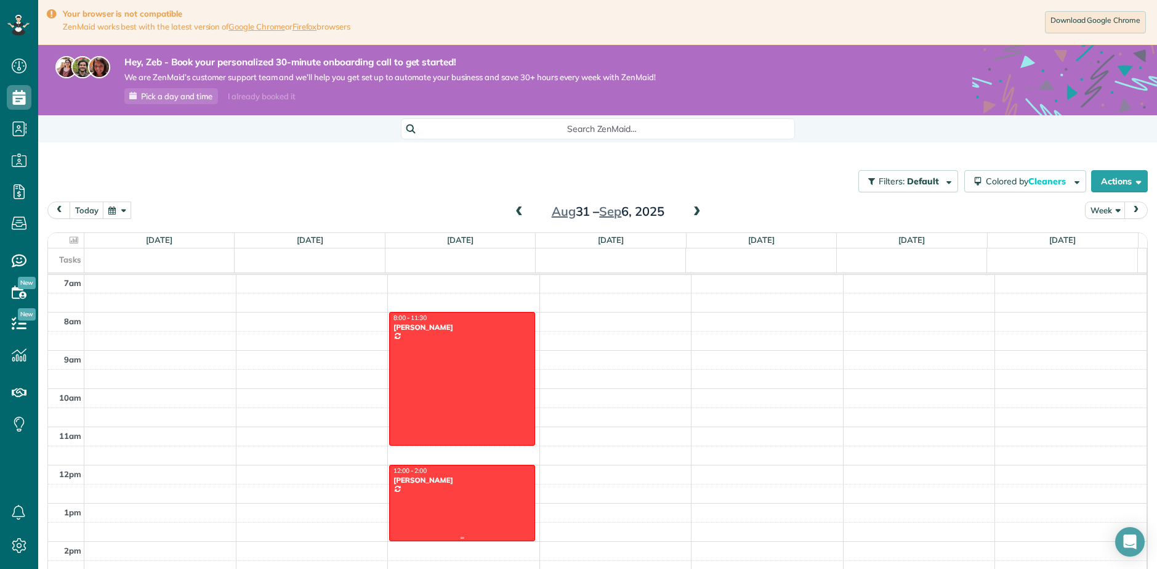
click at [457, 537] on div at bounding box center [462, 537] width 145 height 5
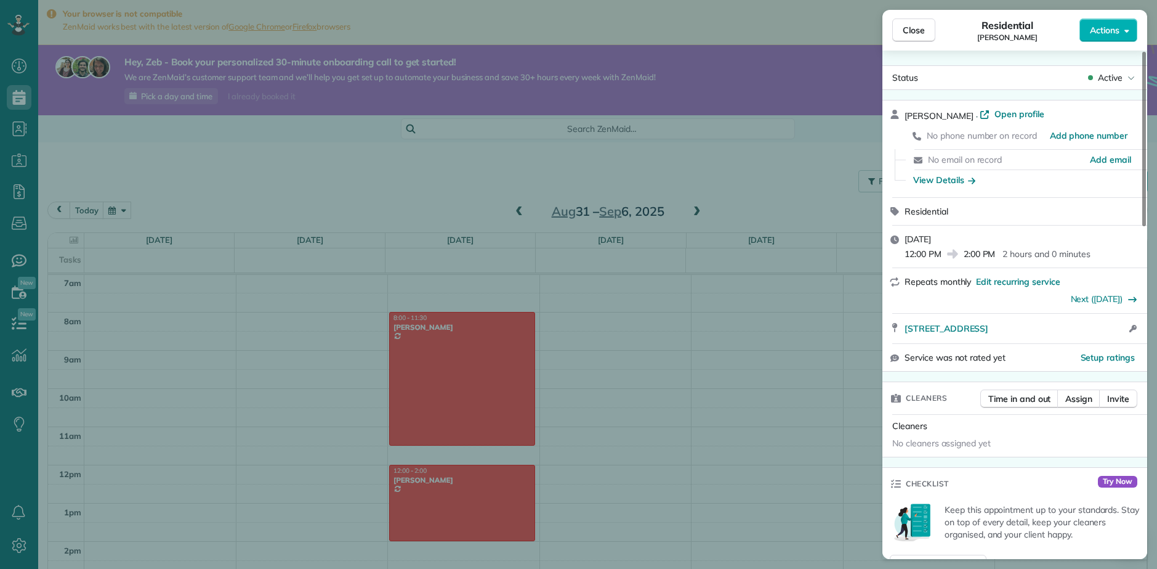
click at [702, 386] on div "Close Residential [PERSON_NAME] Actions Status Active [PERSON_NAME] · Open prof…" at bounding box center [578, 284] width 1157 height 569
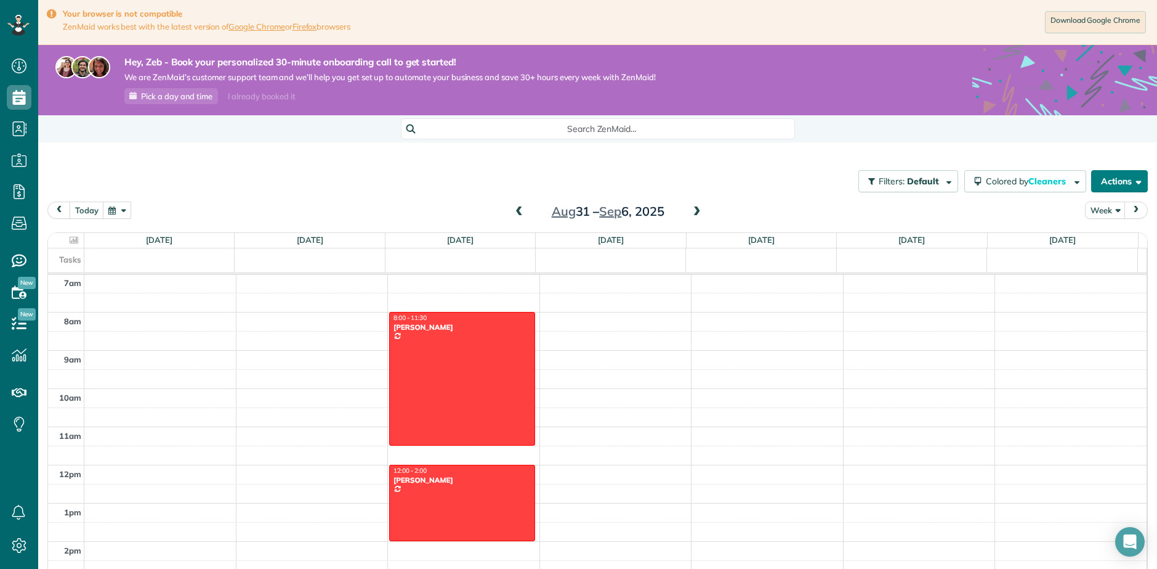
click at [1103, 175] on button "Actions" at bounding box center [1120, 181] width 57 height 22
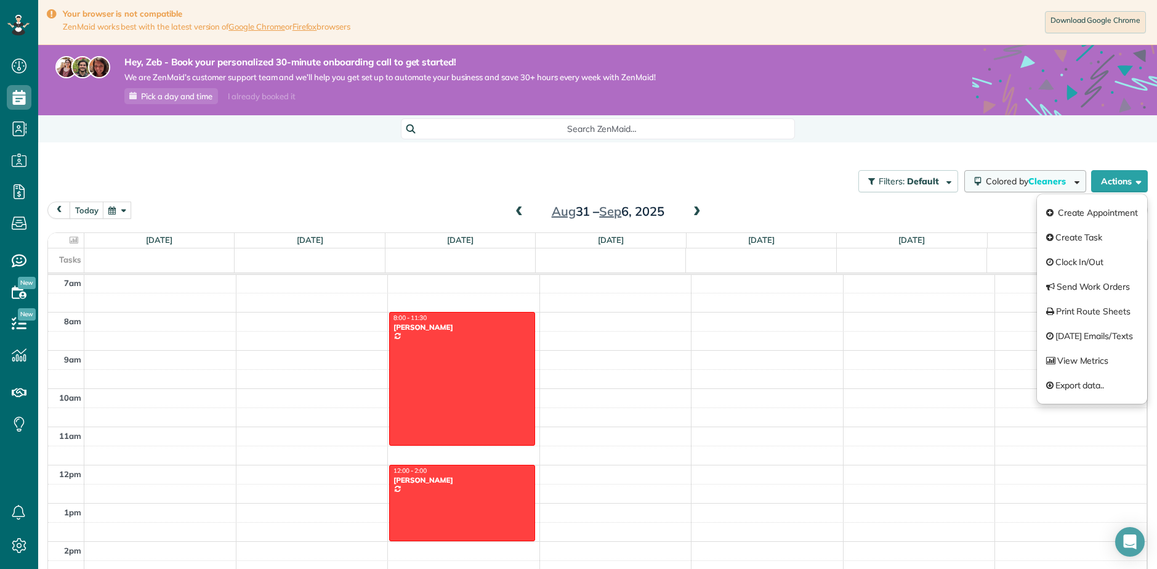
click at [1045, 181] on span "Cleaners" at bounding box center [1048, 181] width 39 height 11
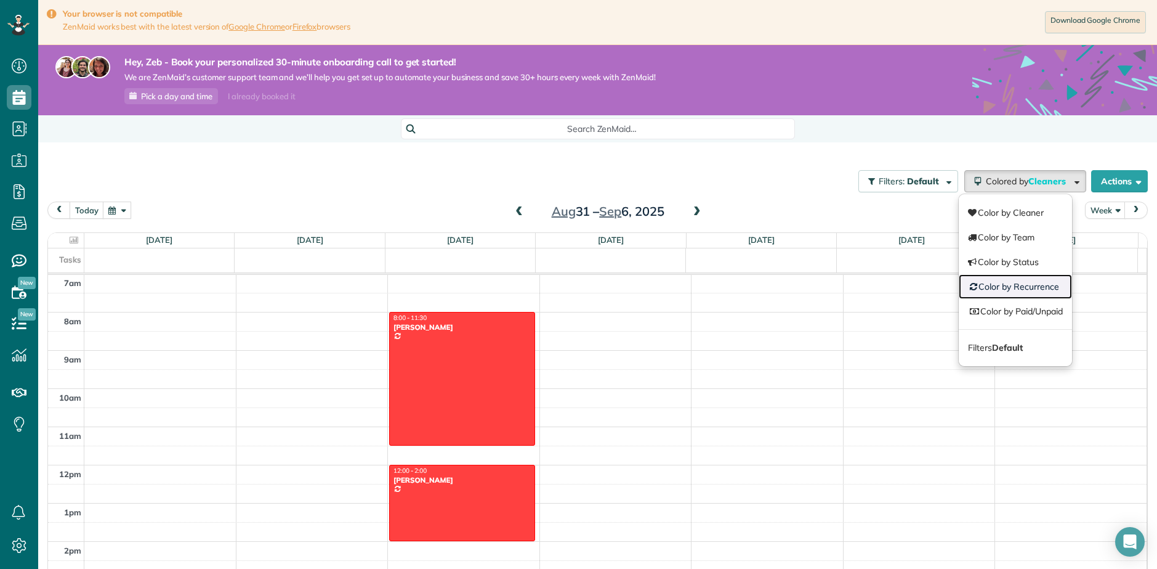
click at [1029, 290] on link "Color by Recurrence" at bounding box center [1015, 286] width 113 height 25
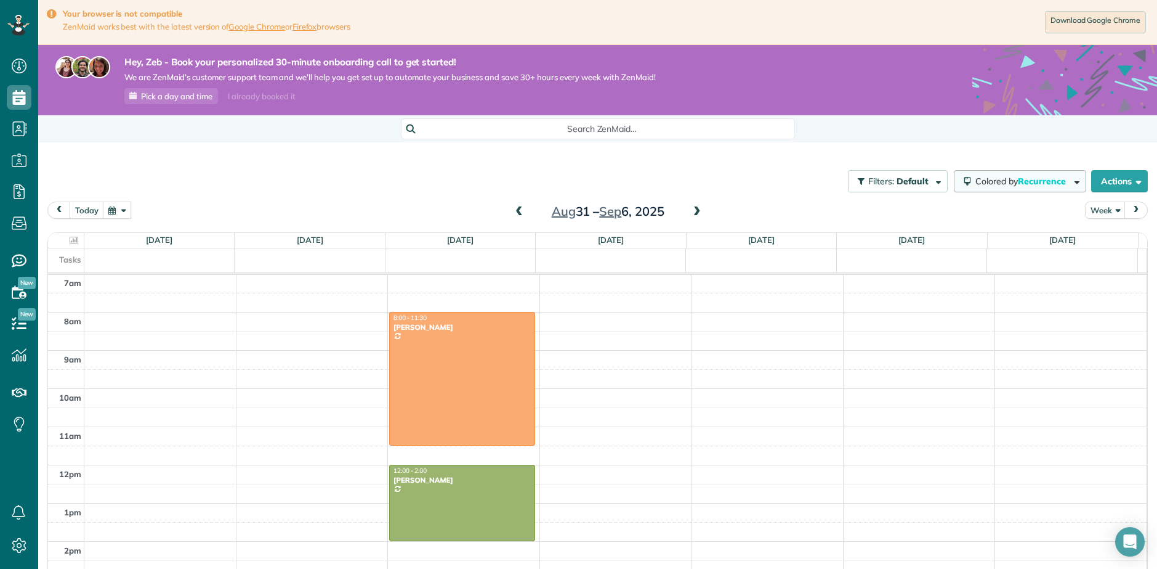
click at [1054, 185] on span "Recurrence" at bounding box center [1043, 181] width 50 height 11
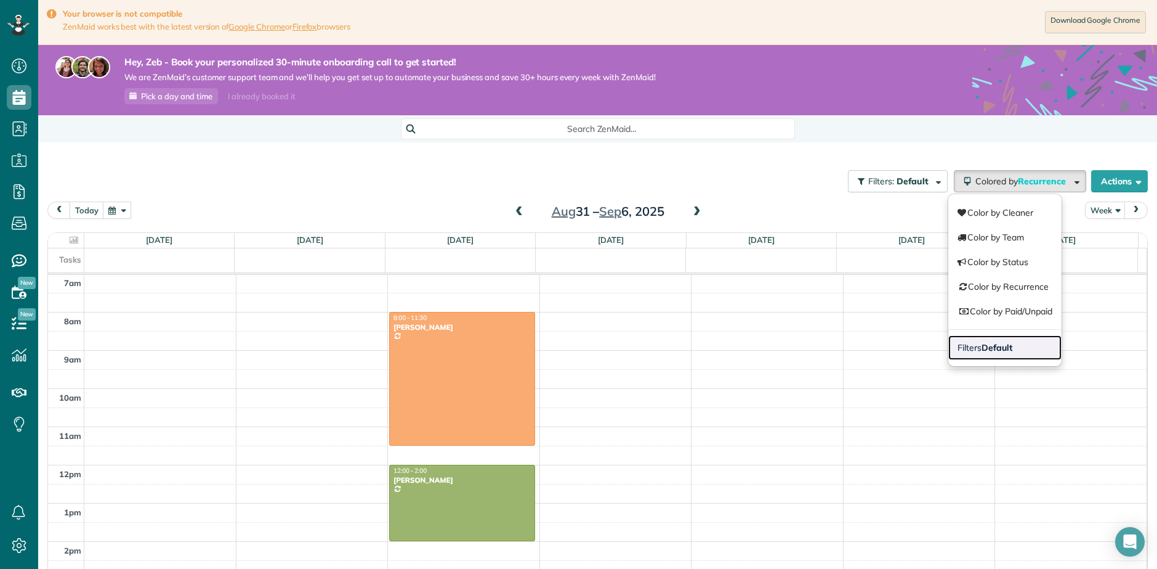
click at [984, 342] on strong "Default" at bounding box center [997, 347] width 31 height 11
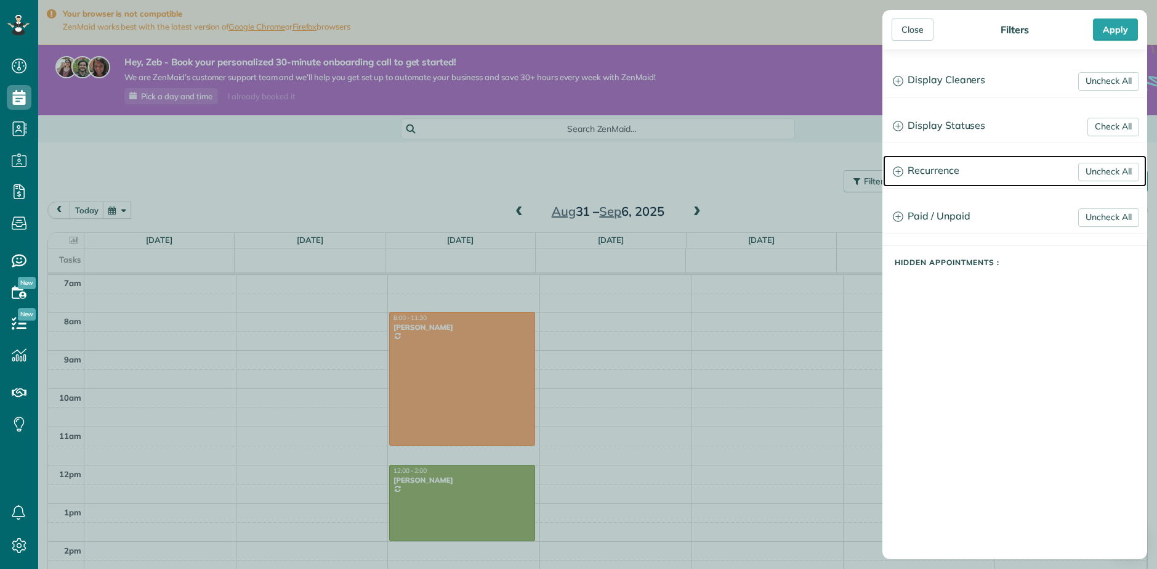
click at [894, 174] on icon at bounding box center [898, 171] width 10 height 10
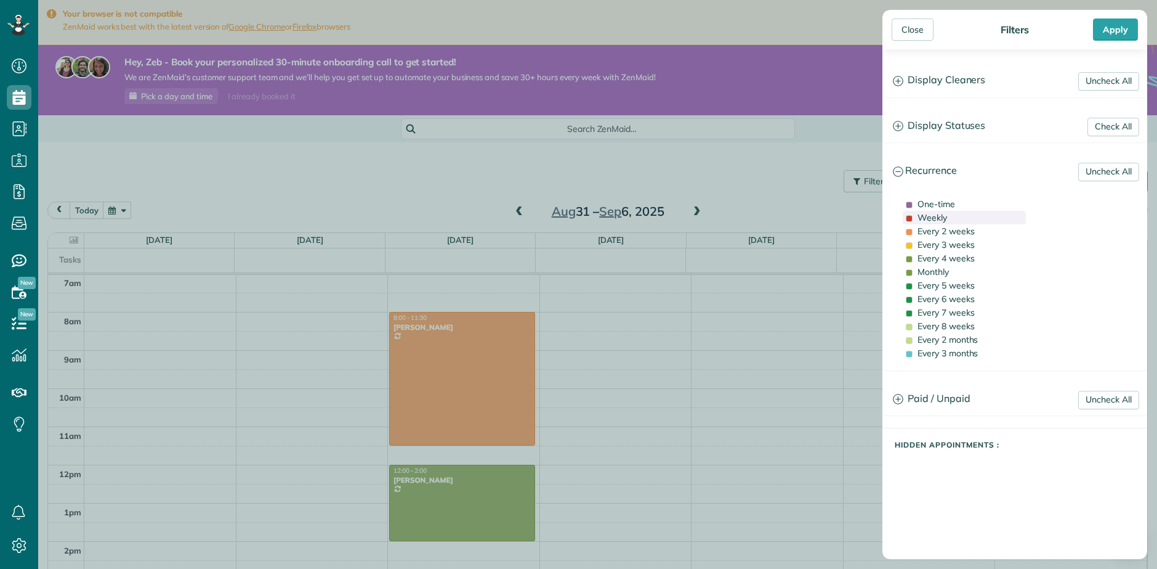
click at [927, 217] on span "Weekly" at bounding box center [933, 217] width 30 height 11
click at [921, 28] on div "Close" at bounding box center [913, 29] width 42 height 22
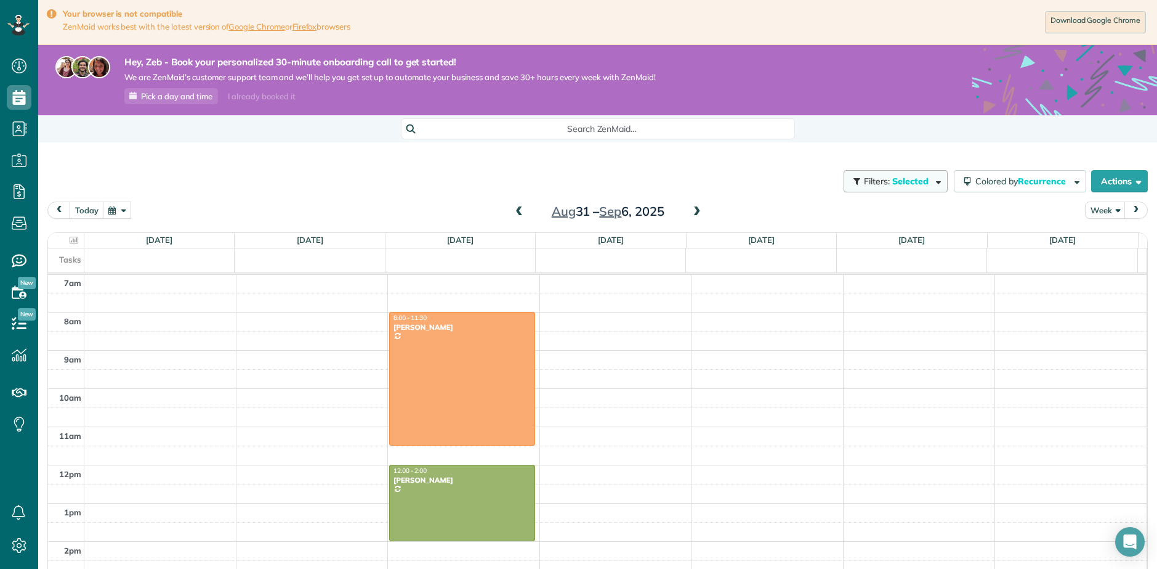
click at [895, 179] on span "Selected" at bounding box center [911, 181] width 37 height 11
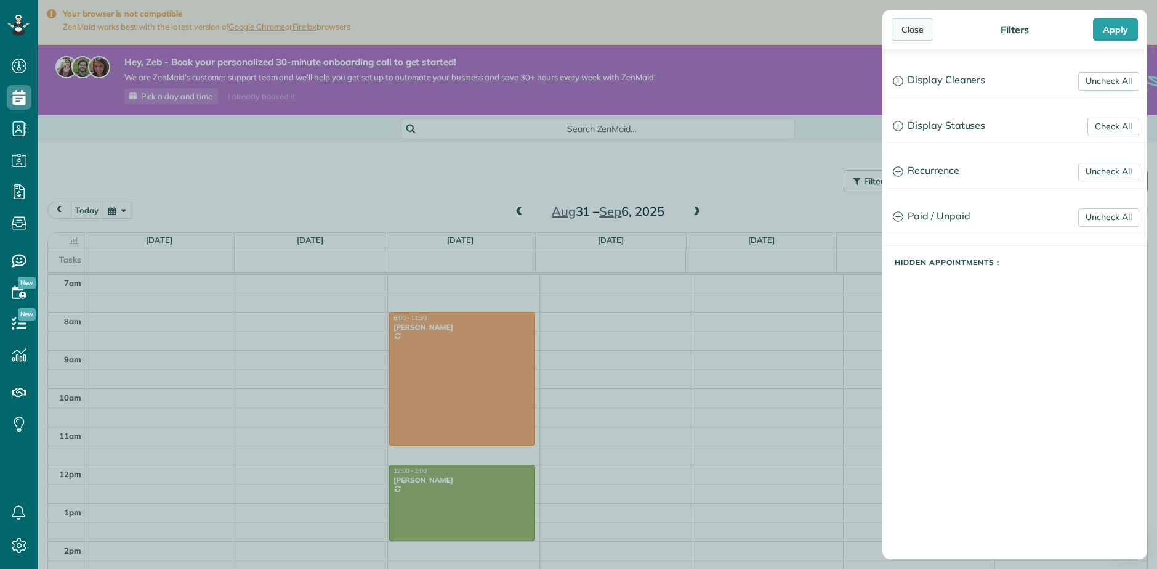
click at [926, 39] on div "Close" at bounding box center [913, 29] width 42 height 22
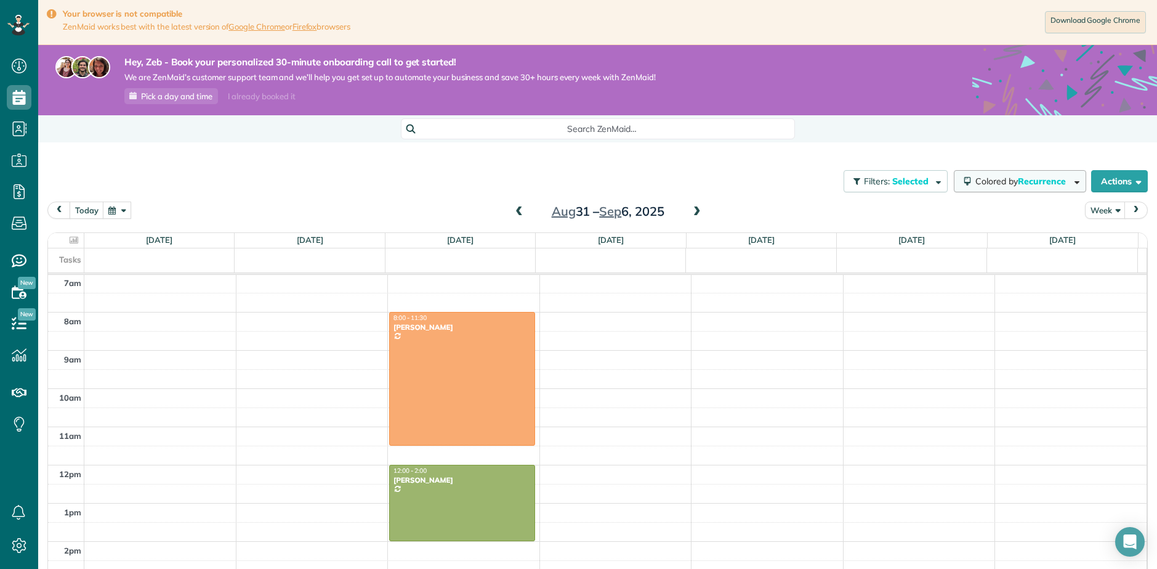
click at [999, 187] on button "Colored by Recurrence" at bounding box center [1020, 181] width 132 height 22
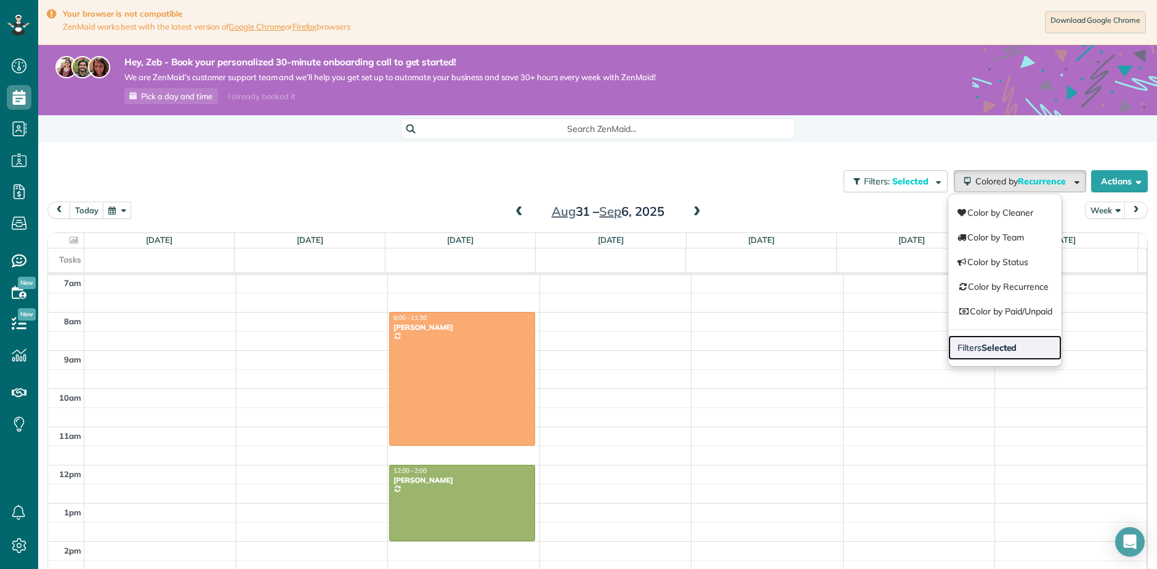
click at [982, 351] on strong "Selected" at bounding box center [1000, 347] width 36 height 11
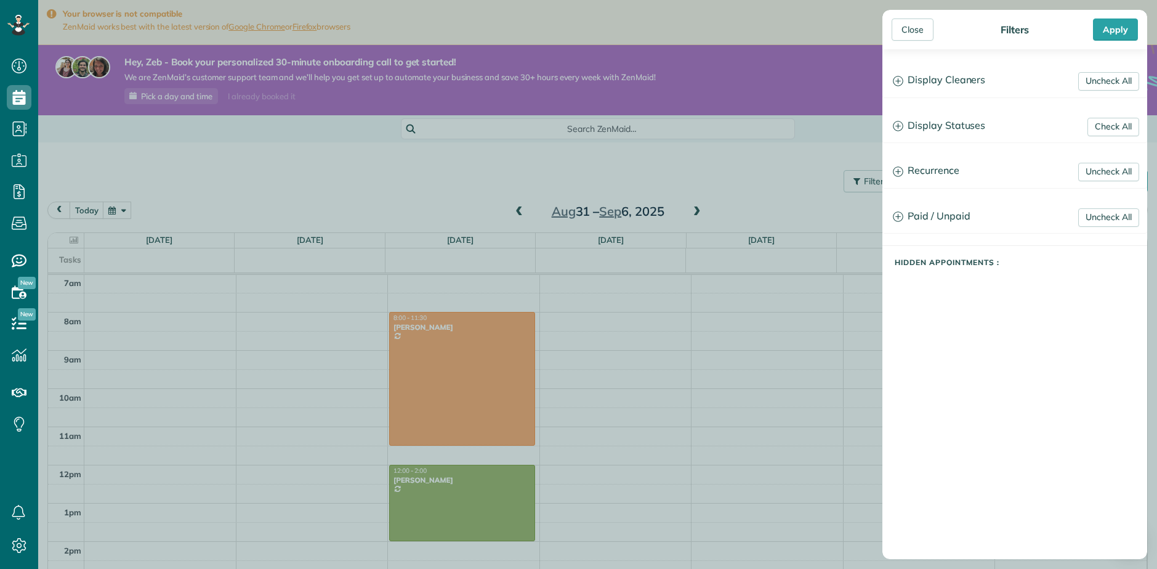
click at [846, 376] on div "Close Filters Apply Uncheck All Display Cleaners [PERSON_NAME] No Cleaners Assi…" at bounding box center [578, 284] width 1157 height 569
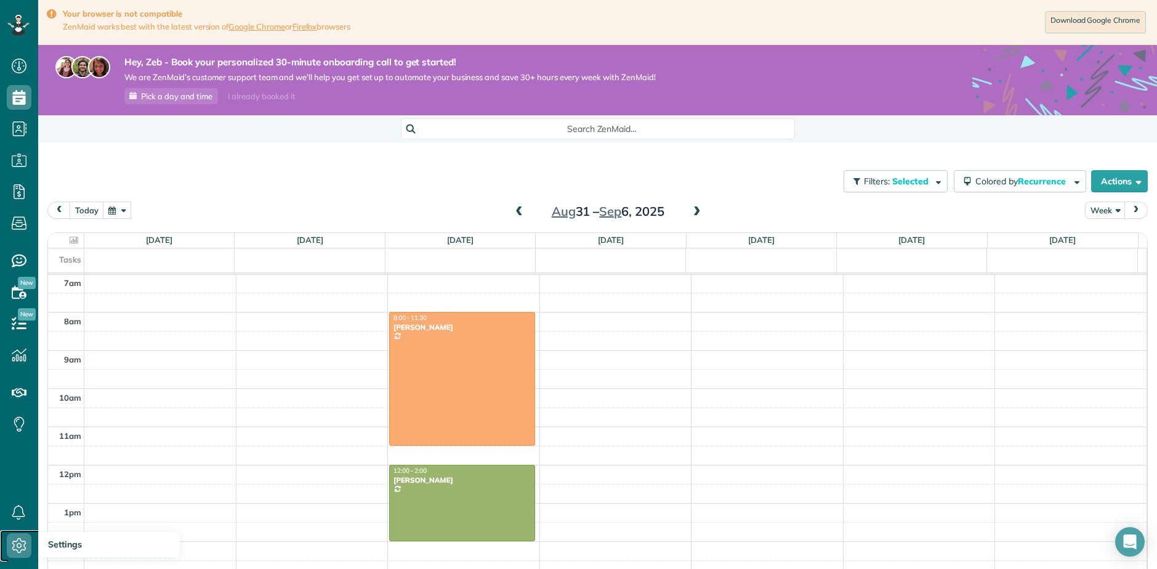
click at [20, 541] on icon at bounding box center [19, 545] width 25 height 25
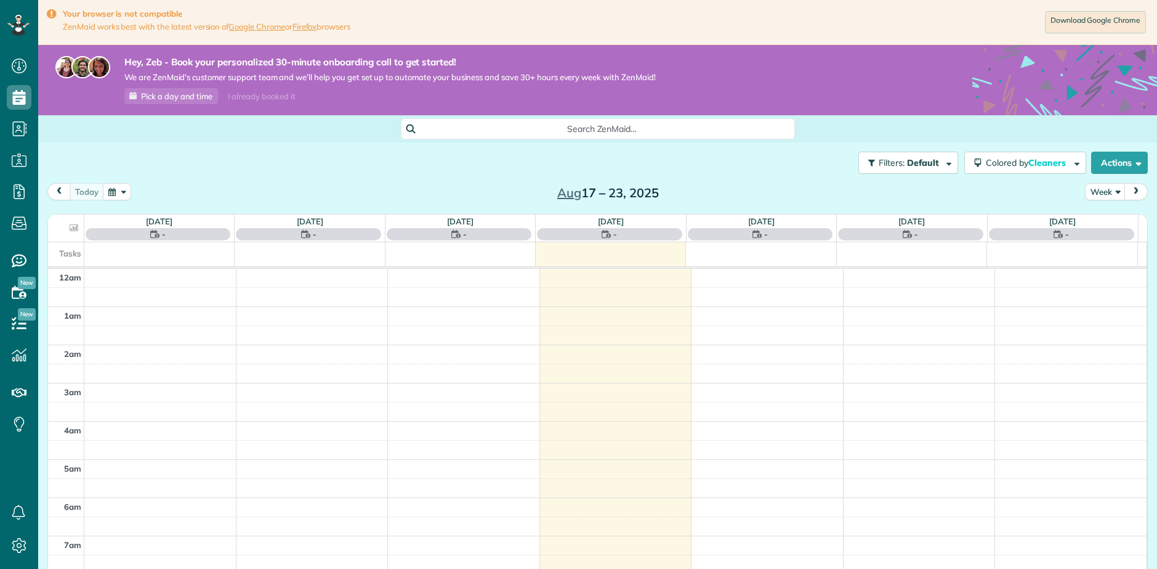
scroll to position [268, 0]
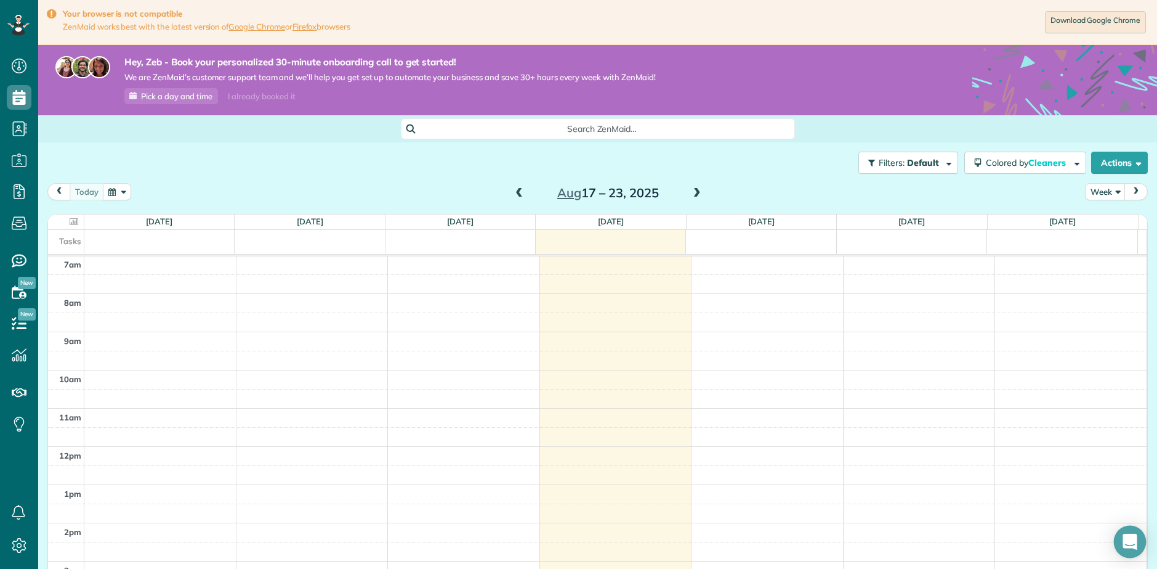
click at [1127, 551] on div "Open Intercom Messenger" at bounding box center [1130, 541] width 33 height 33
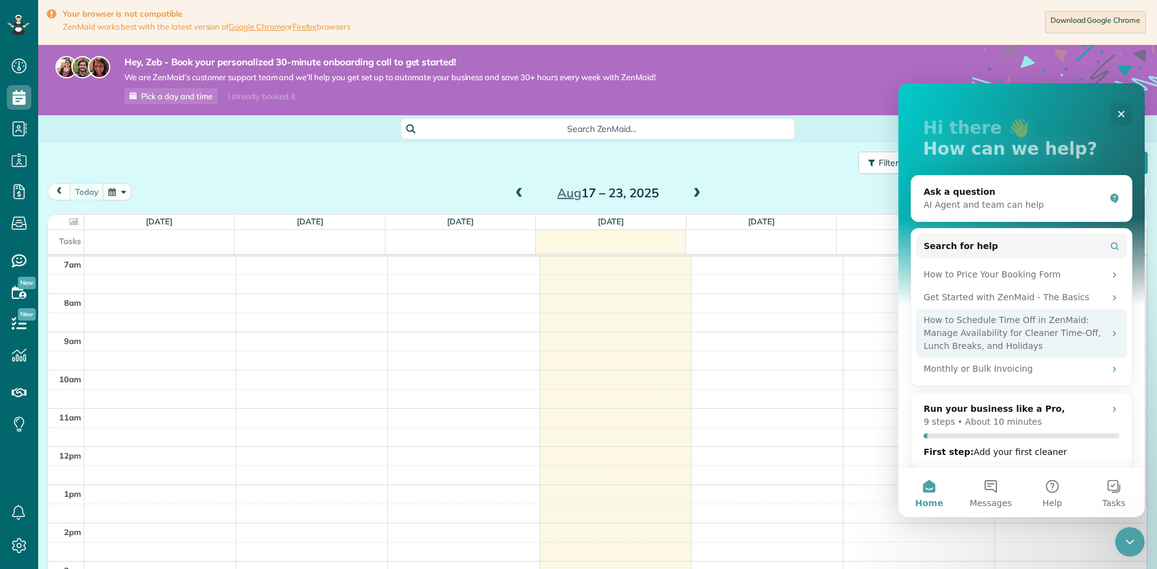
scroll to position [60, 0]
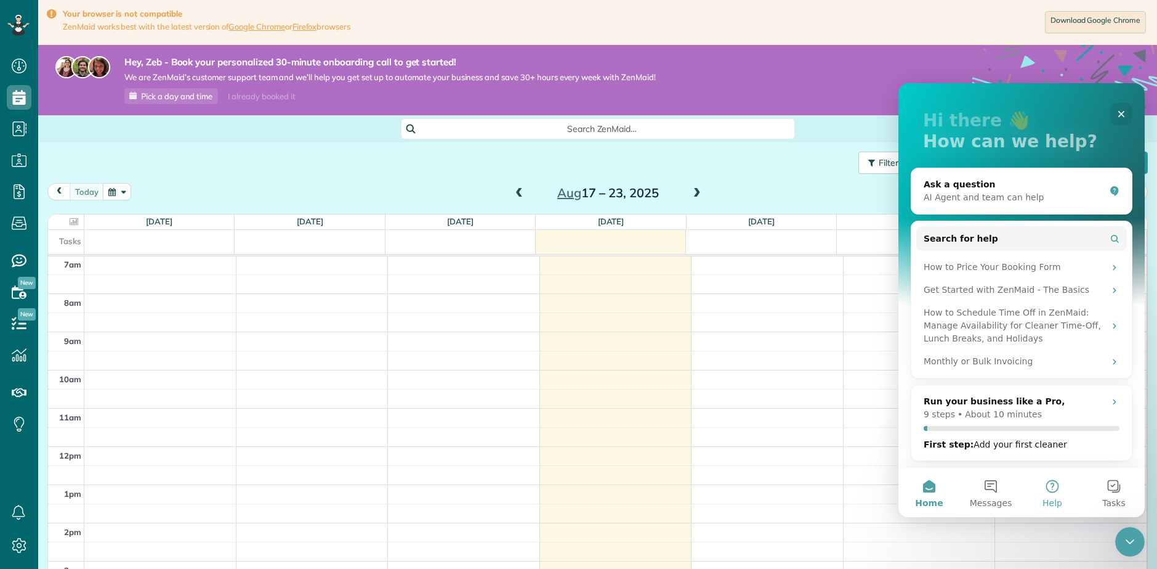
click at [1061, 493] on button "Help" at bounding box center [1053, 492] width 62 height 49
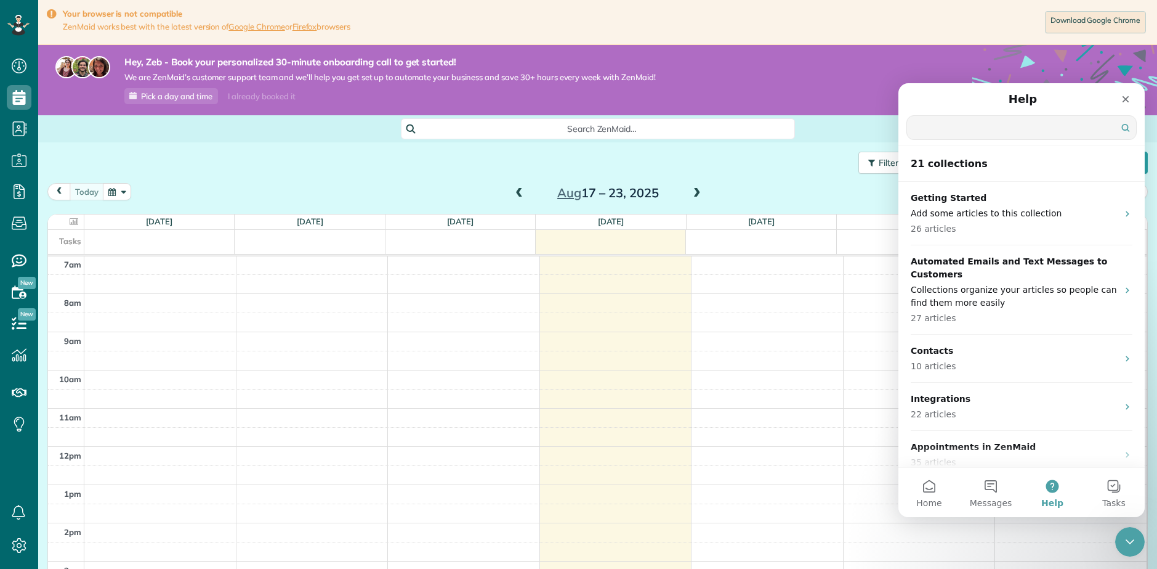
click at [978, 124] on input "Search for help" at bounding box center [1021, 127] width 229 height 23
type input "*"
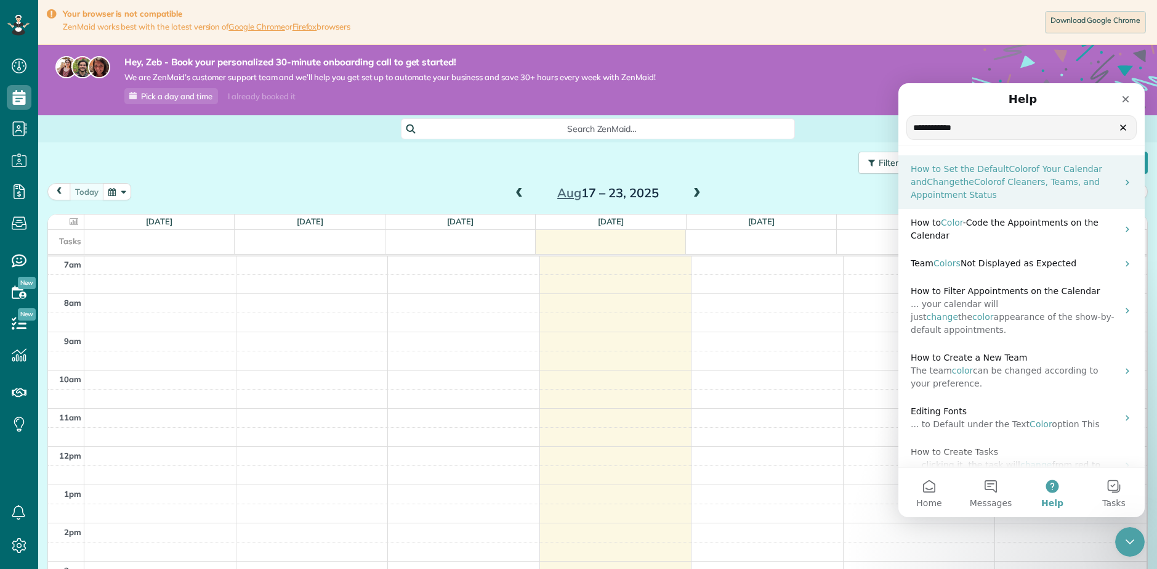
type input "**********"
click at [977, 181] on span "Color" at bounding box center [986, 182] width 22 height 10
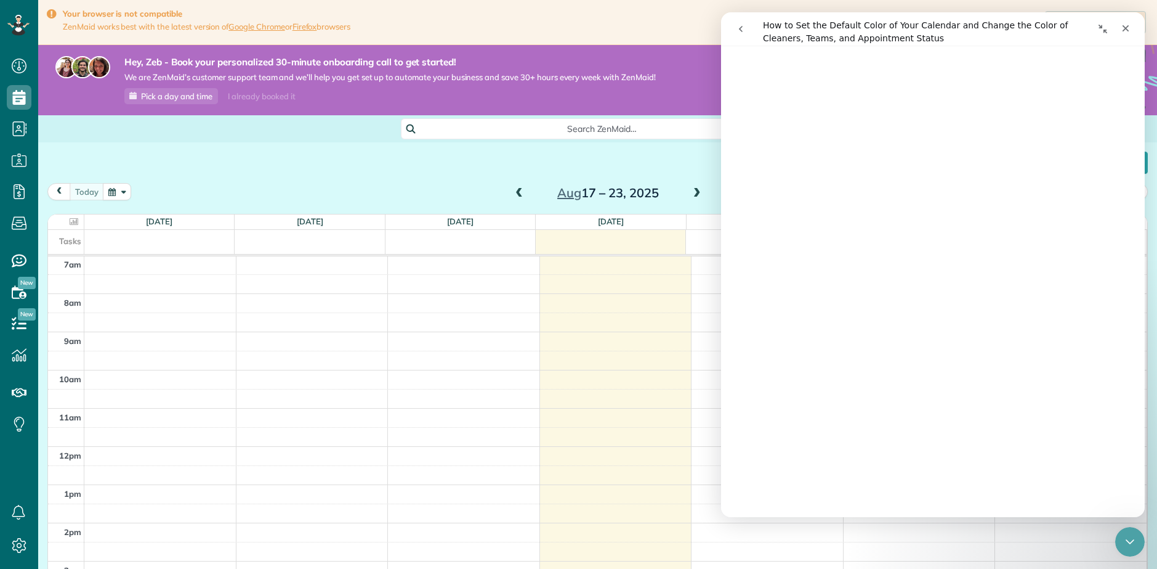
scroll to position [493, 0]
click at [17, 549] on use at bounding box center [19, 545] width 14 height 15
